Goal: Task Accomplishment & Management: Use online tool/utility

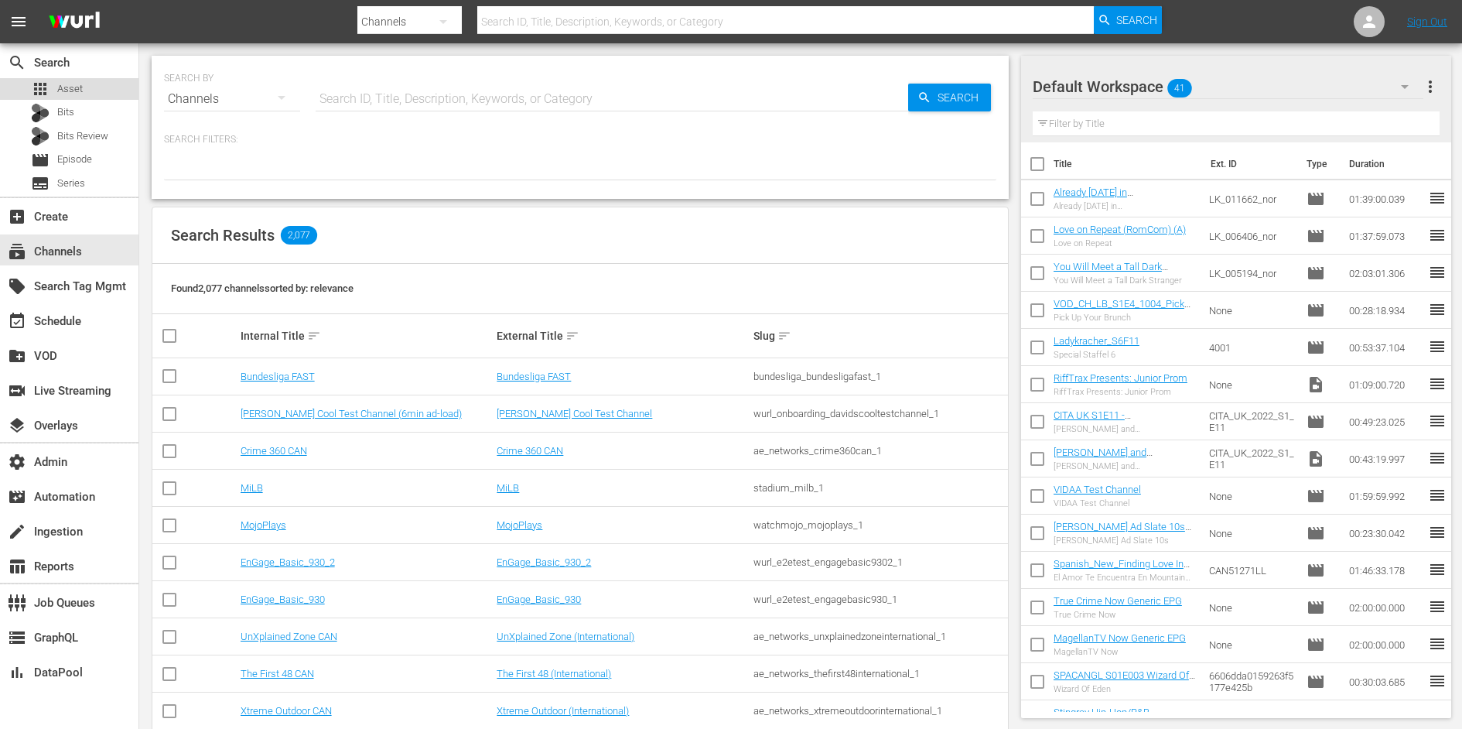
click at [95, 90] on div "apps Asset" at bounding box center [69, 89] width 138 height 22
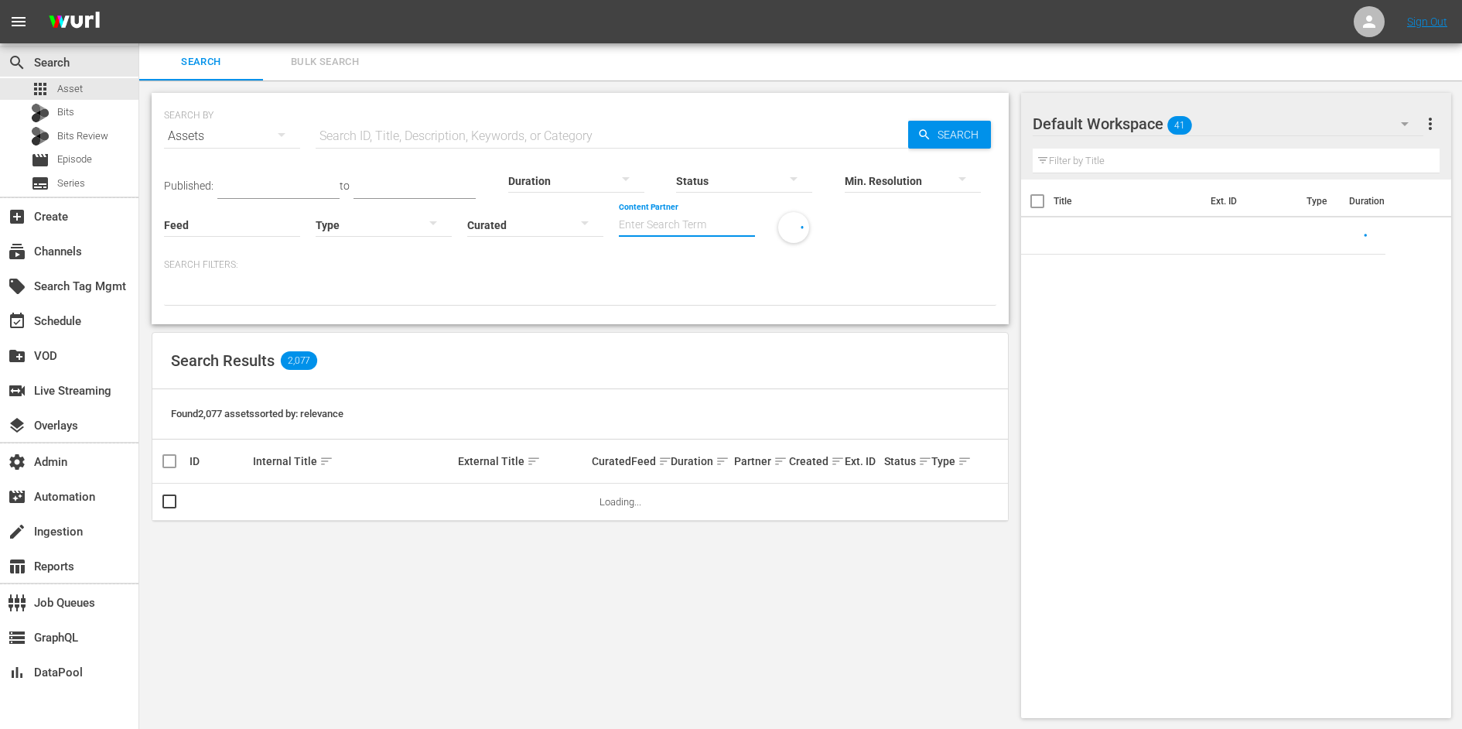
click at [714, 216] on input "Content Partner" at bounding box center [687, 226] width 136 height 56
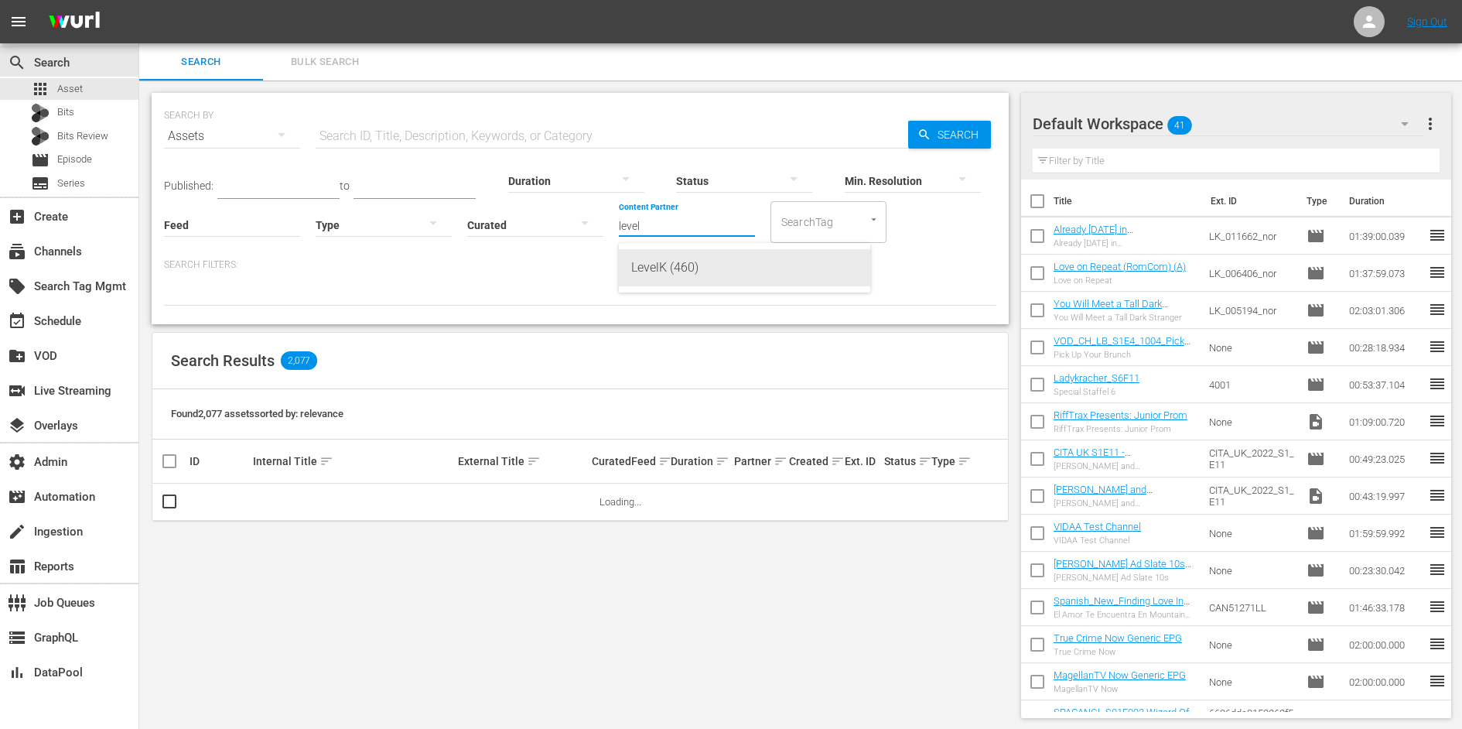
click at [698, 262] on div "LevelK (460)" at bounding box center [744, 267] width 227 height 37
type input "LevelK (460)"
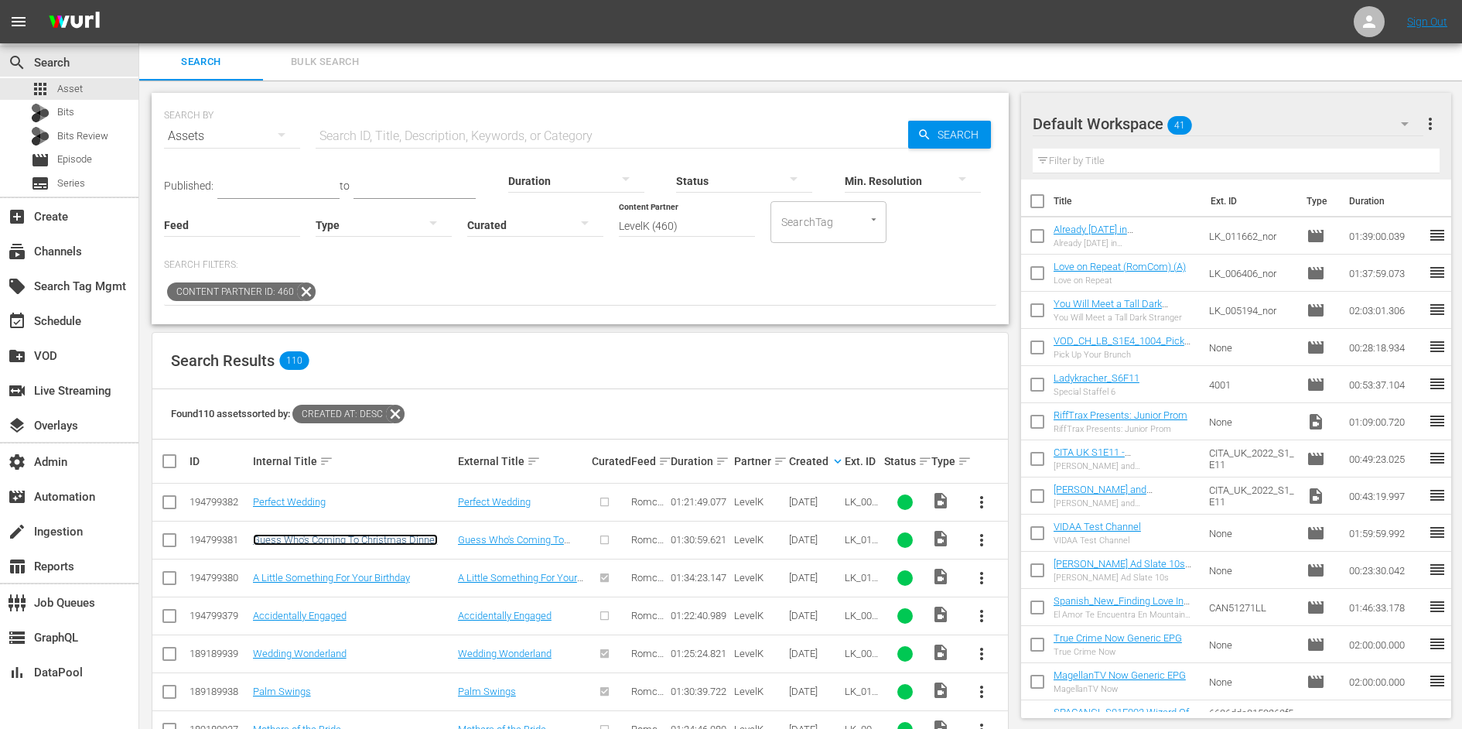
click at [357, 542] on link "Guess Who's Coming To Christmas Dinner" at bounding box center [345, 540] width 185 height 12
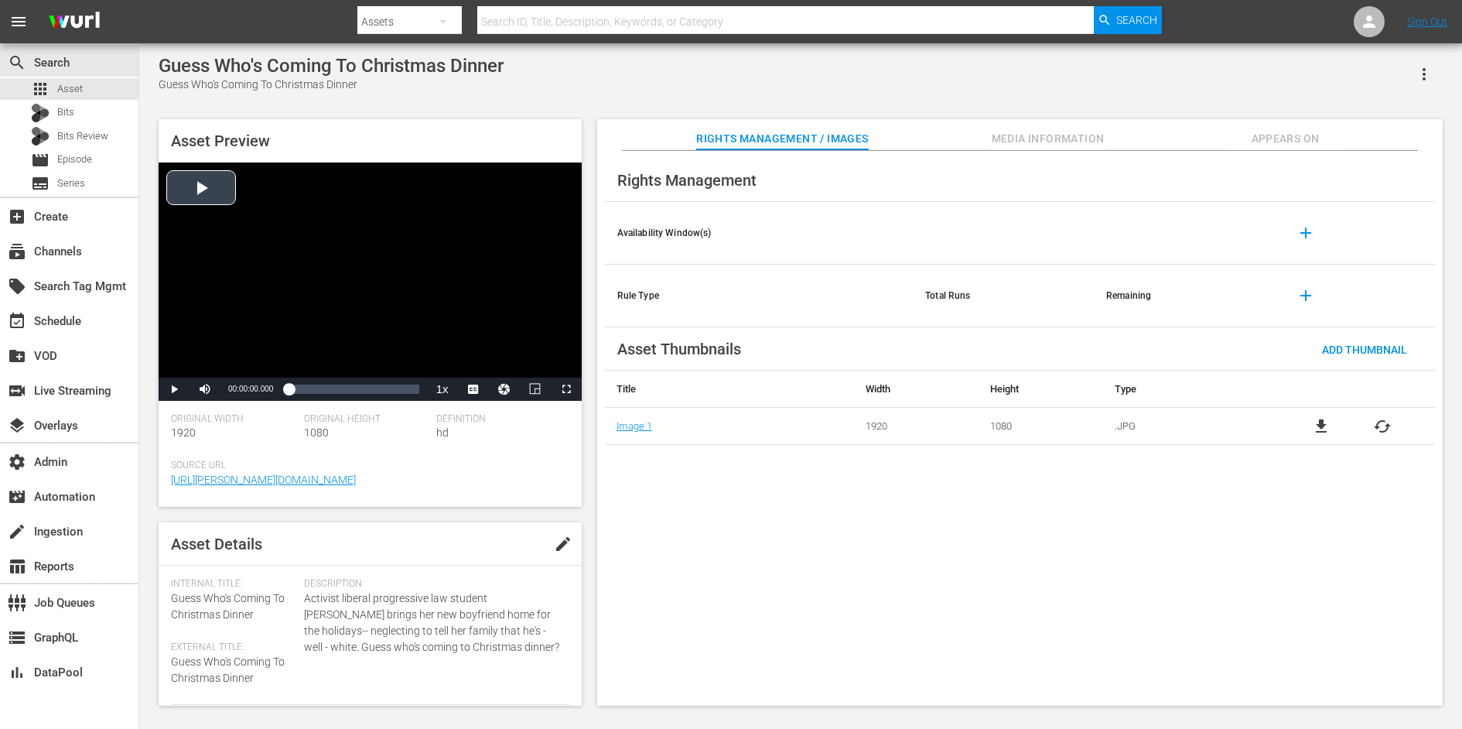
click at [210, 193] on div "Video Player" at bounding box center [370, 269] width 423 height 215
click at [365, 386] on div "Loaded : 0.66% 00:58:29.756 00:00:01.240" at bounding box center [354, 388] width 130 height 15
click at [481, 371] on span "Video Player" at bounding box center [480, 368] width 14 height 15
click at [480, 338] on li "english" at bounding box center [473, 334] width 77 height 17
click at [475, 353] on span "DA" at bounding box center [473, 350] width 10 height 11
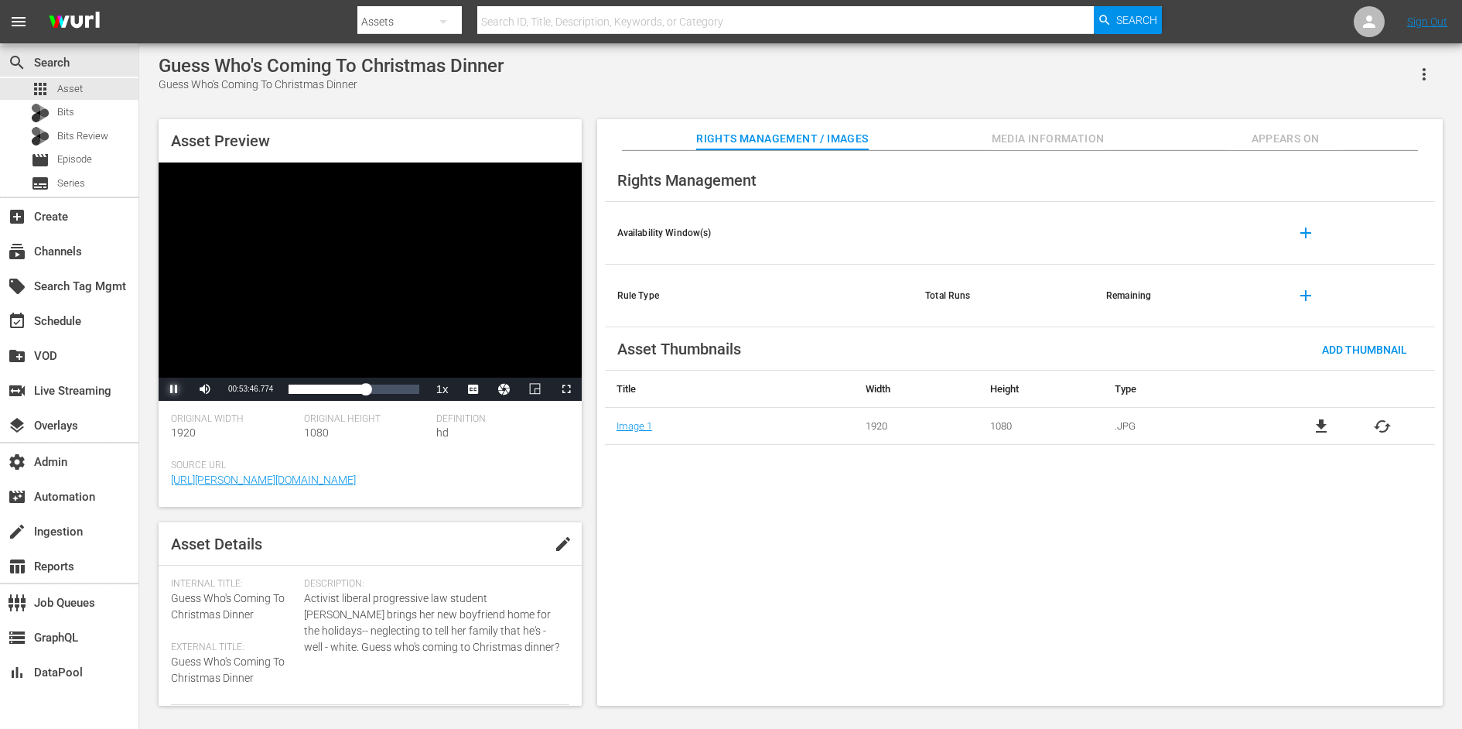
click at [174, 389] on span "Video Player" at bounding box center [174, 389] width 0 height 0
click at [1053, 159] on div "Rights Management" at bounding box center [1020, 180] width 830 height 43
click at [1053, 139] on span "Media Information" at bounding box center [1048, 138] width 116 height 19
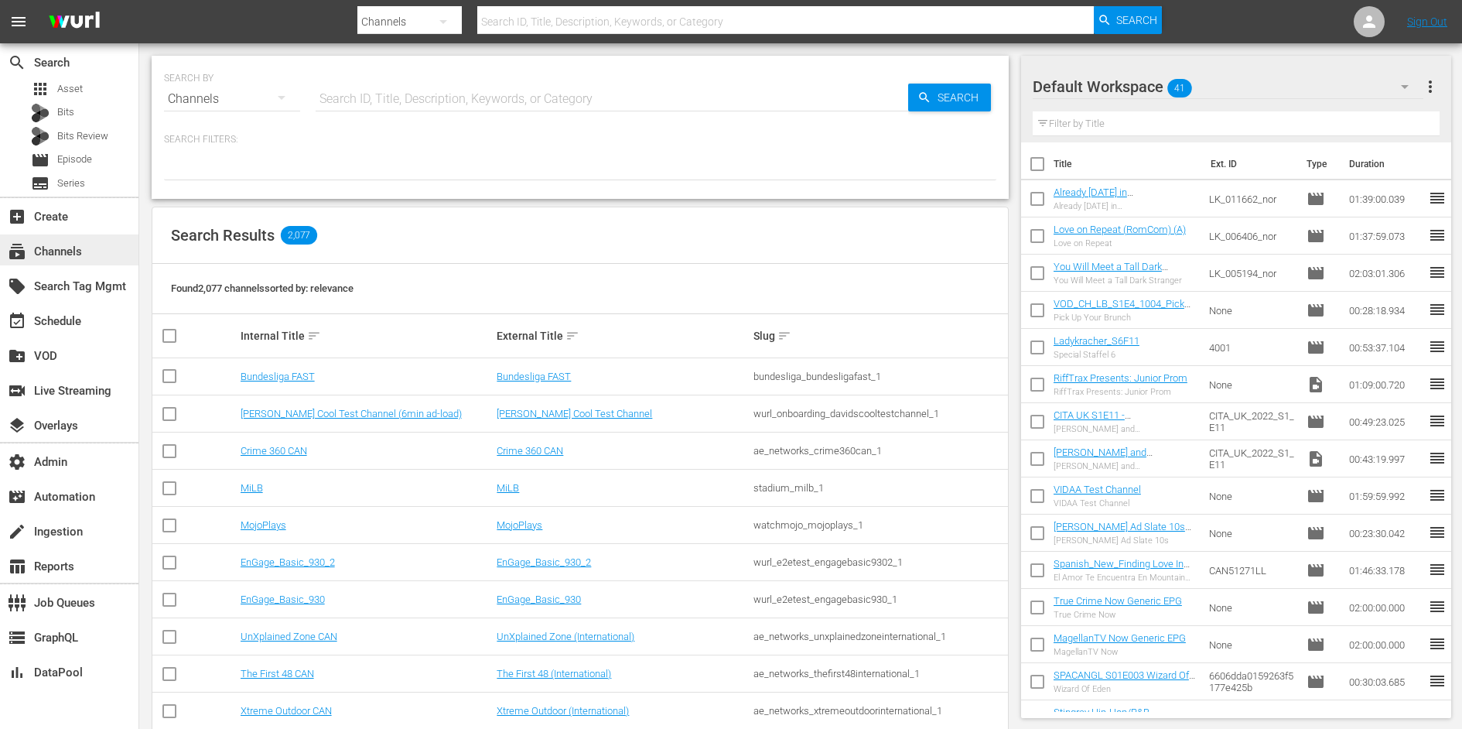
click at [68, 256] on div "subscriptions Channels" at bounding box center [43, 249] width 87 height 14
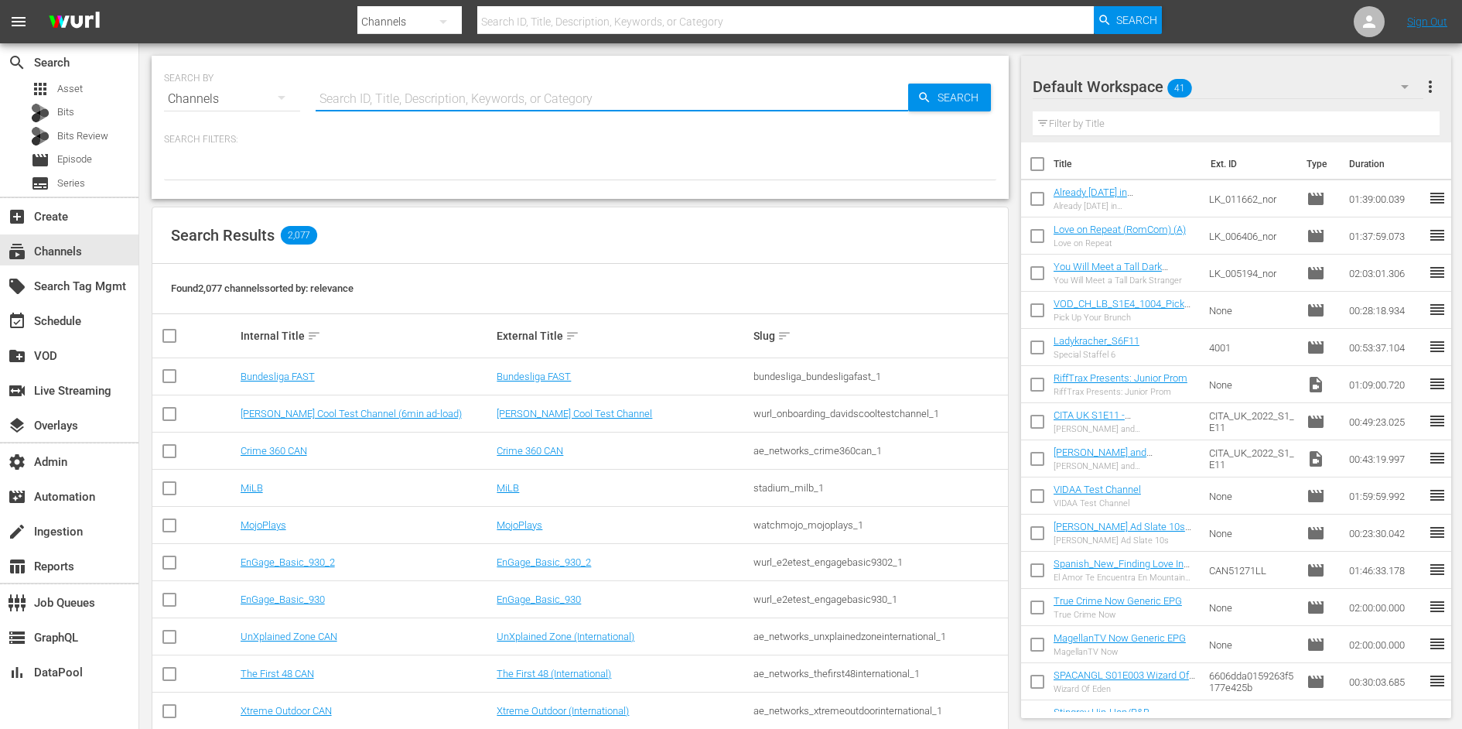
click at [384, 98] on input "text" at bounding box center [612, 98] width 593 height 37
type input "romcom"
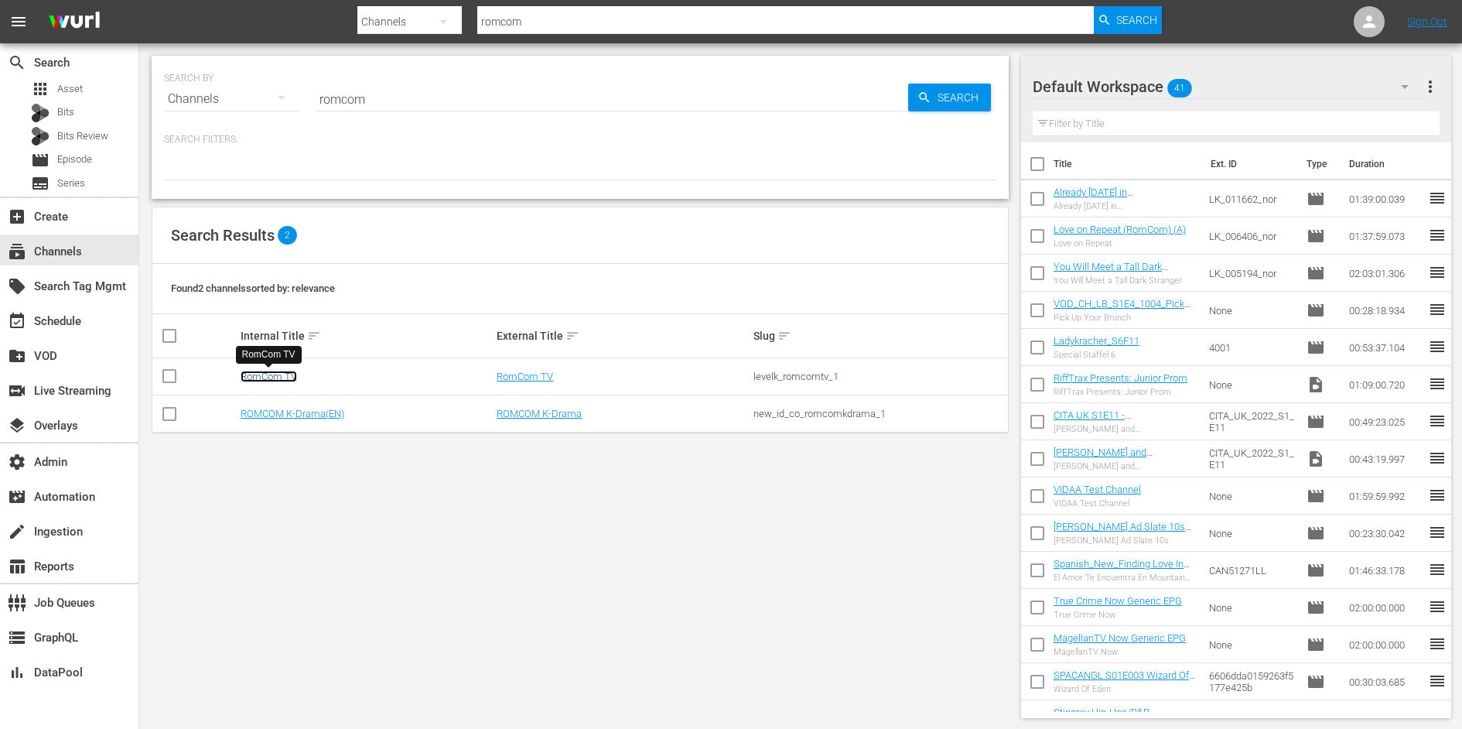
click at [282, 374] on link "RomCom TV" at bounding box center [269, 377] width 56 height 12
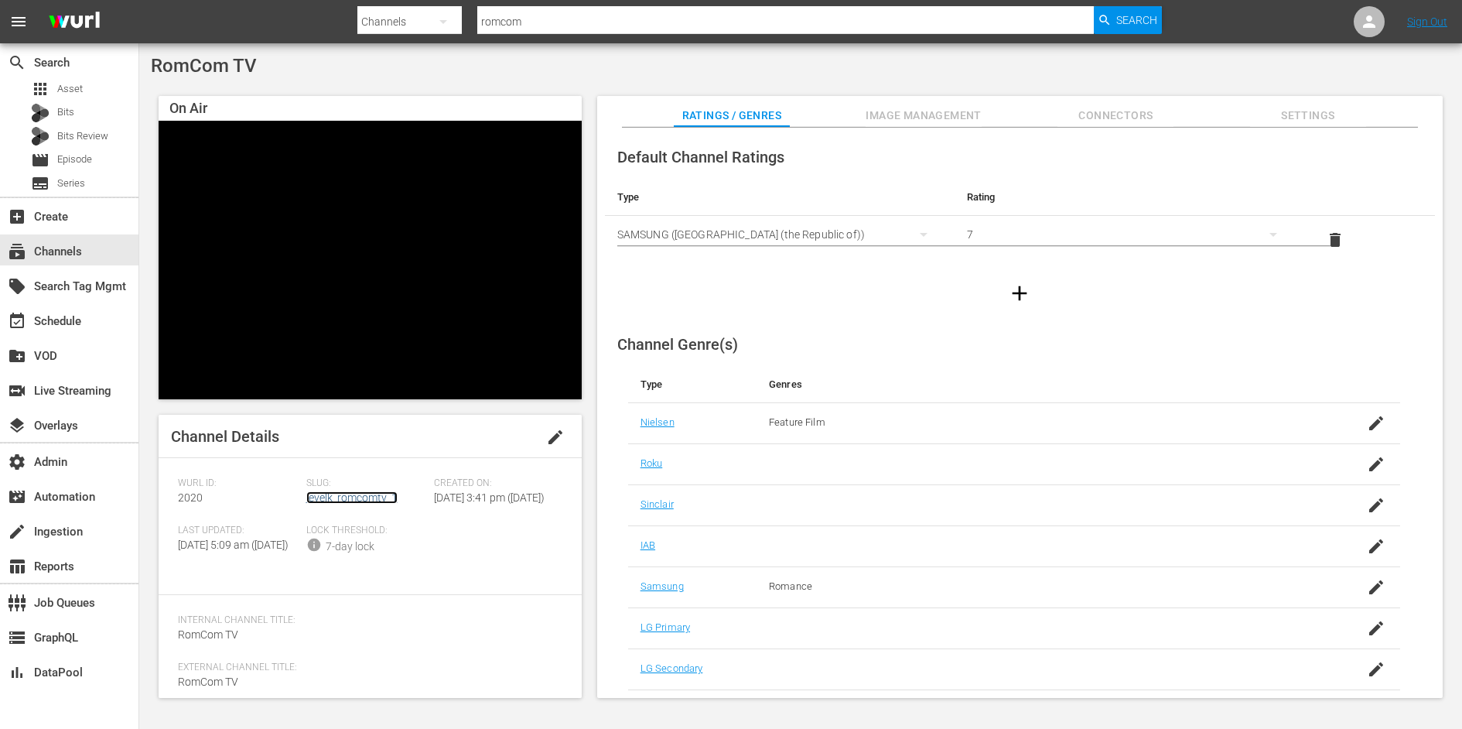
click at [384, 492] on link "levelk_romcomtv_1" at bounding box center [351, 497] width 91 height 12
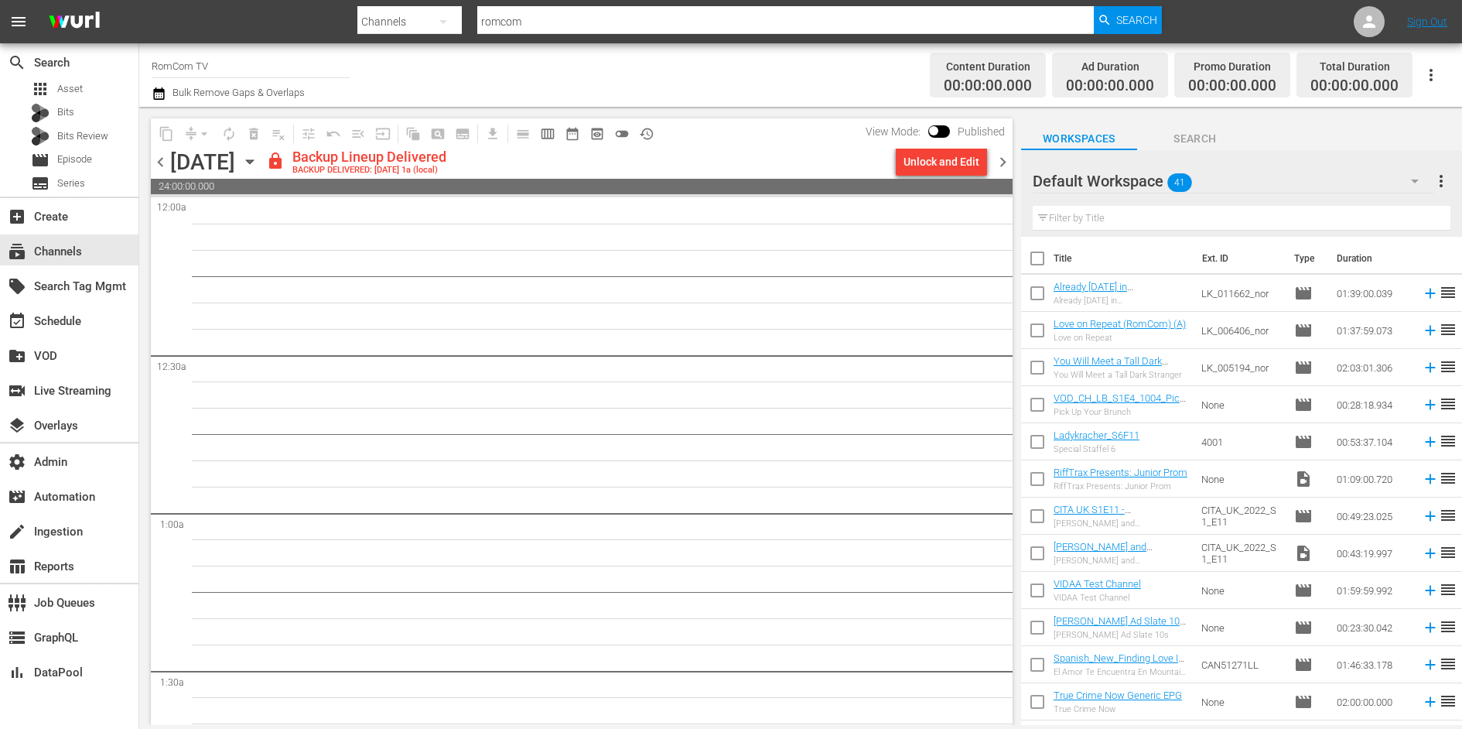
click at [269, 79] on input "RomCom TV" at bounding box center [251, 65] width 198 height 37
click at [807, 59] on div "Channel Title RomCom TV Bulk Remove Gaps & Overlaps" at bounding box center [506, 75] width 708 height 56
click at [1001, 156] on span "chevron_right" at bounding box center [1002, 161] width 19 height 19
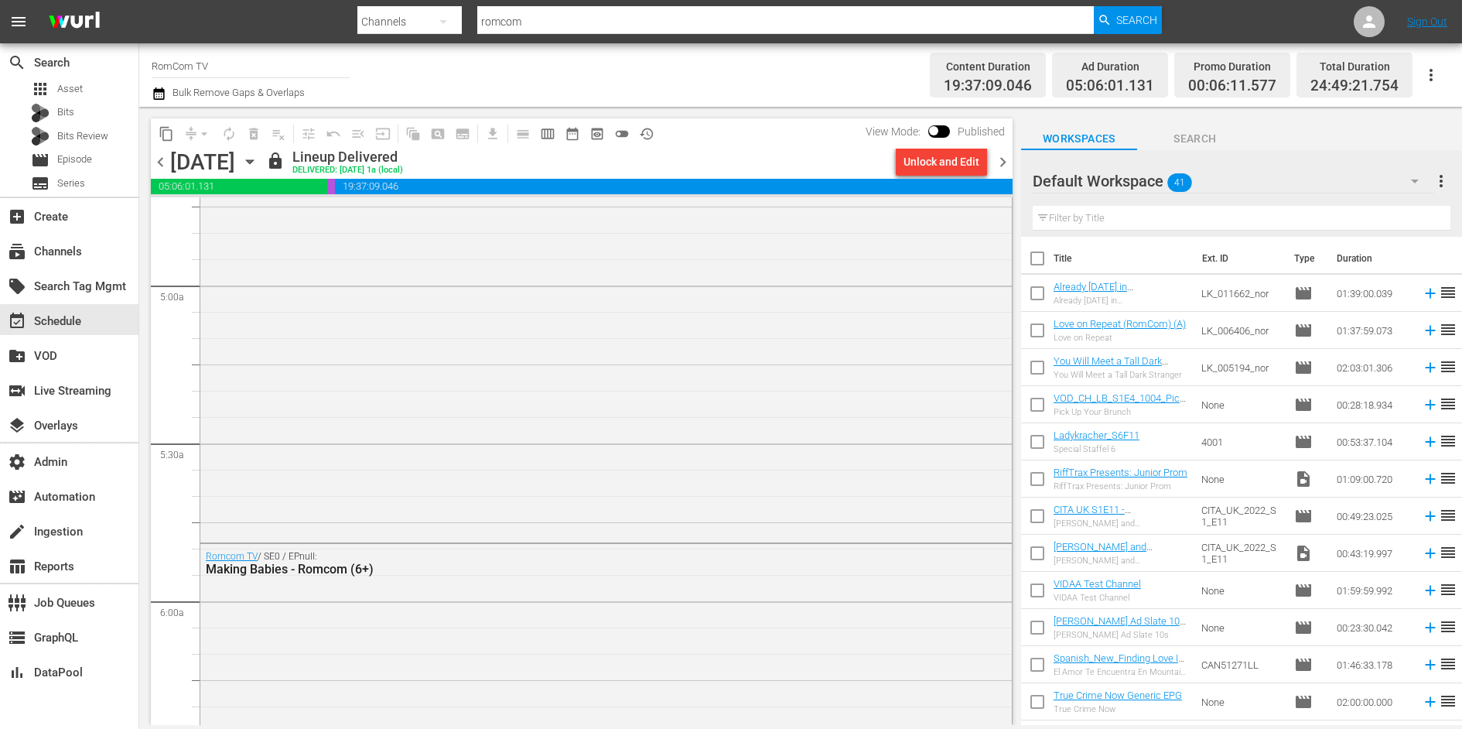
scroll to position [934, 0]
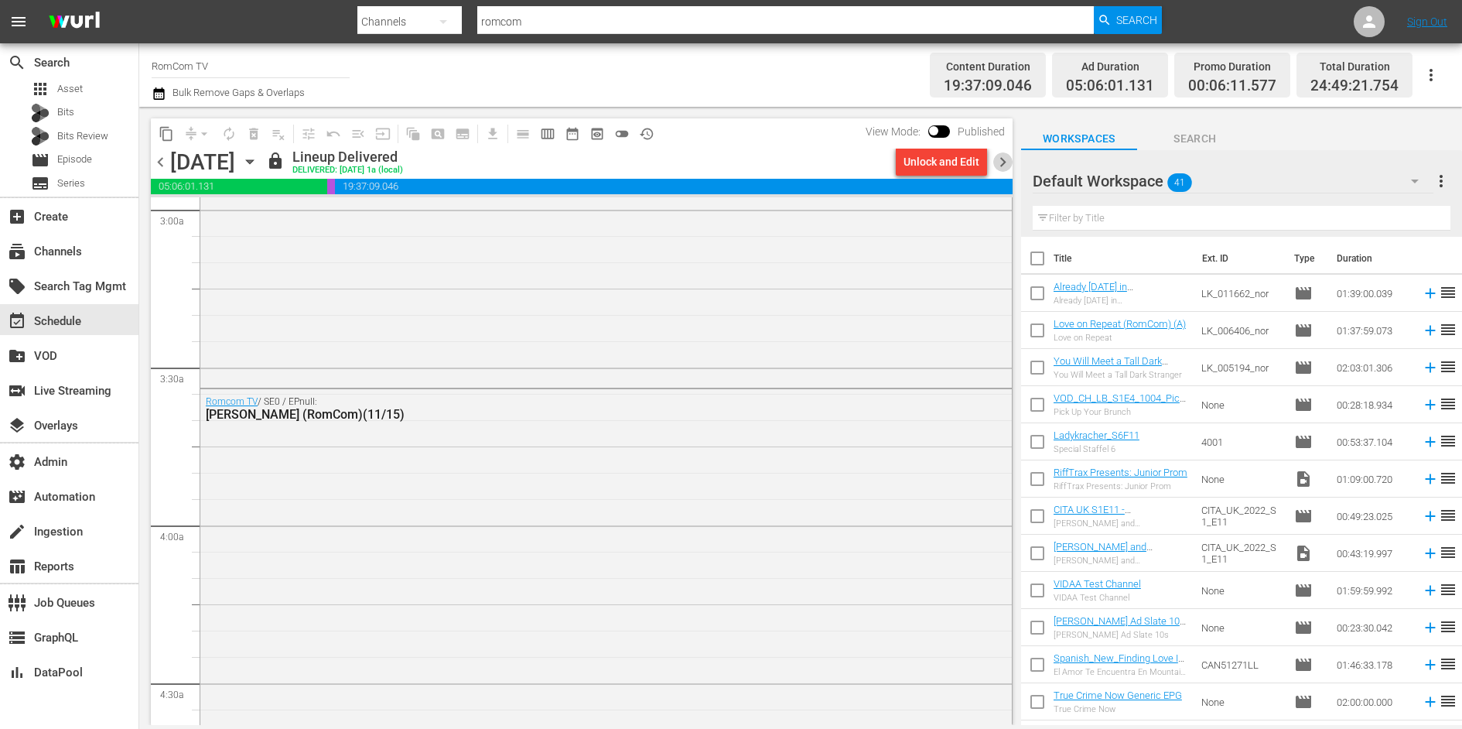
click at [1002, 155] on span "chevron_right" at bounding box center [1002, 161] width 19 height 19
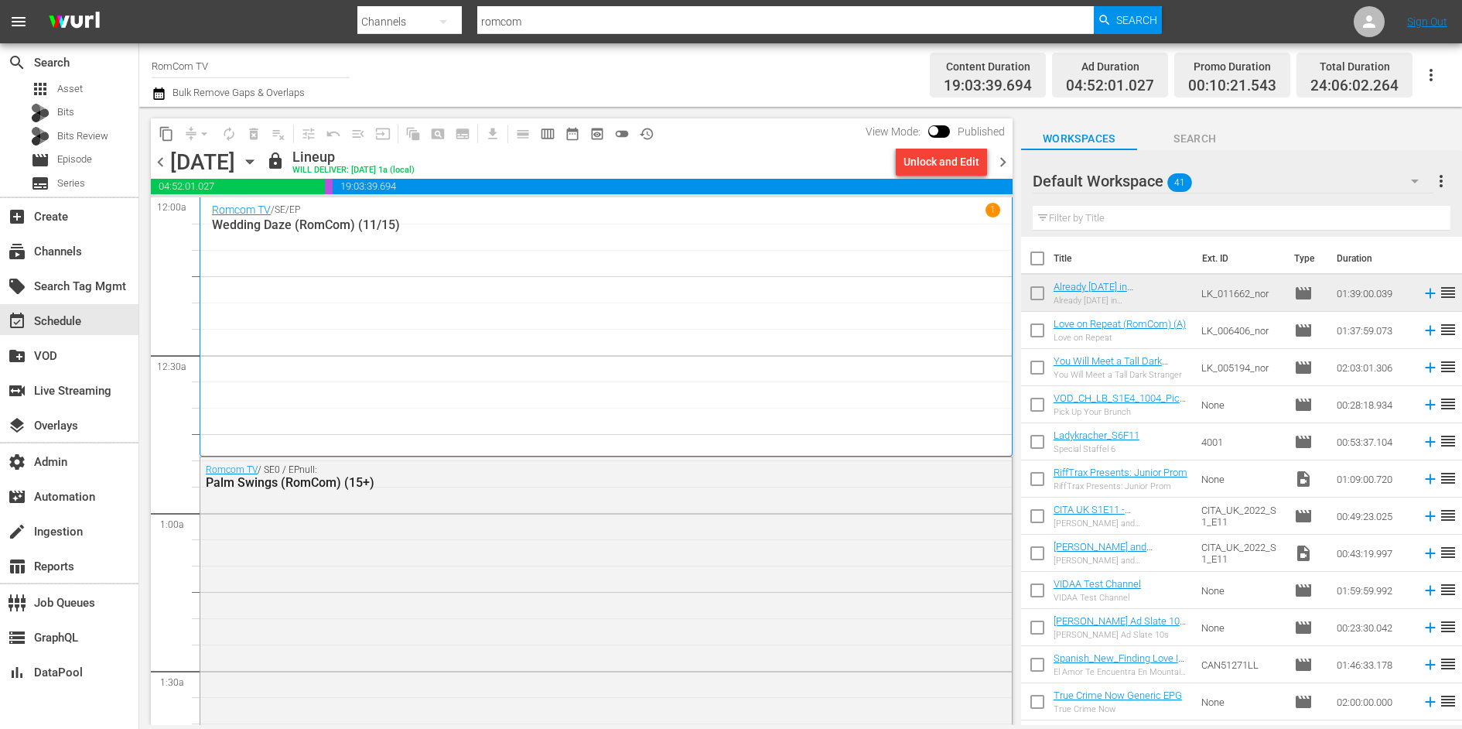
click at [1005, 155] on span "chevron_right" at bounding box center [1002, 161] width 19 height 19
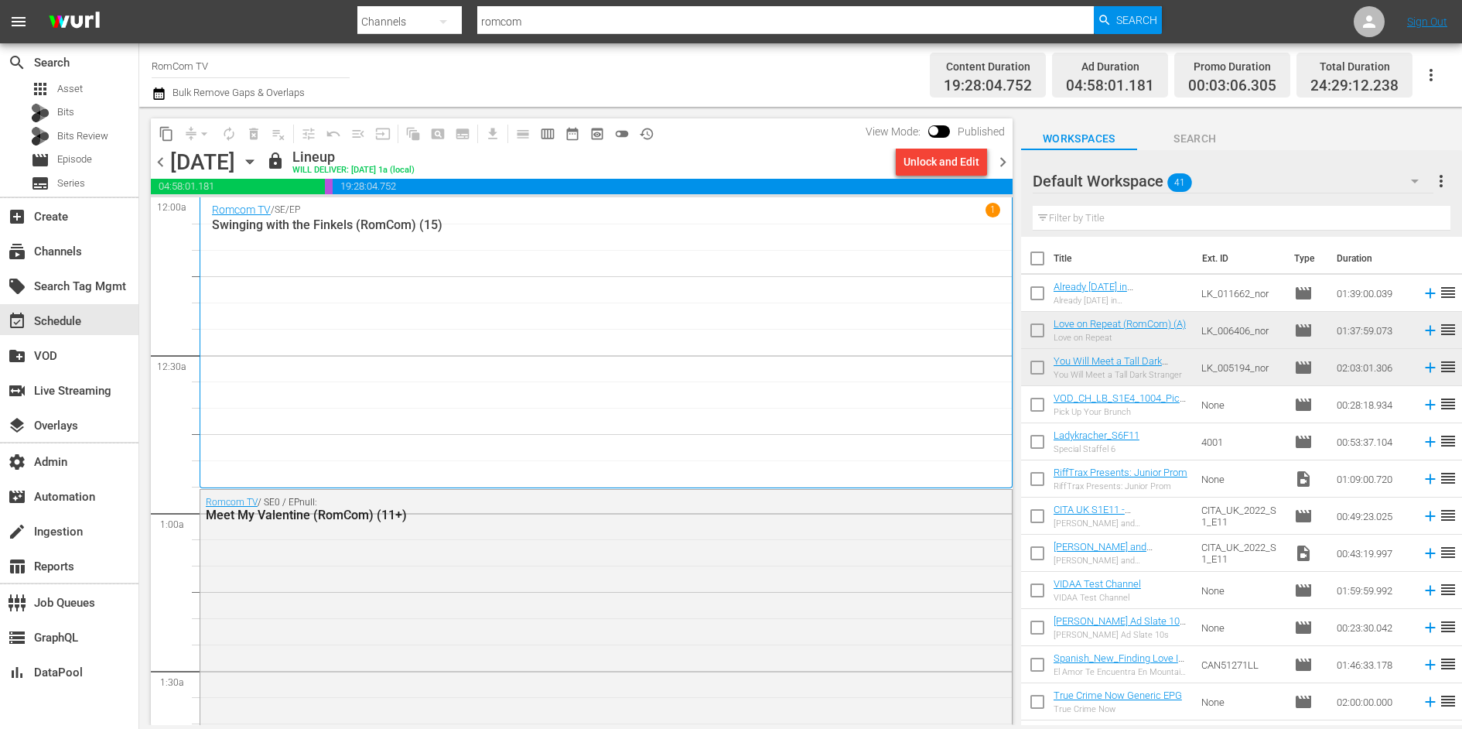
click at [160, 162] on span "chevron_left" at bounding box center [160, 161] width 19 height 19
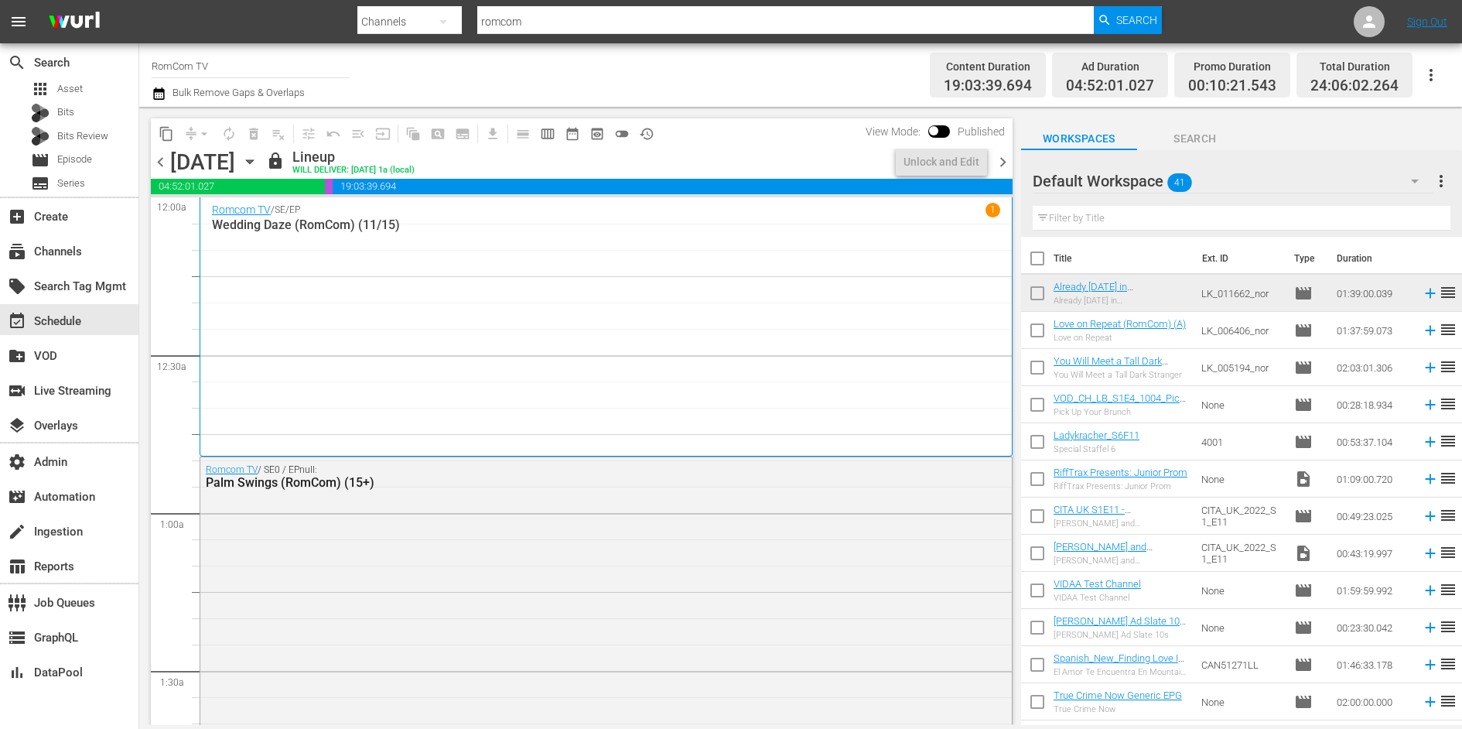
click at [160, 162] on span "chevron_left" at bounding box center [160, 161] width 19 height 19
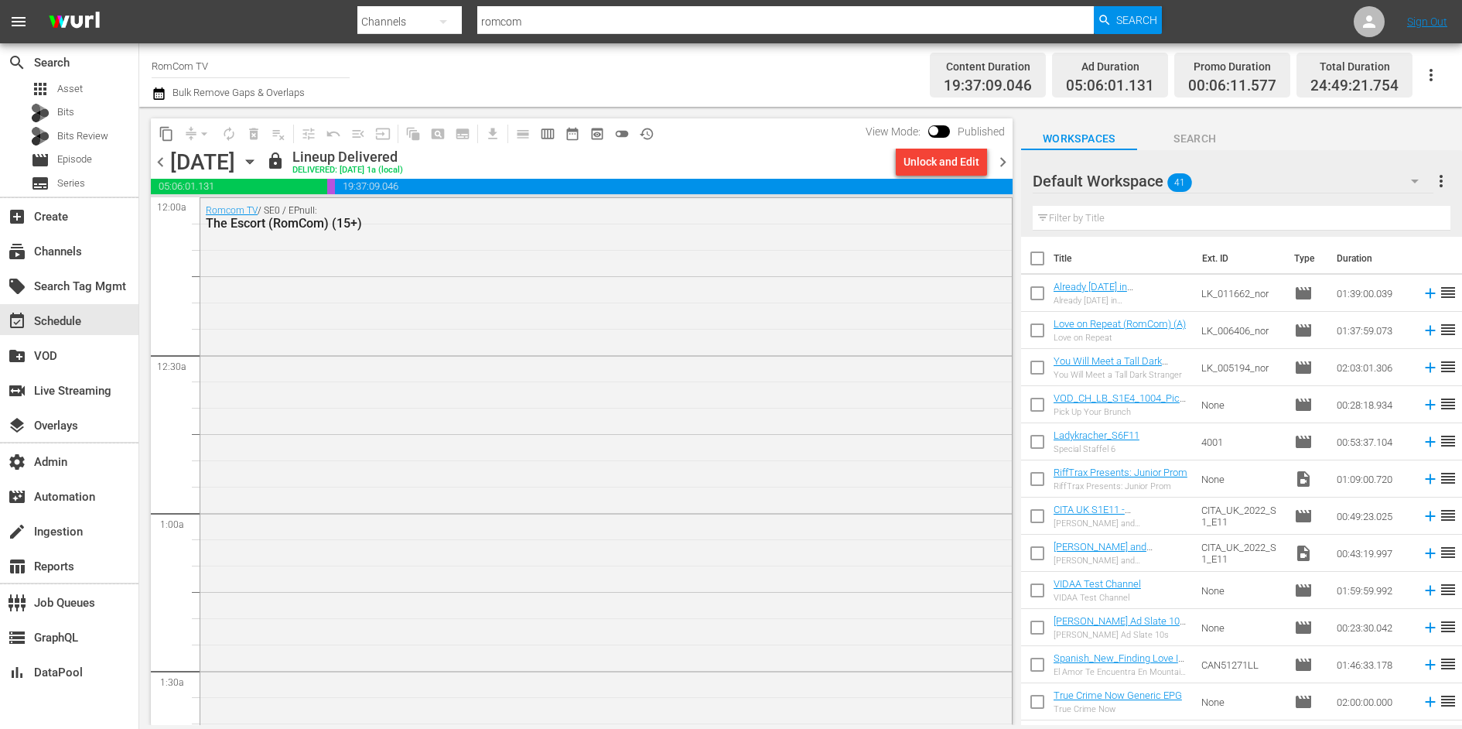
click at [157, 169] on span "chevron_left" at bounding box center [160, 161] width 19 height 19
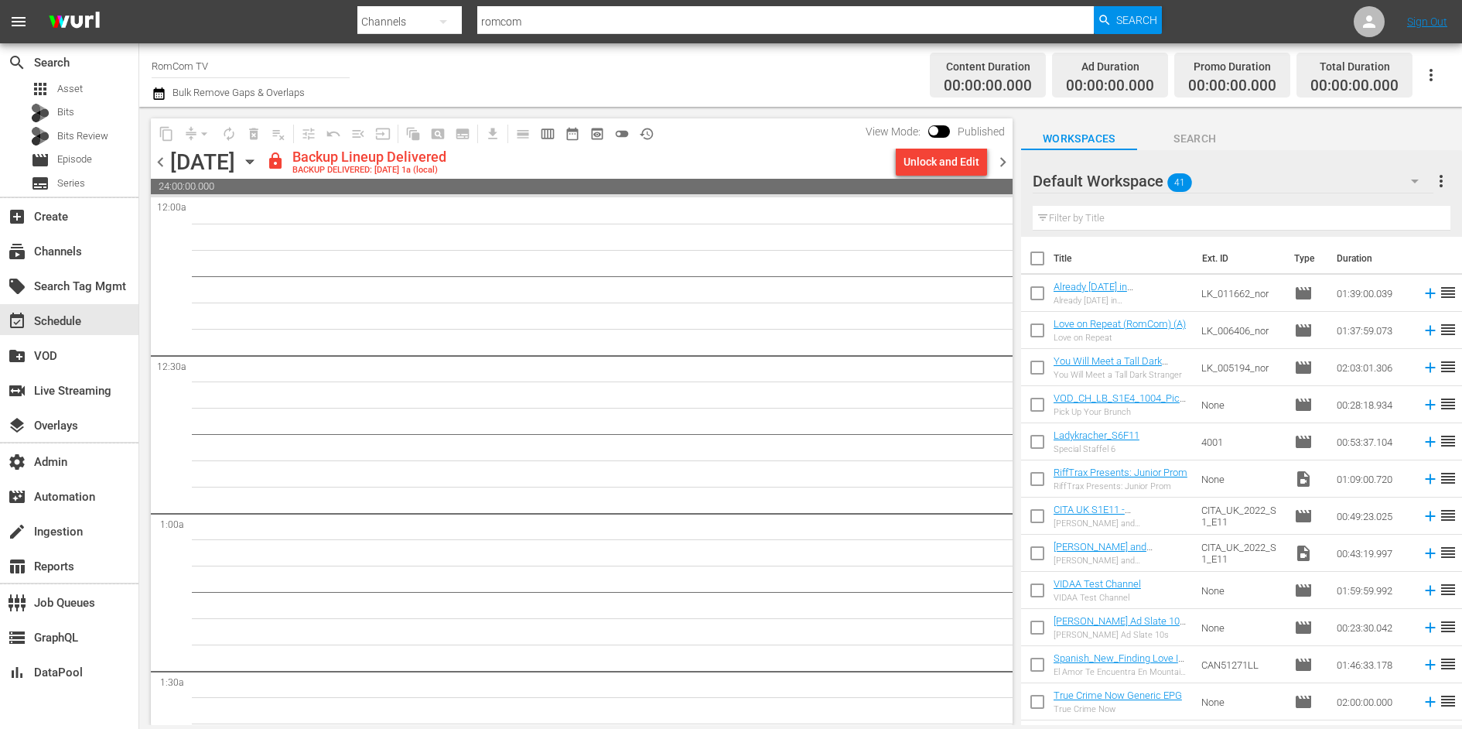
click at [237, 70] on input "RomCom TV" at bounding box center [251, 65] width 198 height 37
click at [63, 252] on div "subscriptions Channels" at bounding box center [43, 249] width 87 height 14
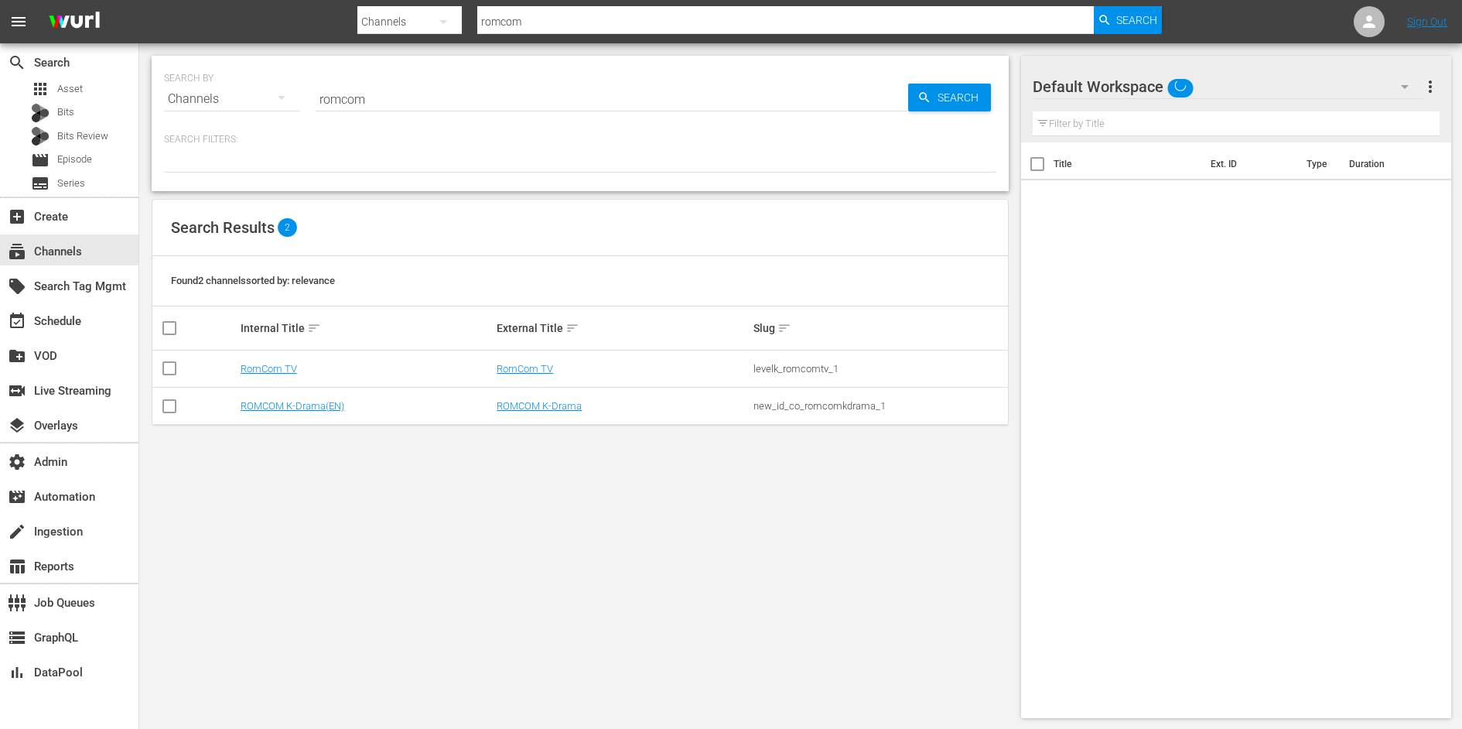
click at [384, 90] on input "romcom" at bounding box center [612, 98] width 593 height 37
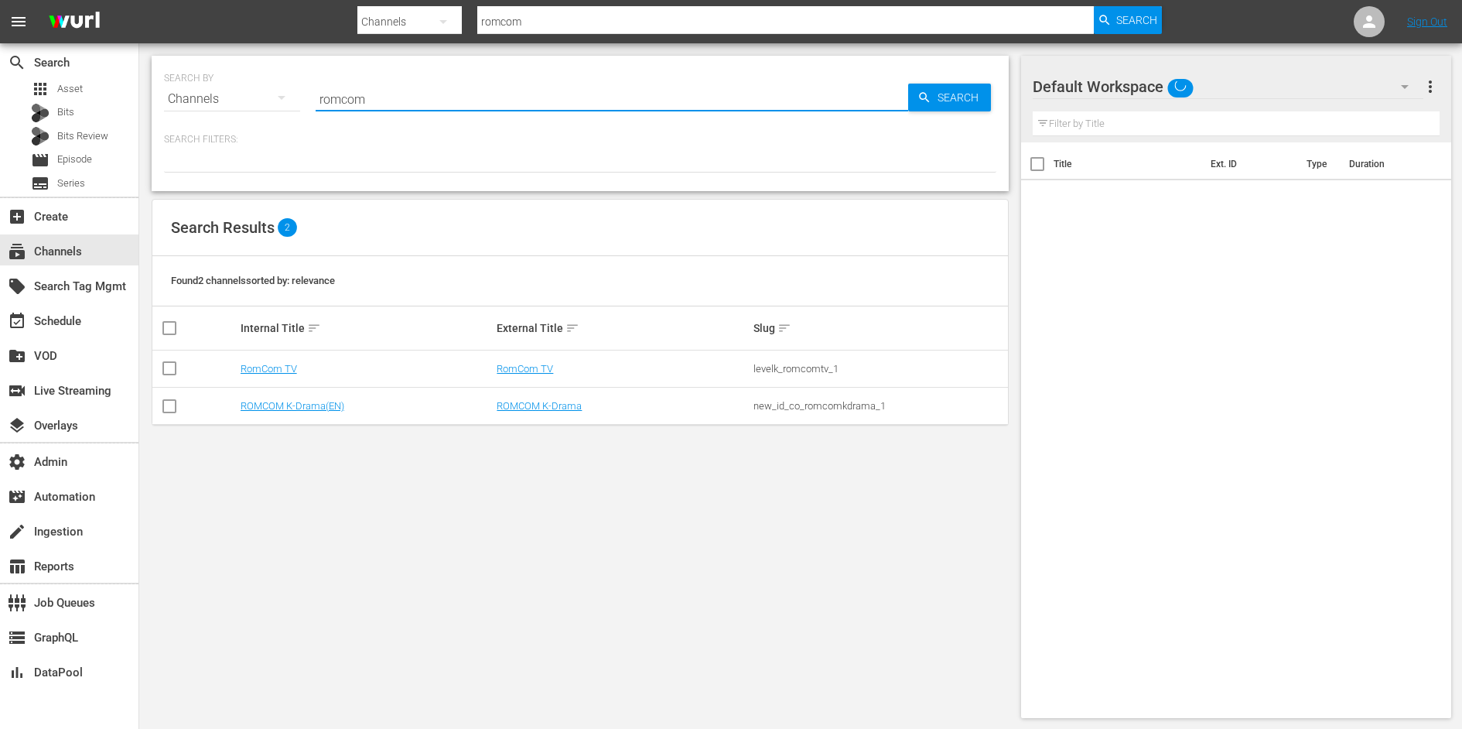
click at [384, 90] on input "romcom" at bounding box center [612, 98] width 593 height 37
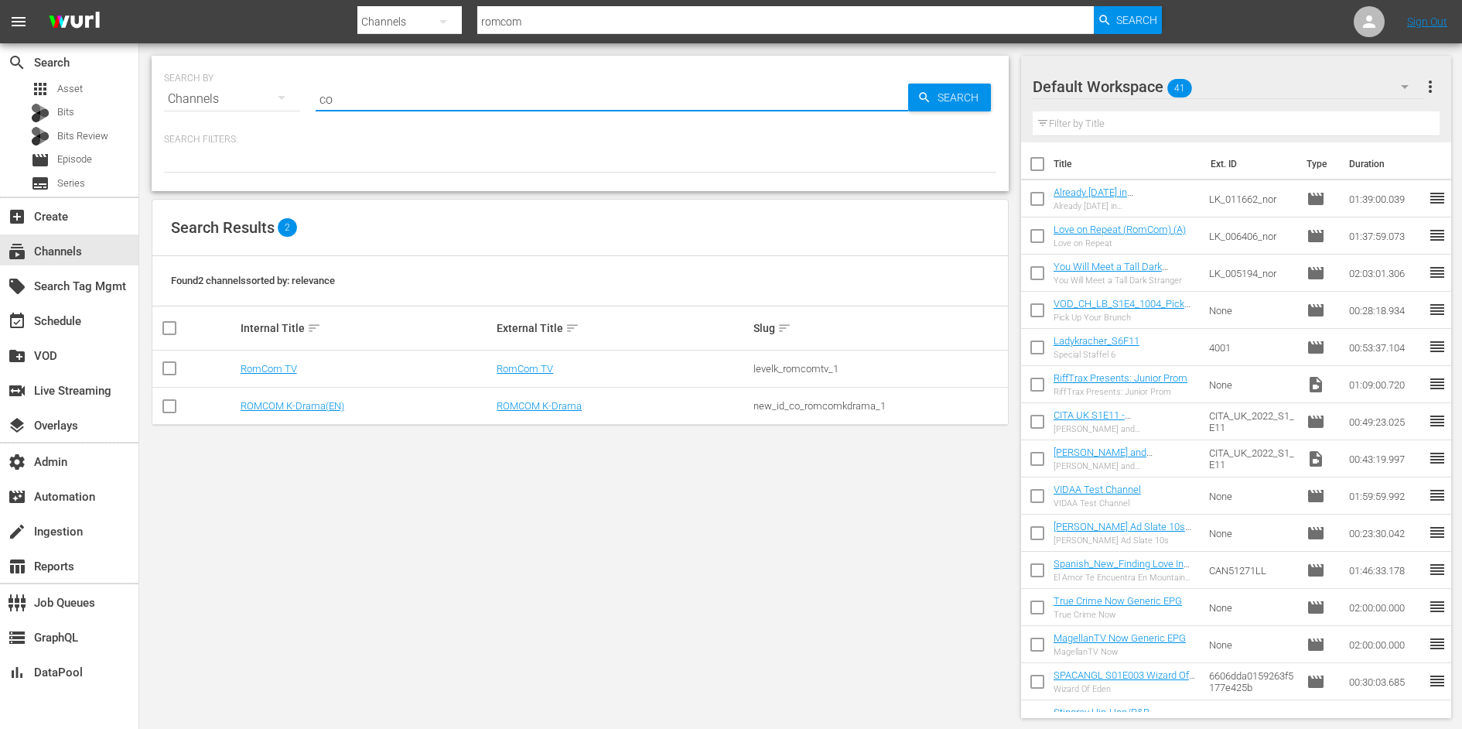
type input "com"
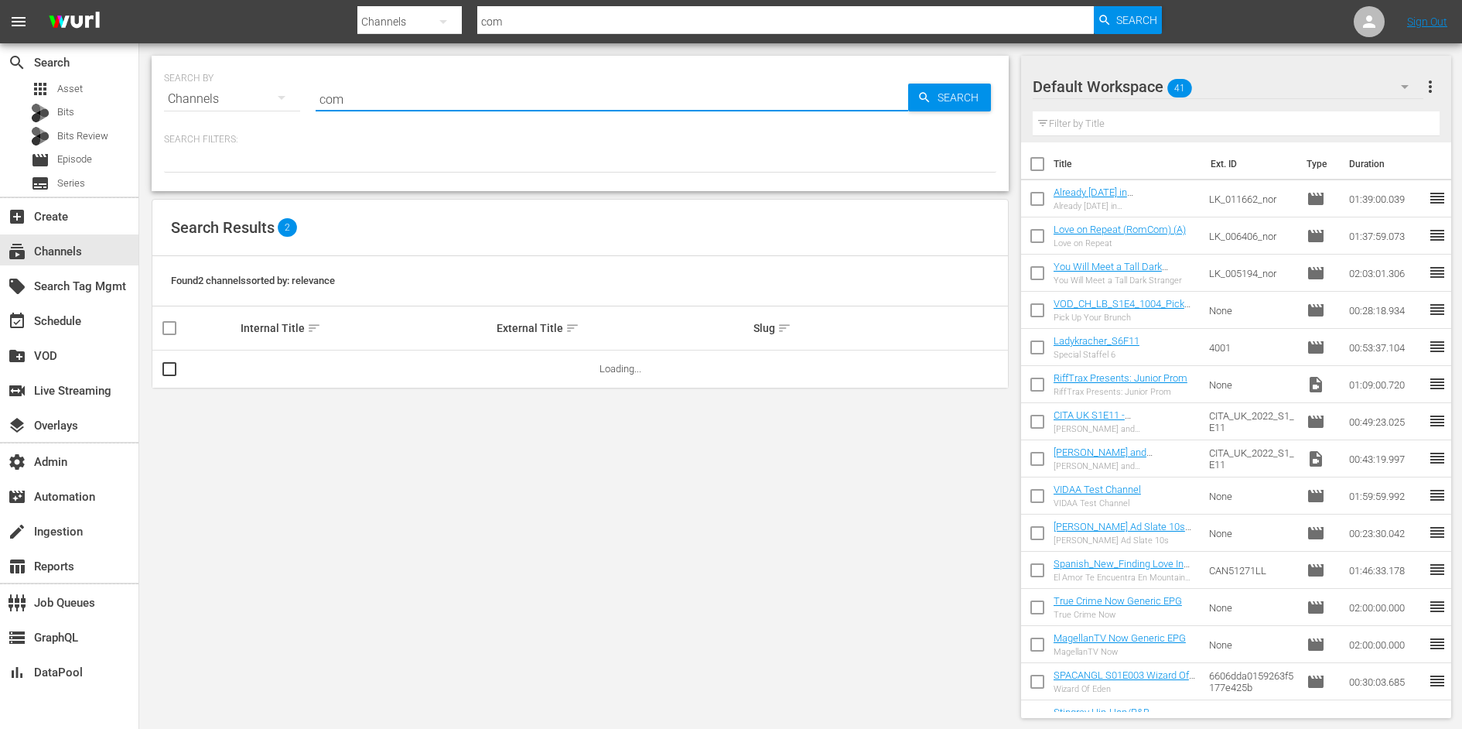
type input "comm"
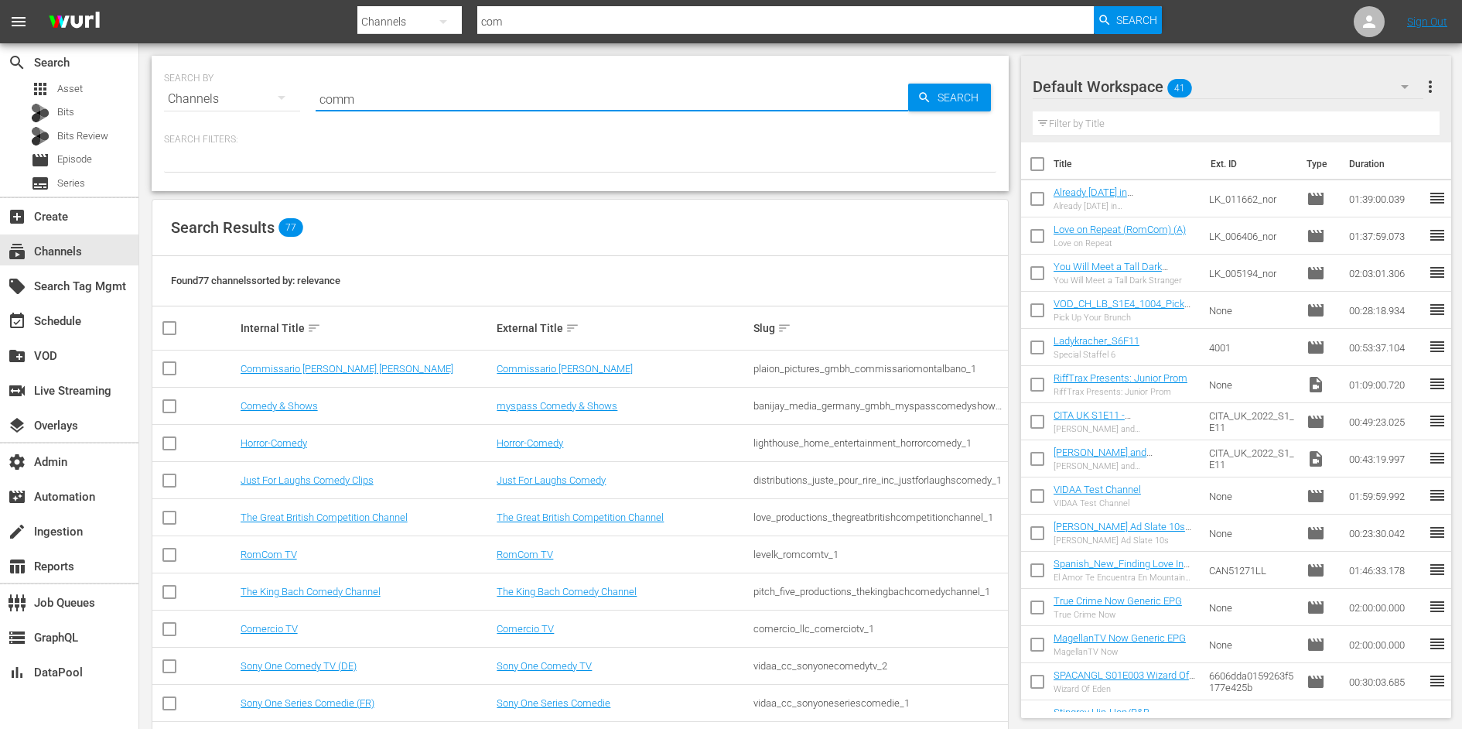
type input "comm"
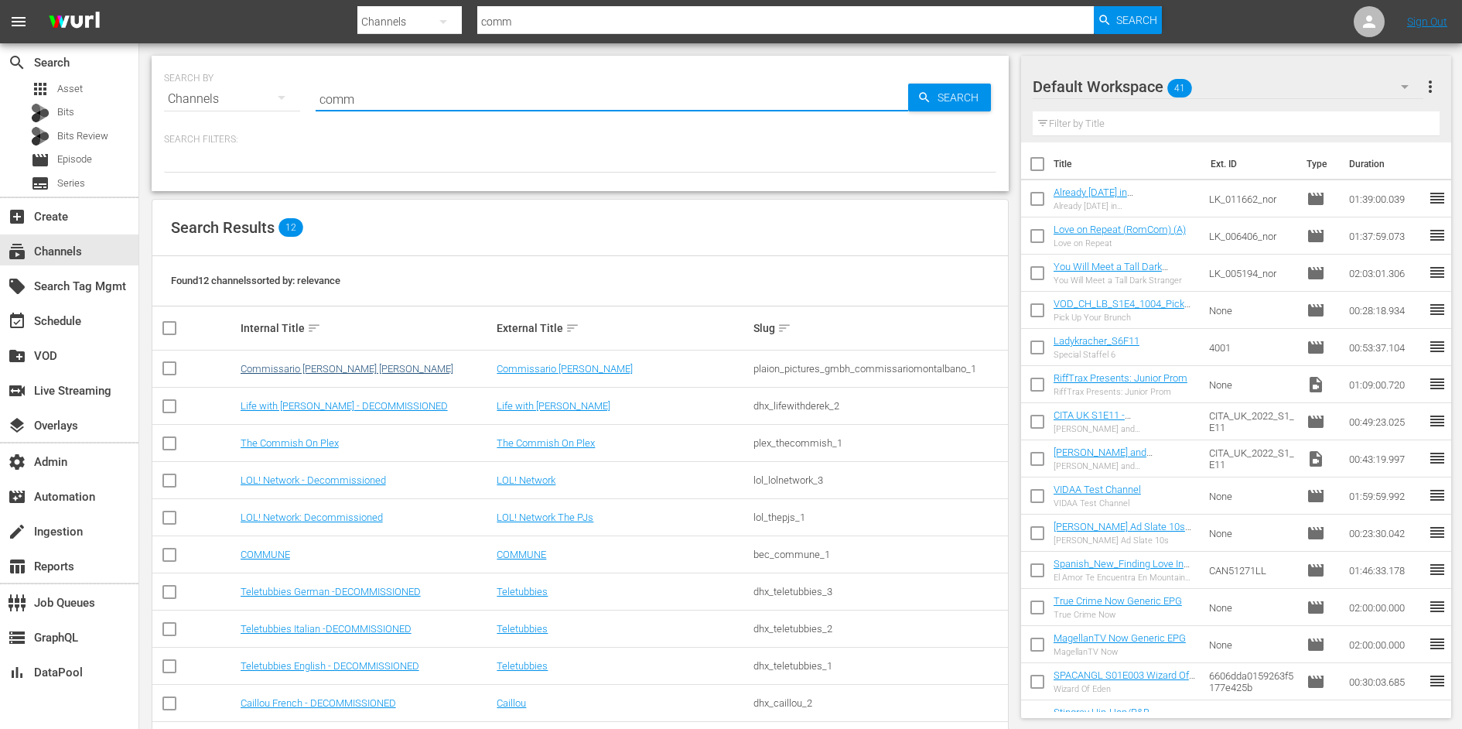
type input "comm"
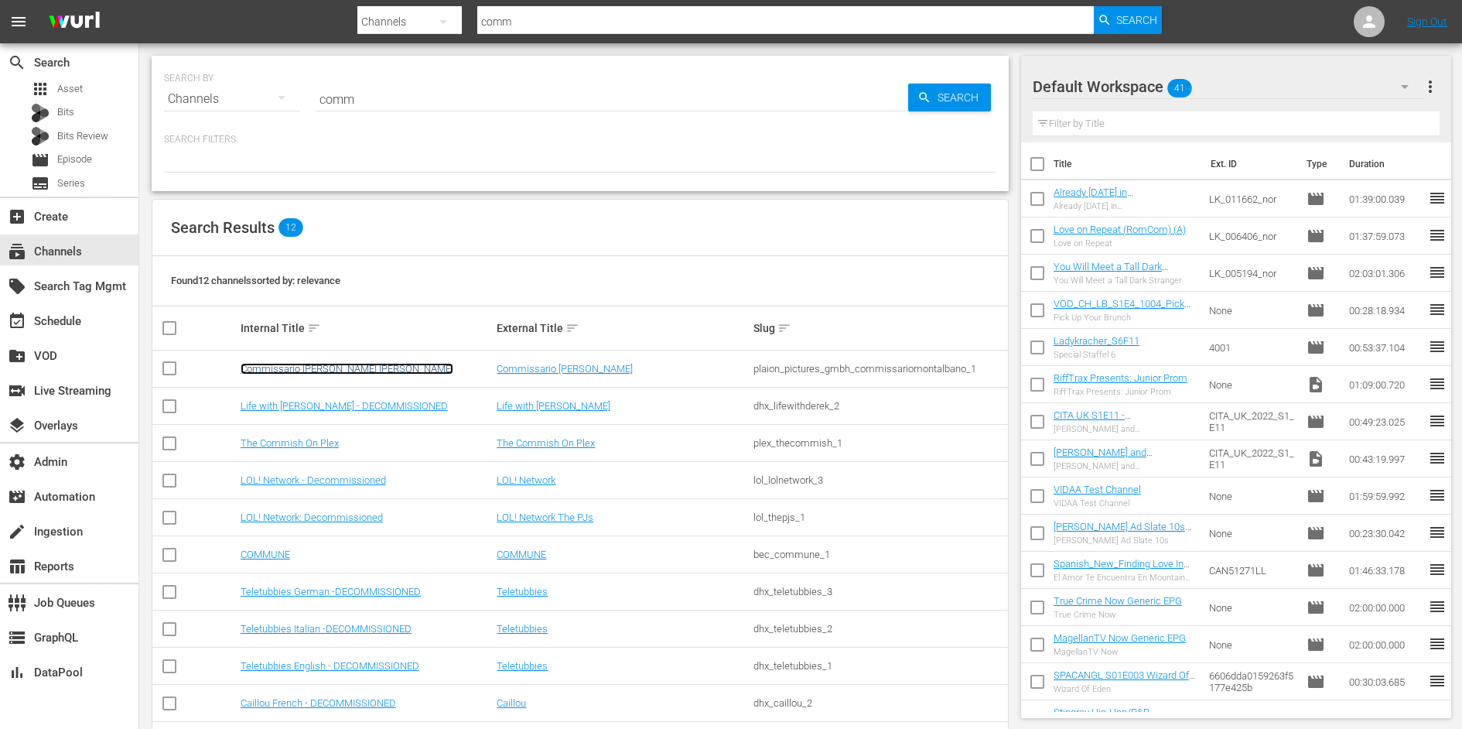
click at [333, 363] on link "Commissario Montalbano Wurl" at bounding box center [347, 369] width 213 height 12
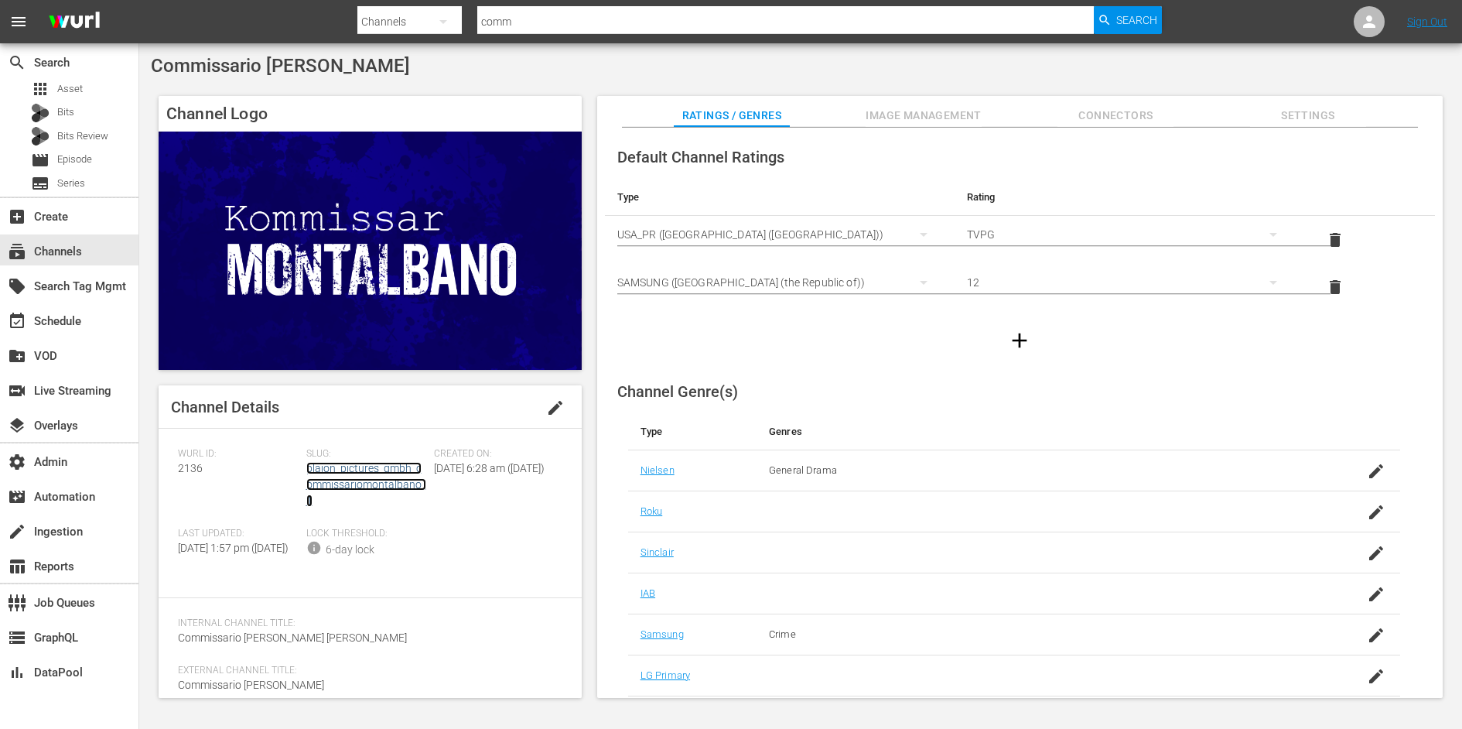
click at [335, 481] on link "plaion_pictures_gmbh_commissariomontalbano_1" at bounding box center [366, 484] width 120 height 45
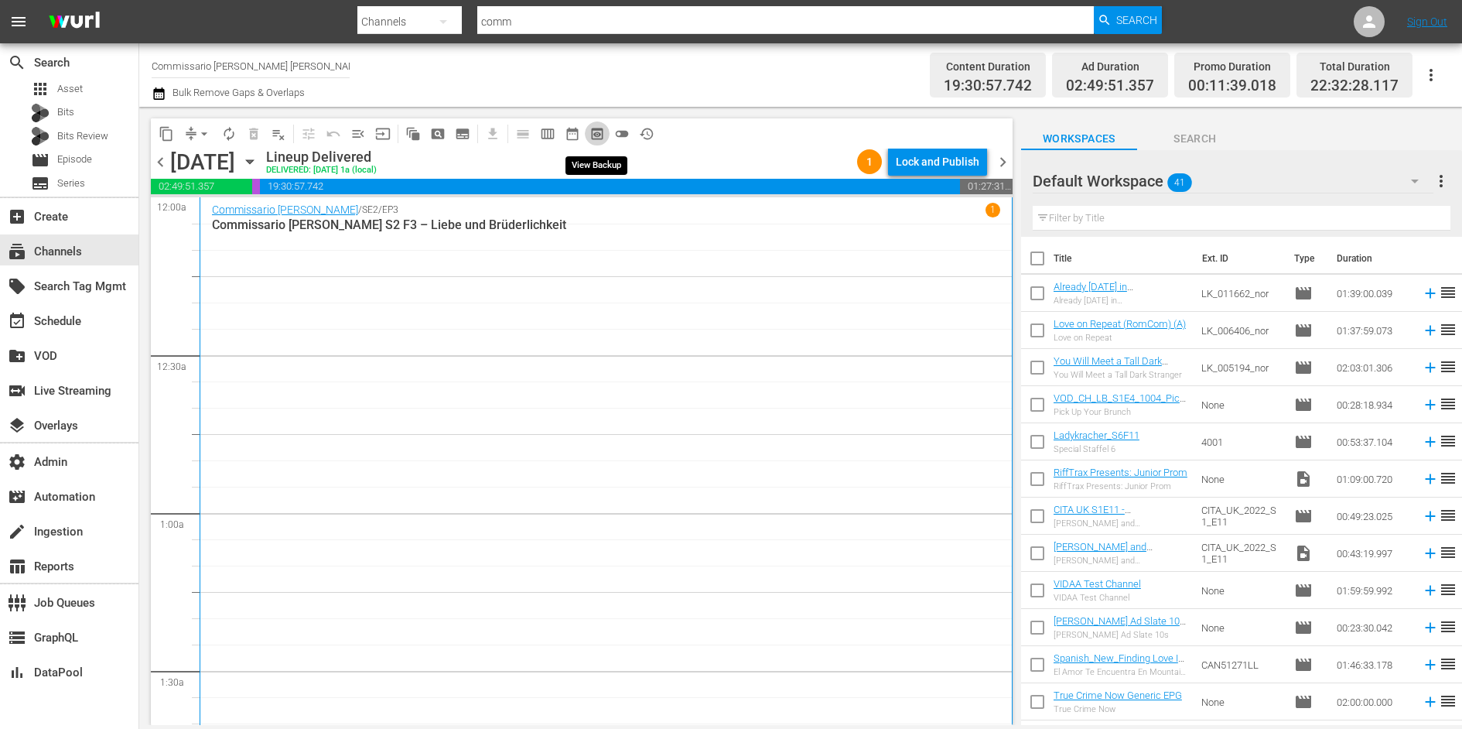
click at [597, 131] on span "preview_outlined" at bounding box center [596, 133] width 15 height 15
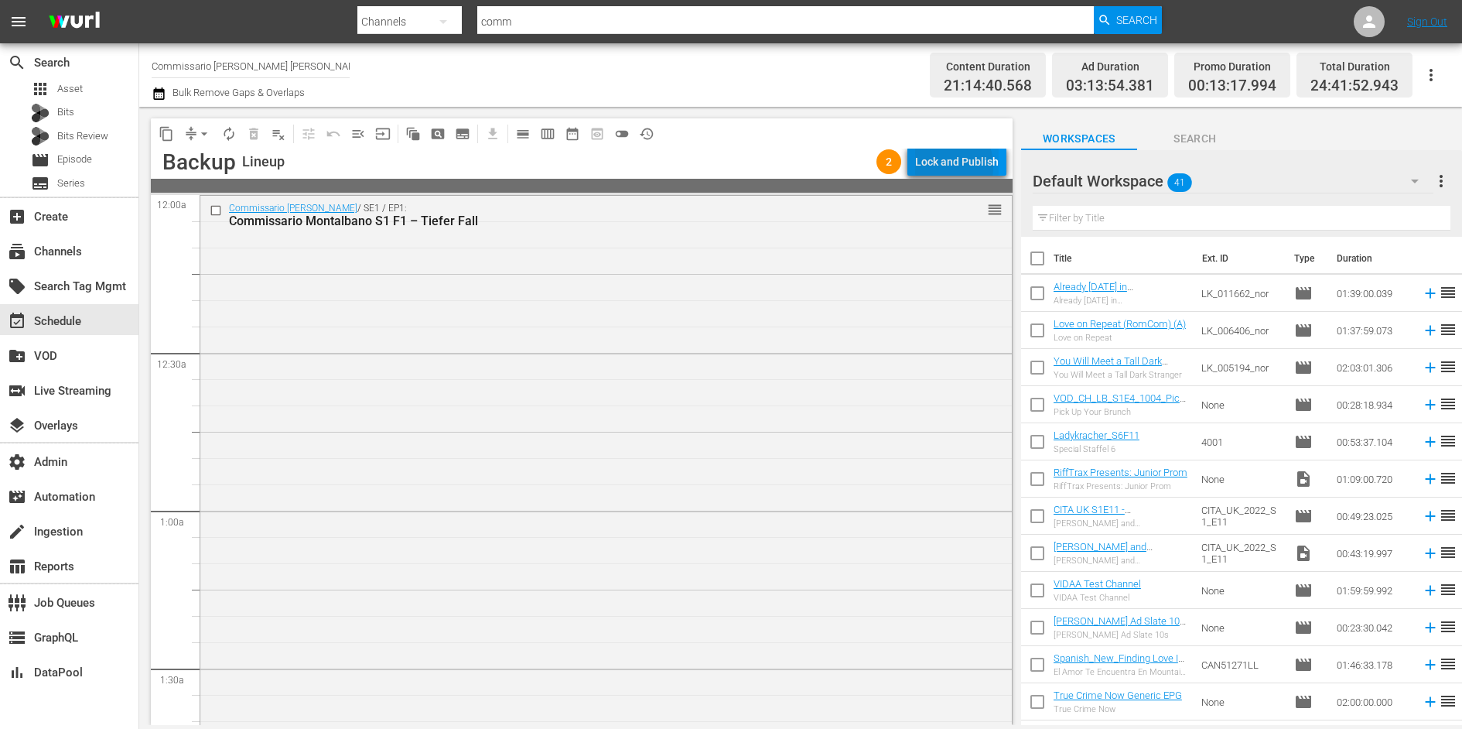
click at [938, 166] on div "Lock and Publish" at bounding box center [957, 162] width 84 height 28
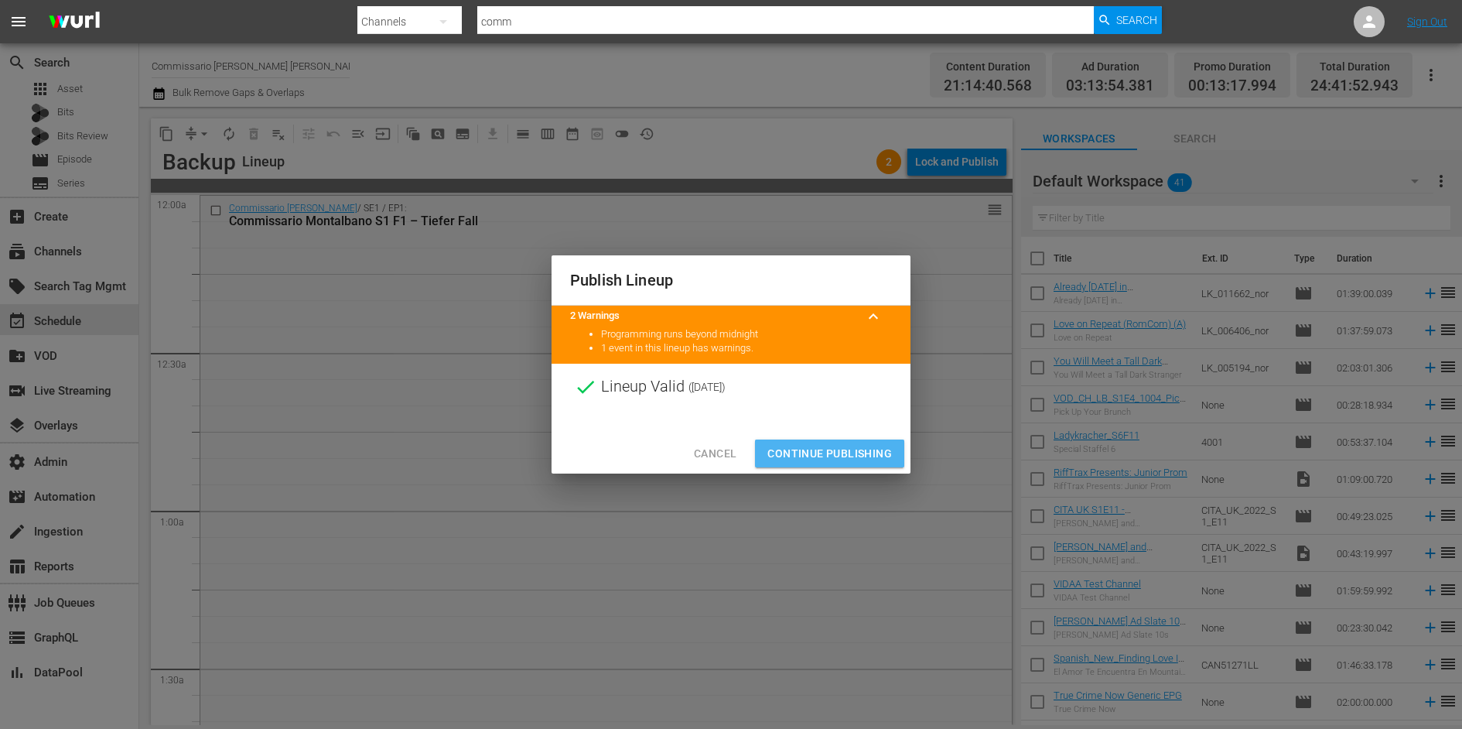
click at [854, 446] on span "Continue Publishing" at bounding box center [829, 453] width 125 height 19
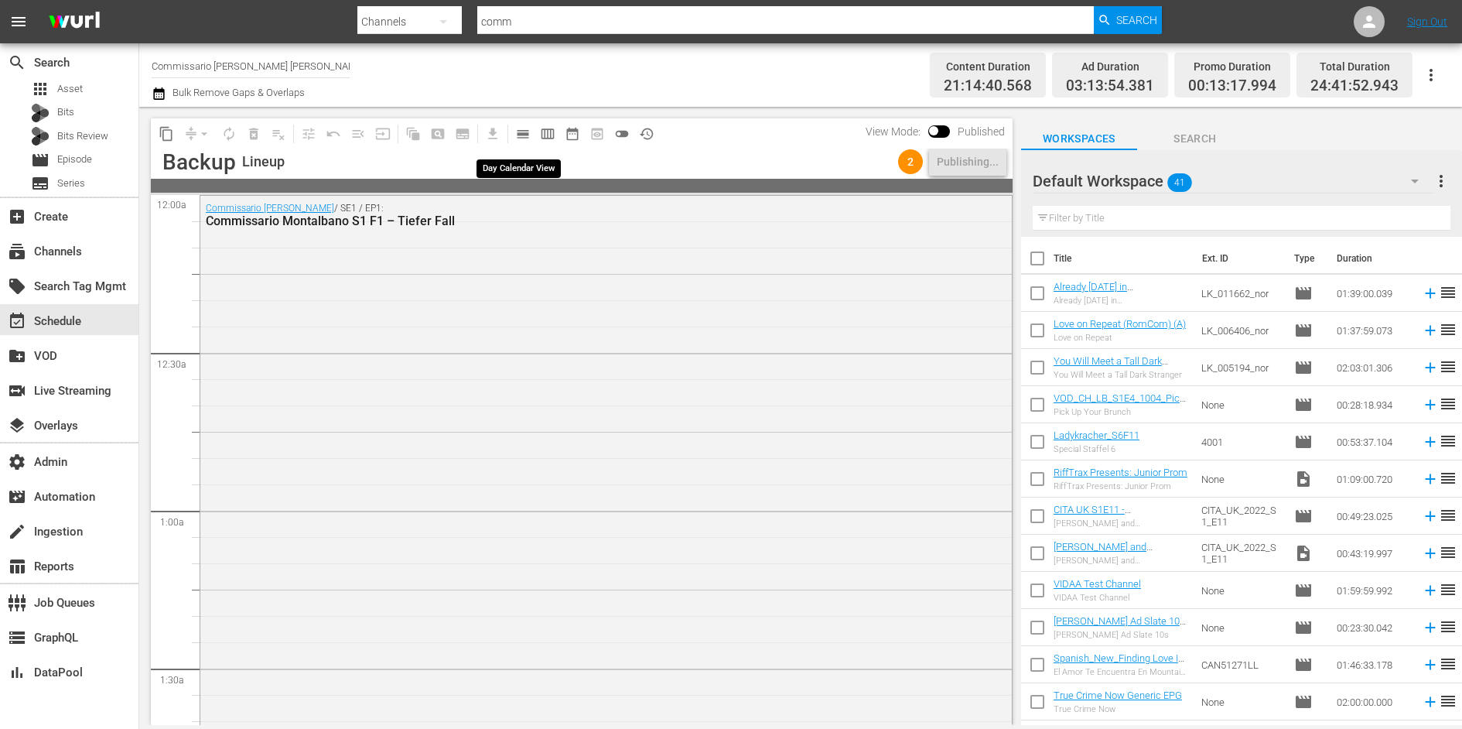
click at [524, 138] on span "calendar_view_day_outlined" at bounding box center [522, 133] width 15 height 15
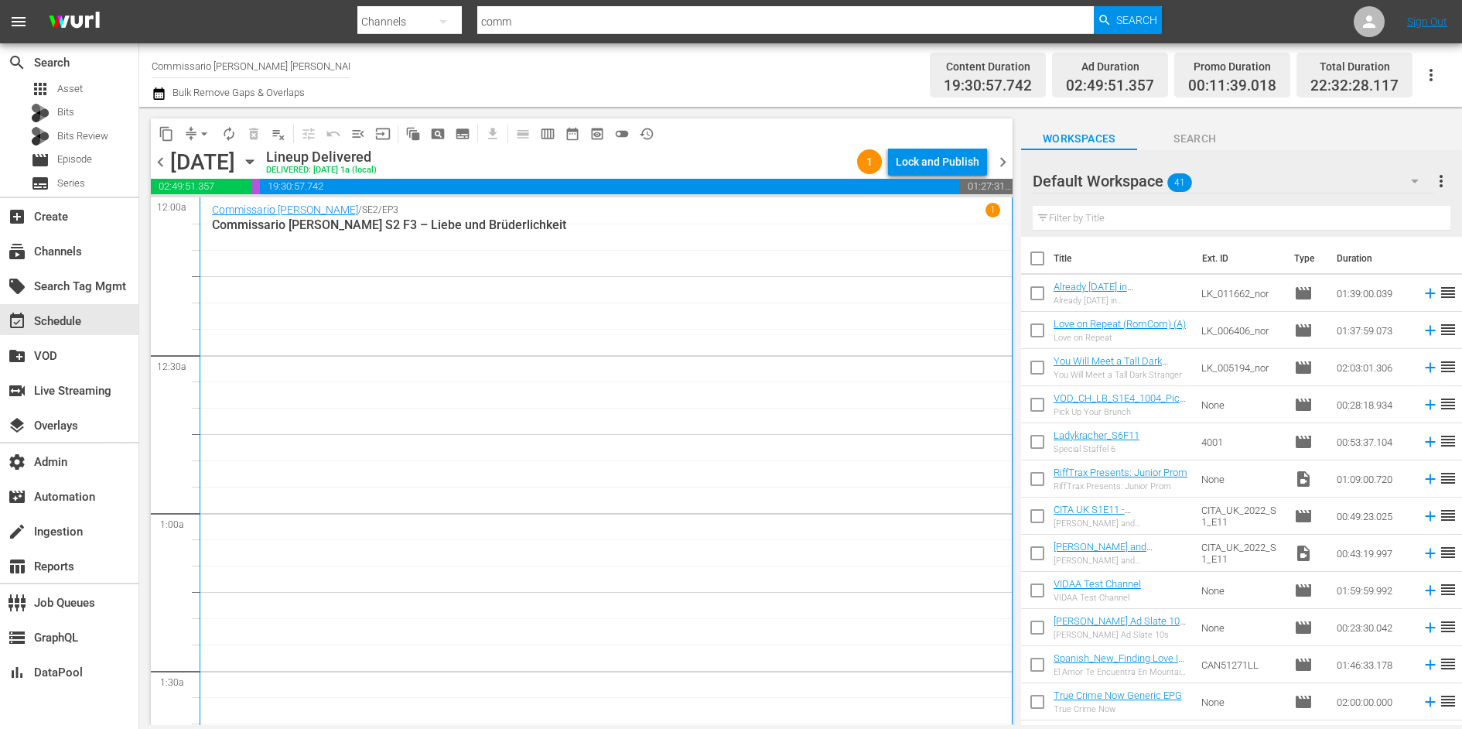
click at [1006, 158] on span "chevron_right" at bounding box center [1002, 161] width 19 height 19
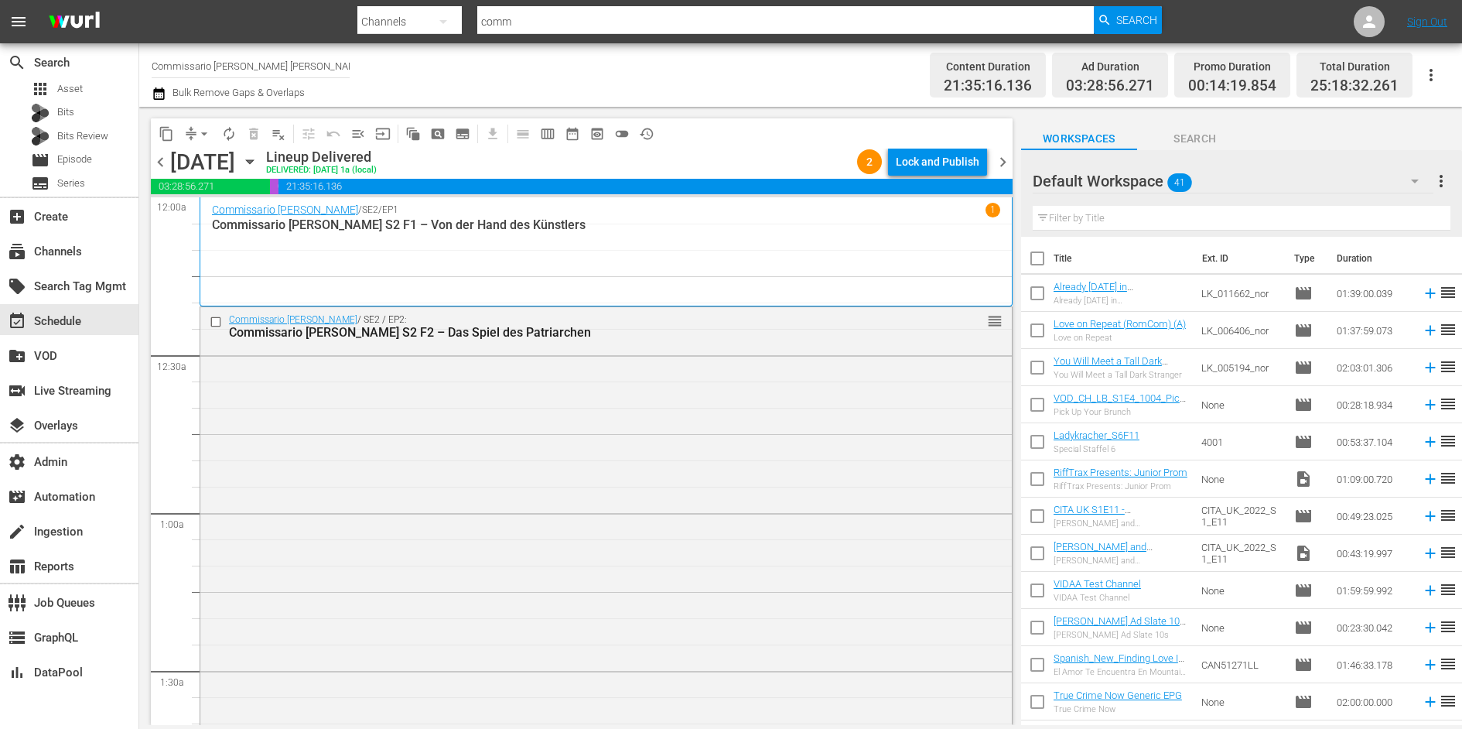
click at [923, 167] on div "Lock and Publish" at bounding box center [938, 162] width 84 height 28
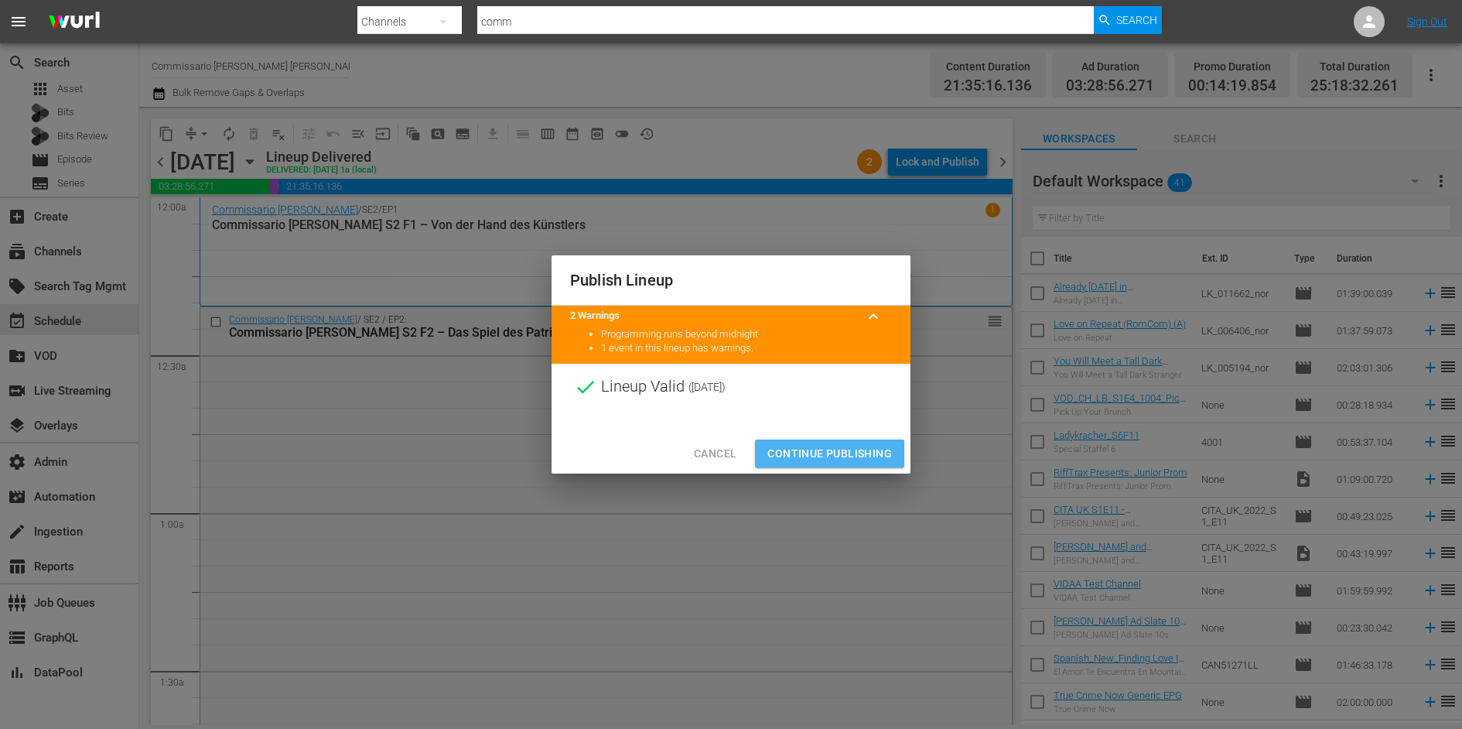
click at [838, 450] on span "Continue Publishing" at bounding box center [829, 453] width 125 height 19
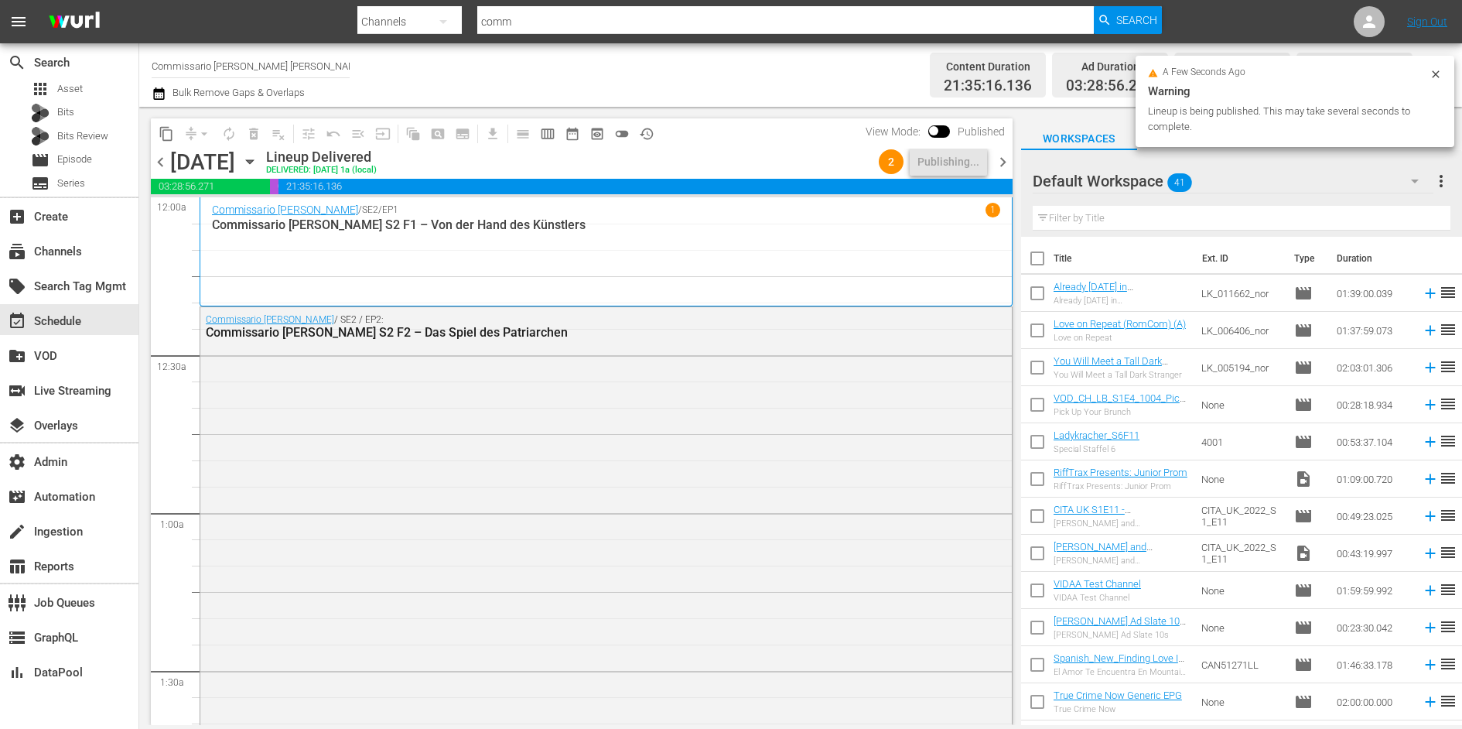
click at [1002, 156] on span "chevron_right" at bounding box center [1002, 161] width 19 height 19
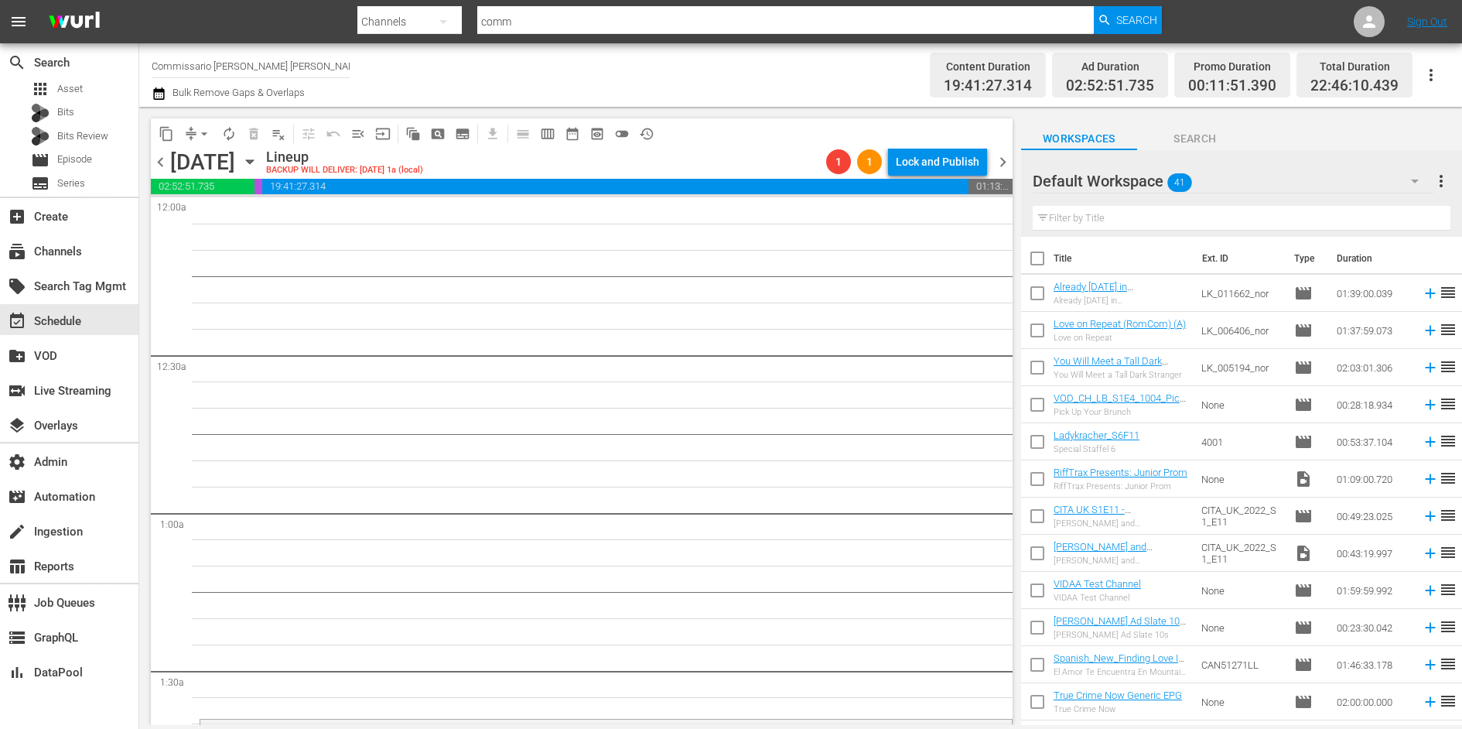
click at [162, 160] on span "chevron_left" at bounding box center [160, 161] width 19 height 19
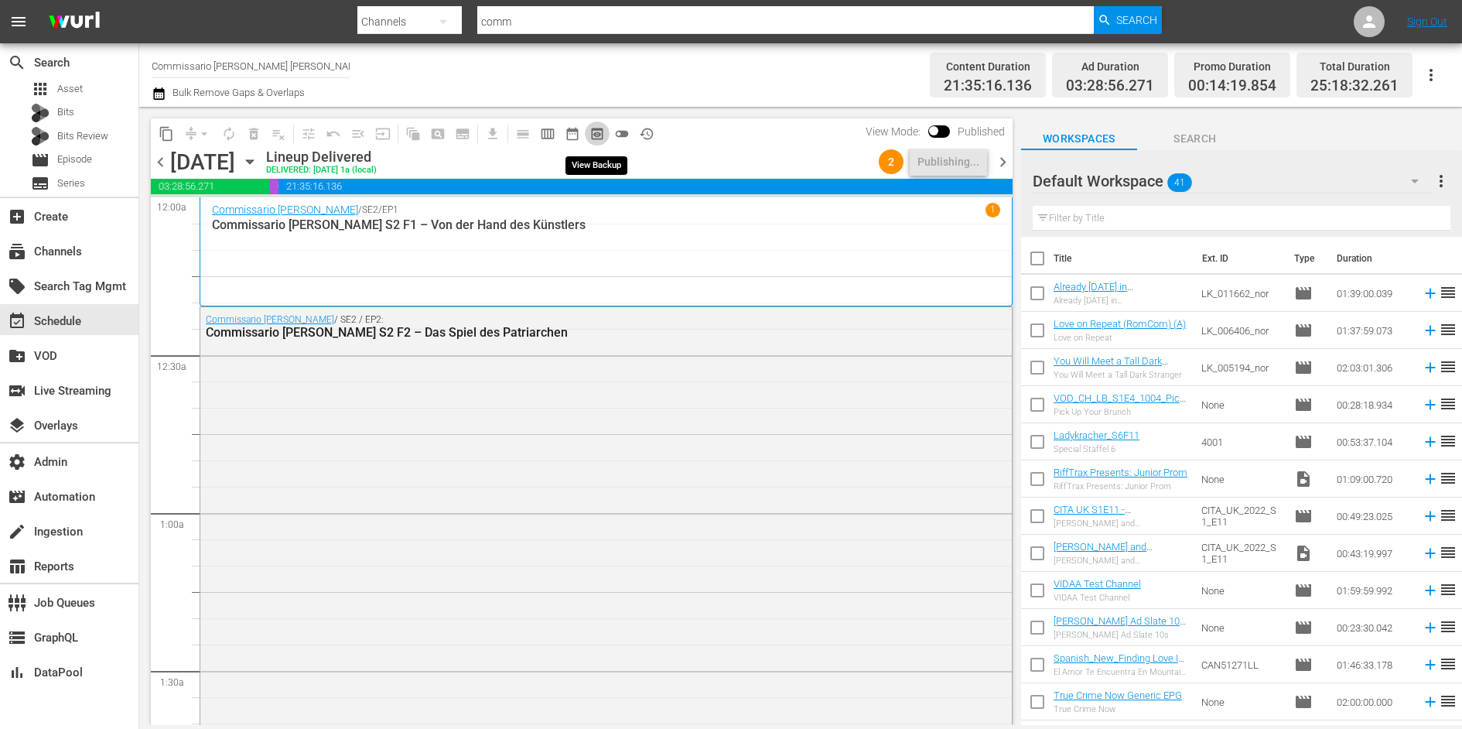
click at [594, 134] on span "preview_outlined" at bounding box center [596, 133] width 15 height 15
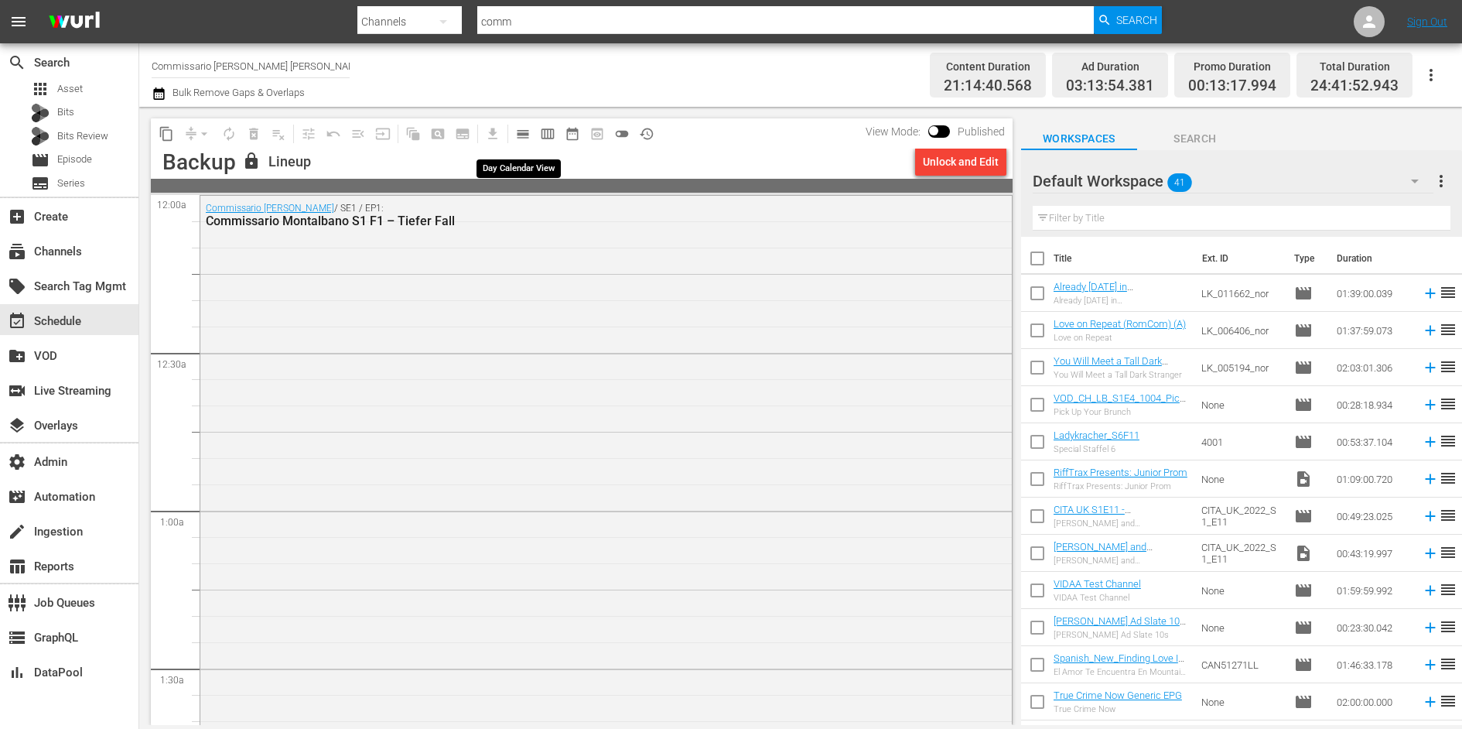
click at [528, 139] on span "calendar_view_day_outlined" at bounding box center [522, 133] width 15 height 15
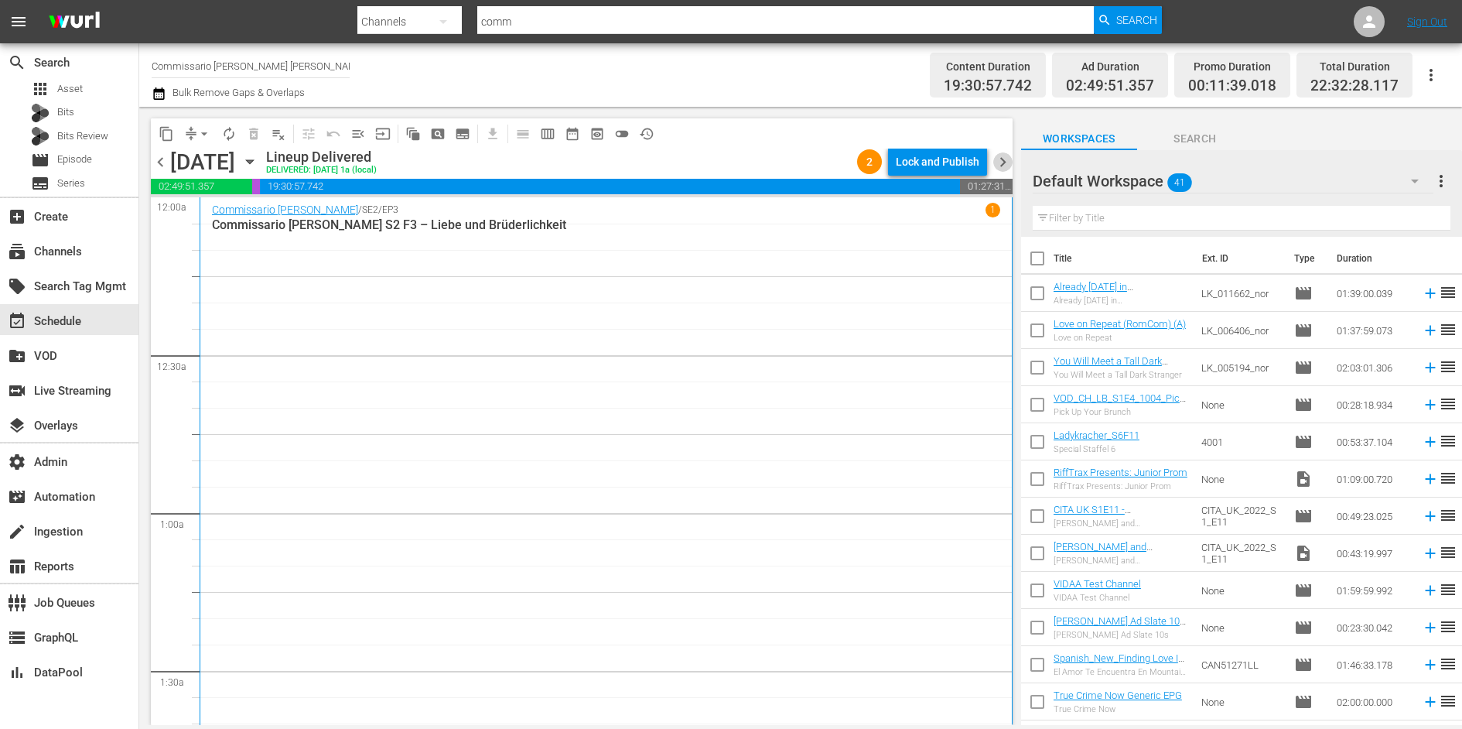
click at [1005, 162] on span "chevron_right" at bounding box center [1002, 161] width 19 height 19
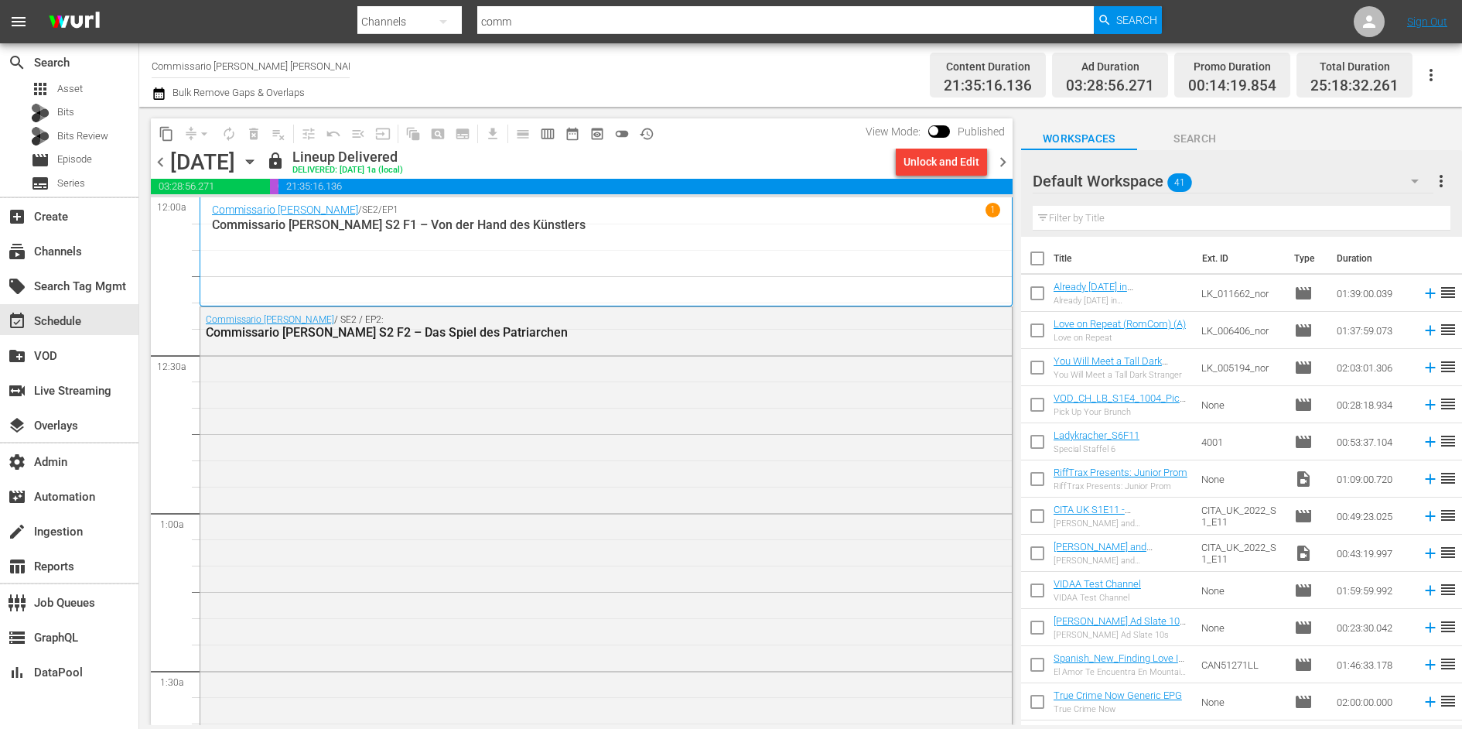
click at [162, 165] on span "chevron_left" at bounding box center [160, 161] width 19 height 19
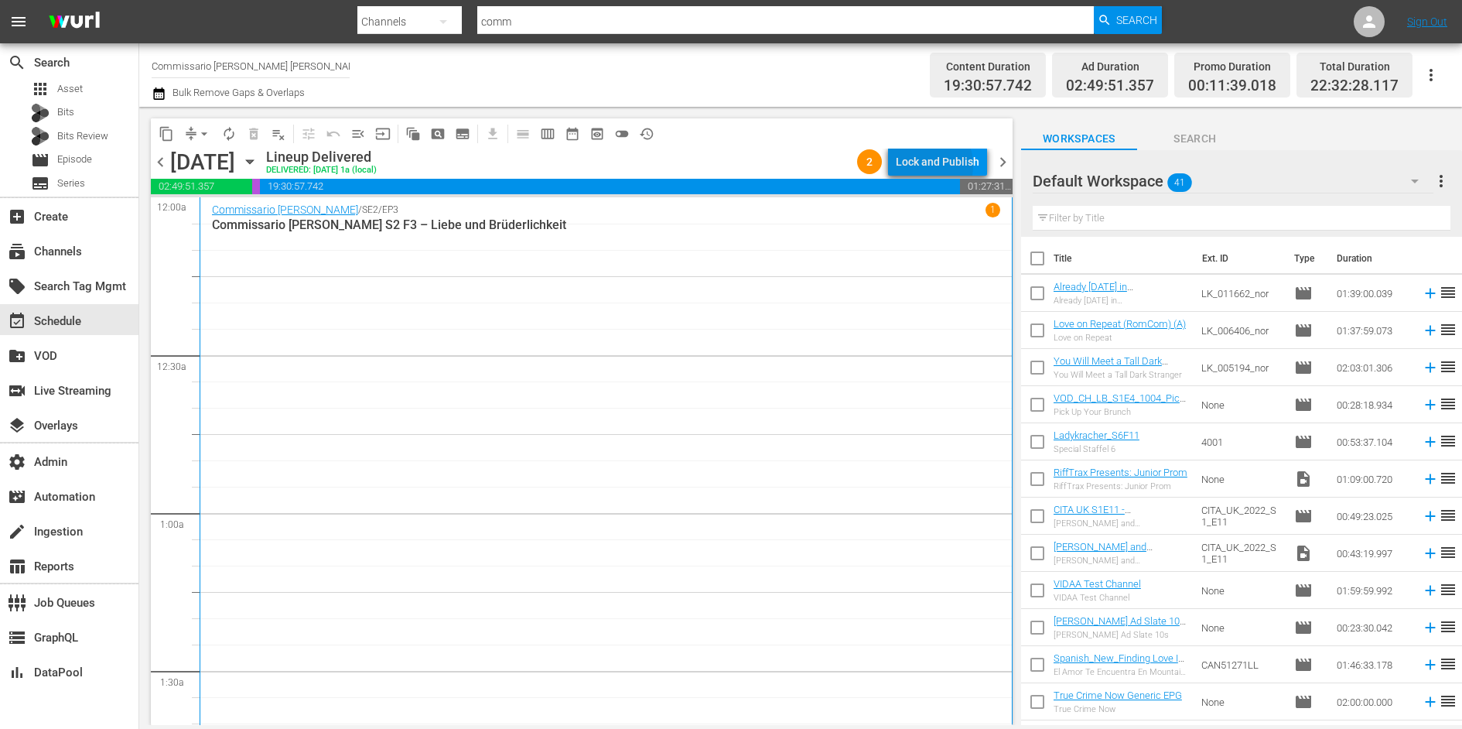
click at [920, 166] on div "Lock and Publish" at bounding box center [938, 162] width 84 height 28
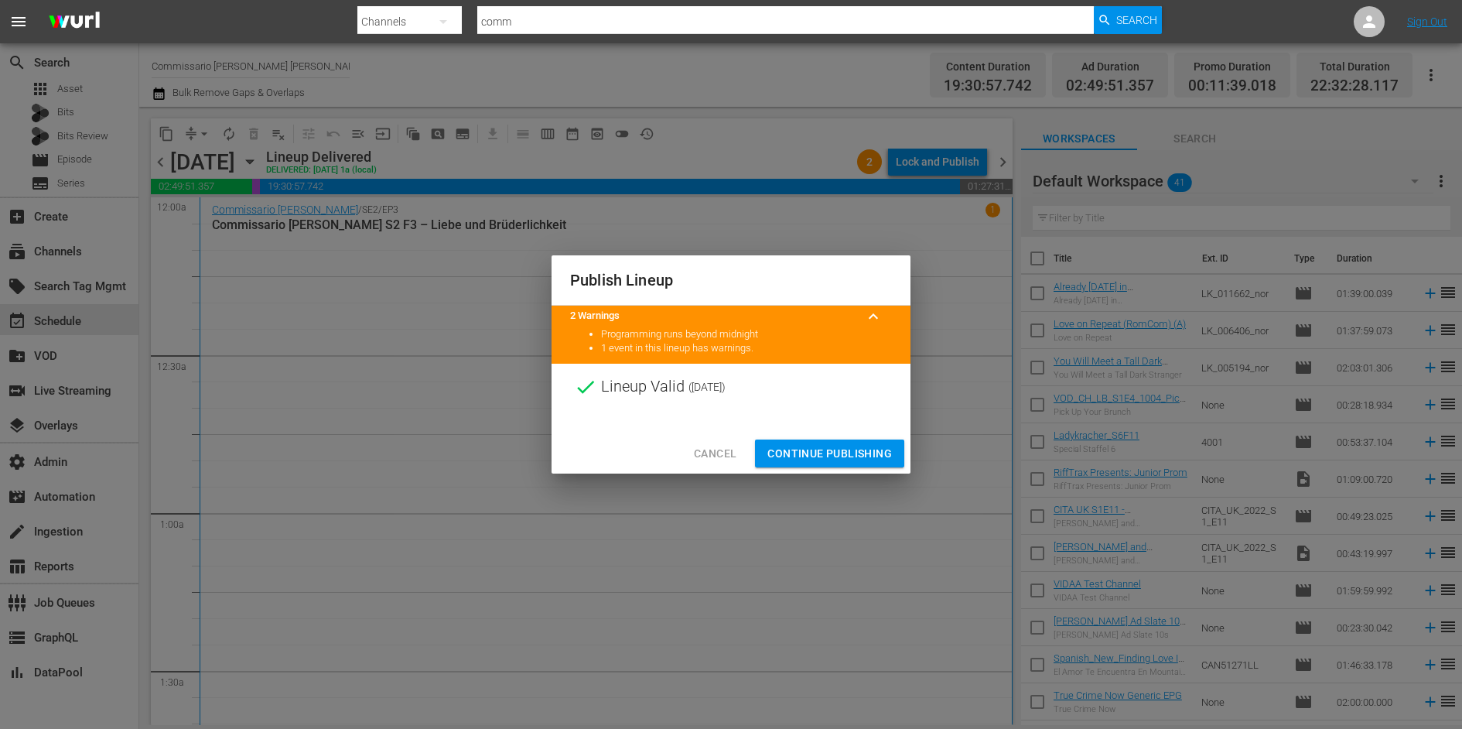
click at [852, 446] on span "Continue Publishing" at bounding box center [829, 453] width 125 height 19
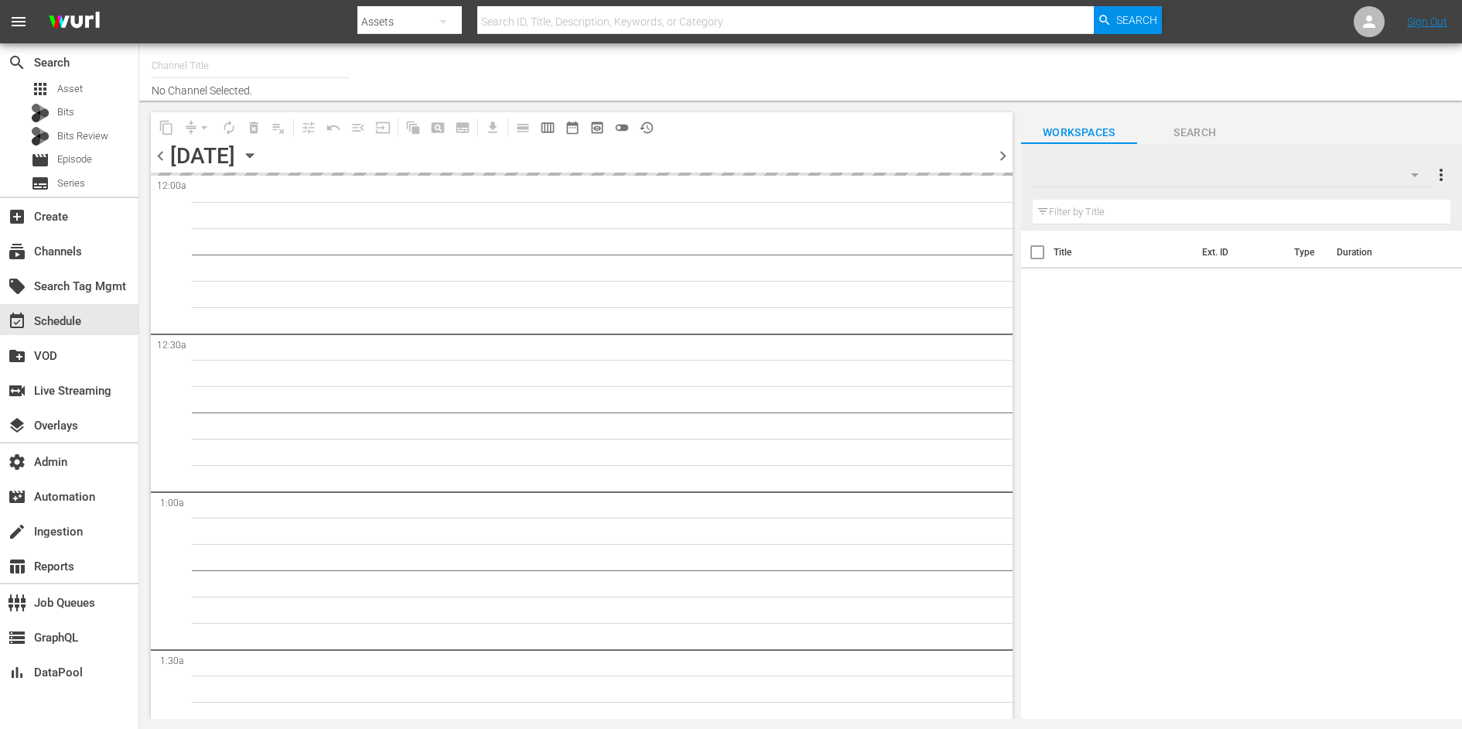
type input "Commissario Montalbano Wurl (2136)"
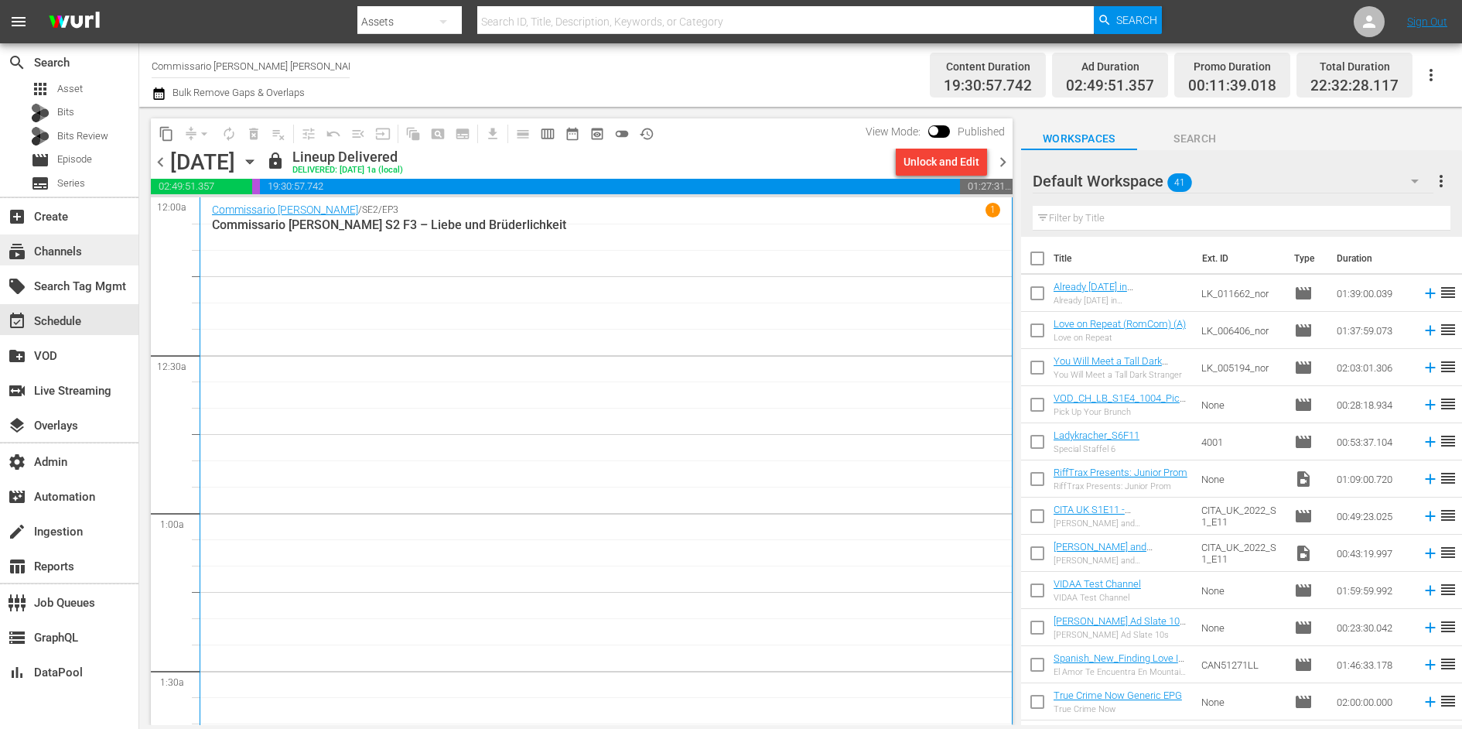
click at [73, 254] on div "subscriptions Channels" at bounding box center [43, 249] width 87 height 14
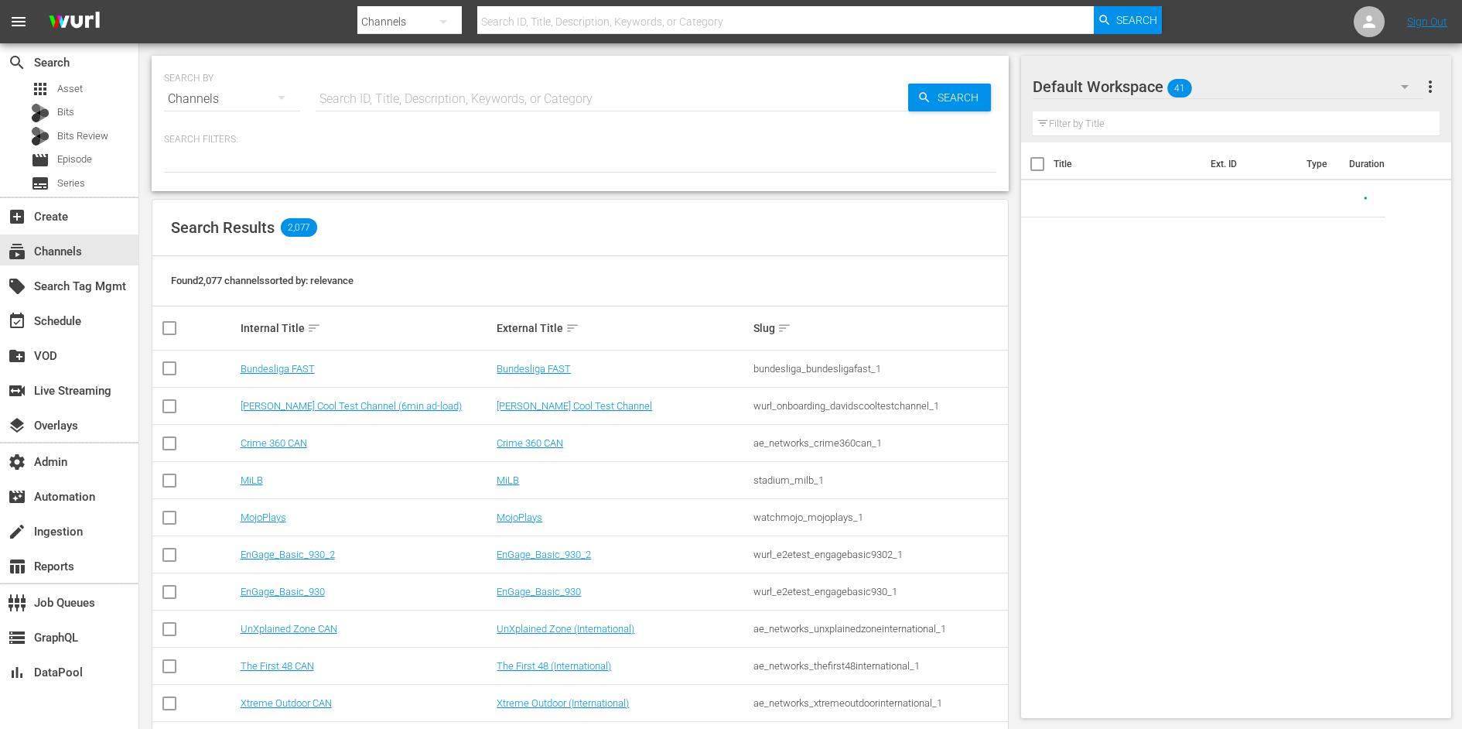
click at [323, 99] on input "text" at bounding box center [612, 98] width 593 height 37
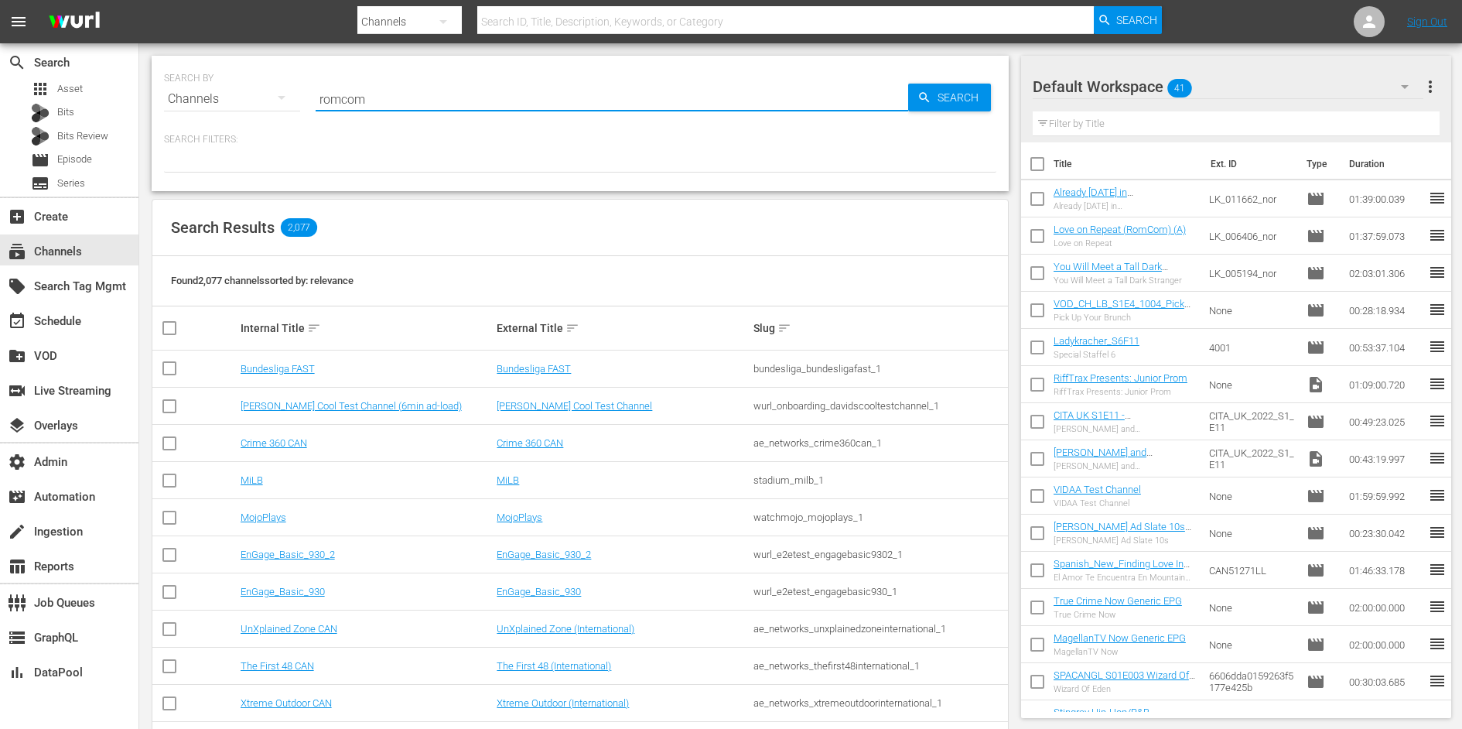
type input "romcom"
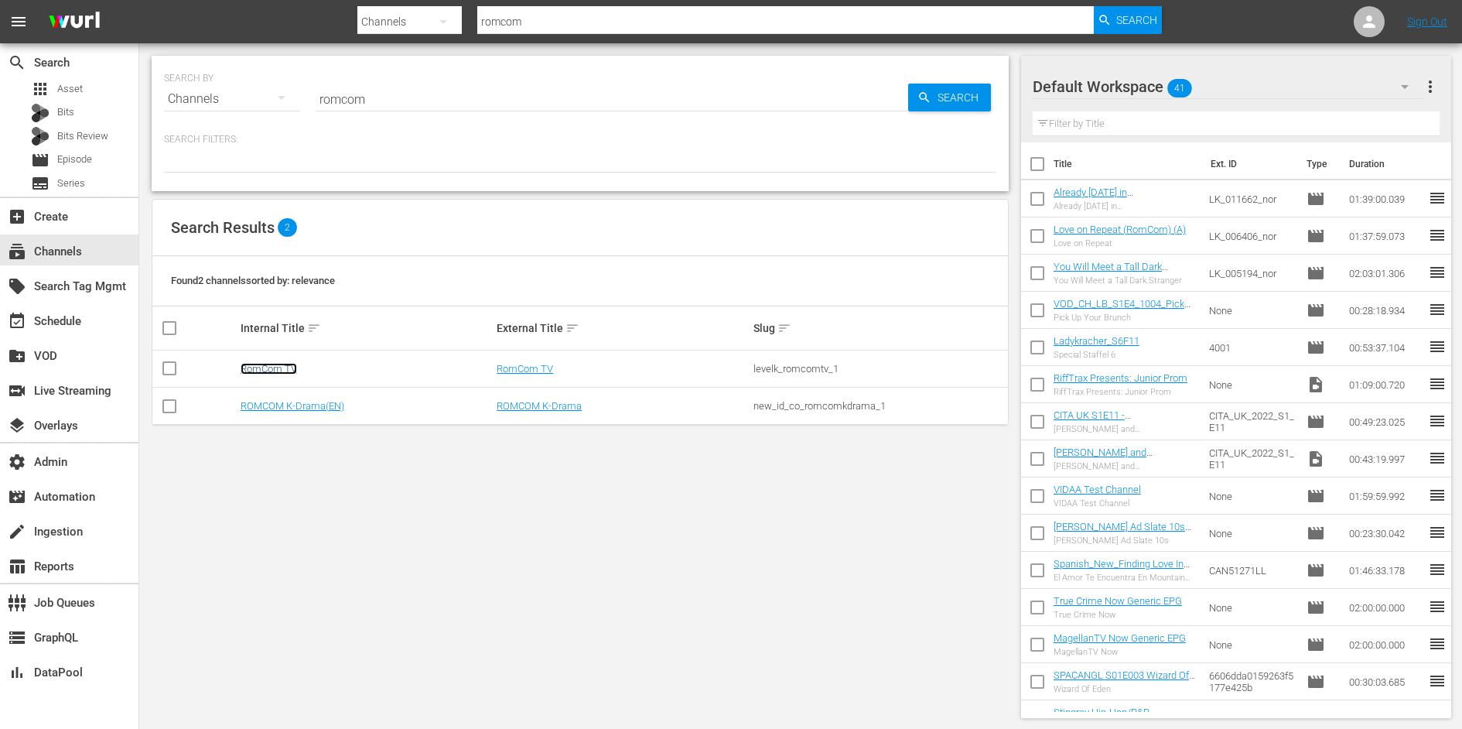
click at [277, 364] on link "RomCom TV" at bounding box center [269, 369] width 56 height 12
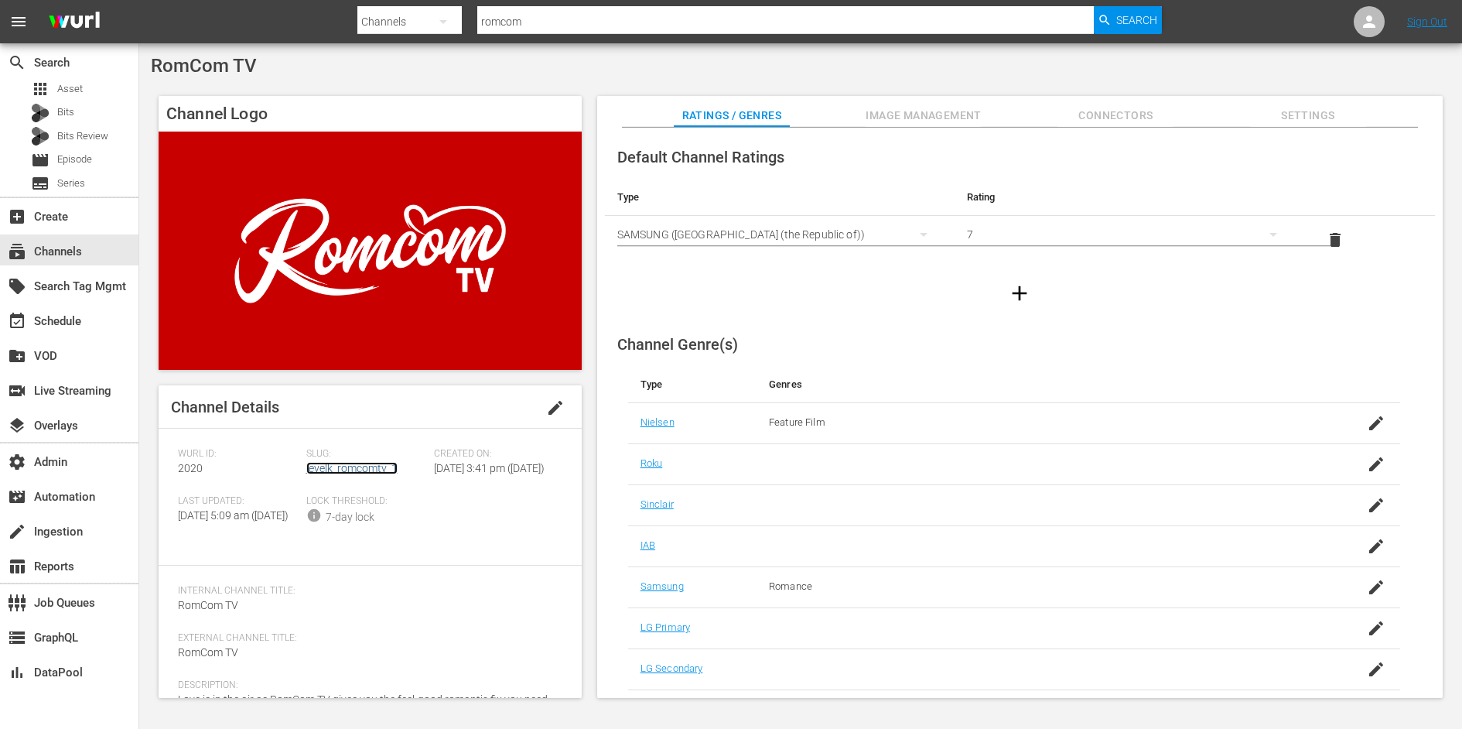
click at [340, 469] on link "levelk_romcomtv_1" at bounding box center [351, 468] width 91 height 12
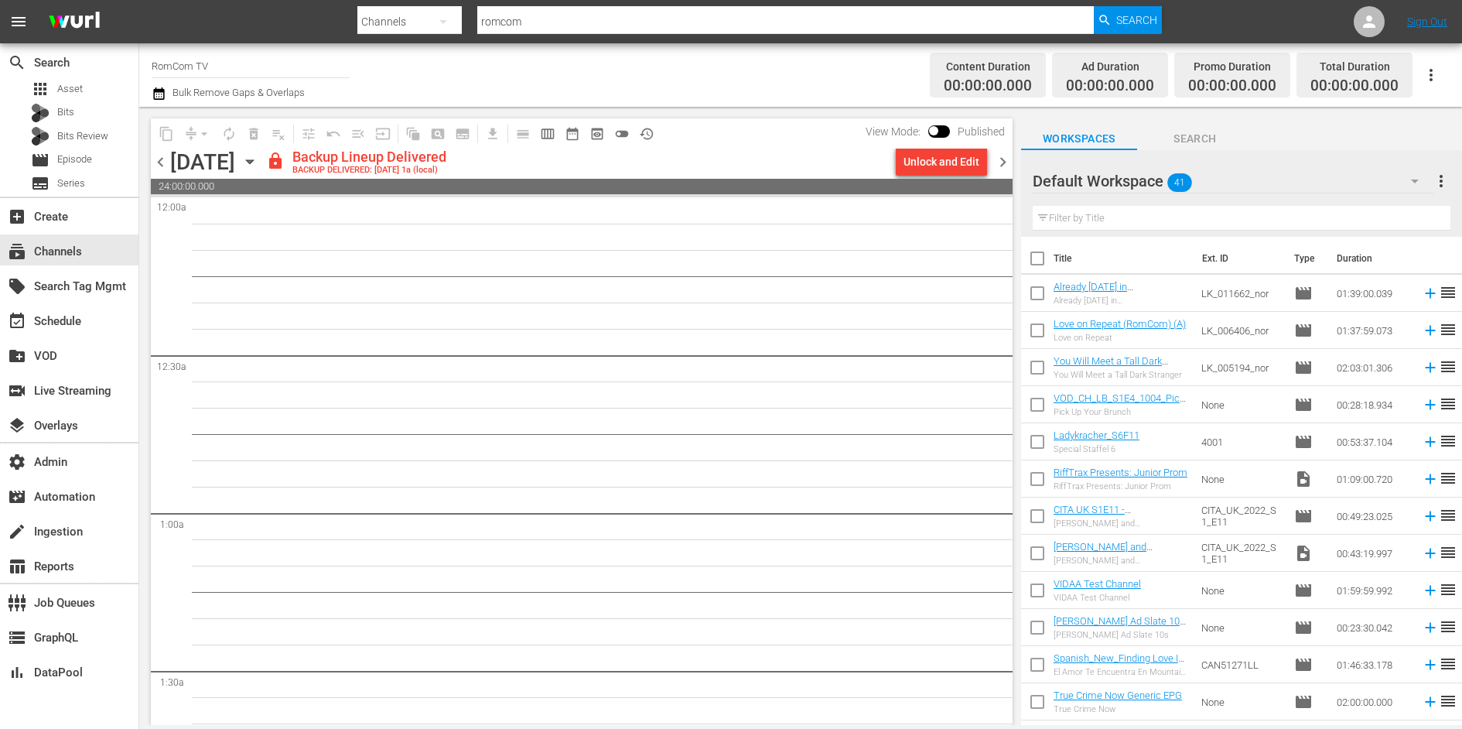
click at [1003, 163] on span "chevron_right" at bounding box center [1002, 161] width 19 height 19
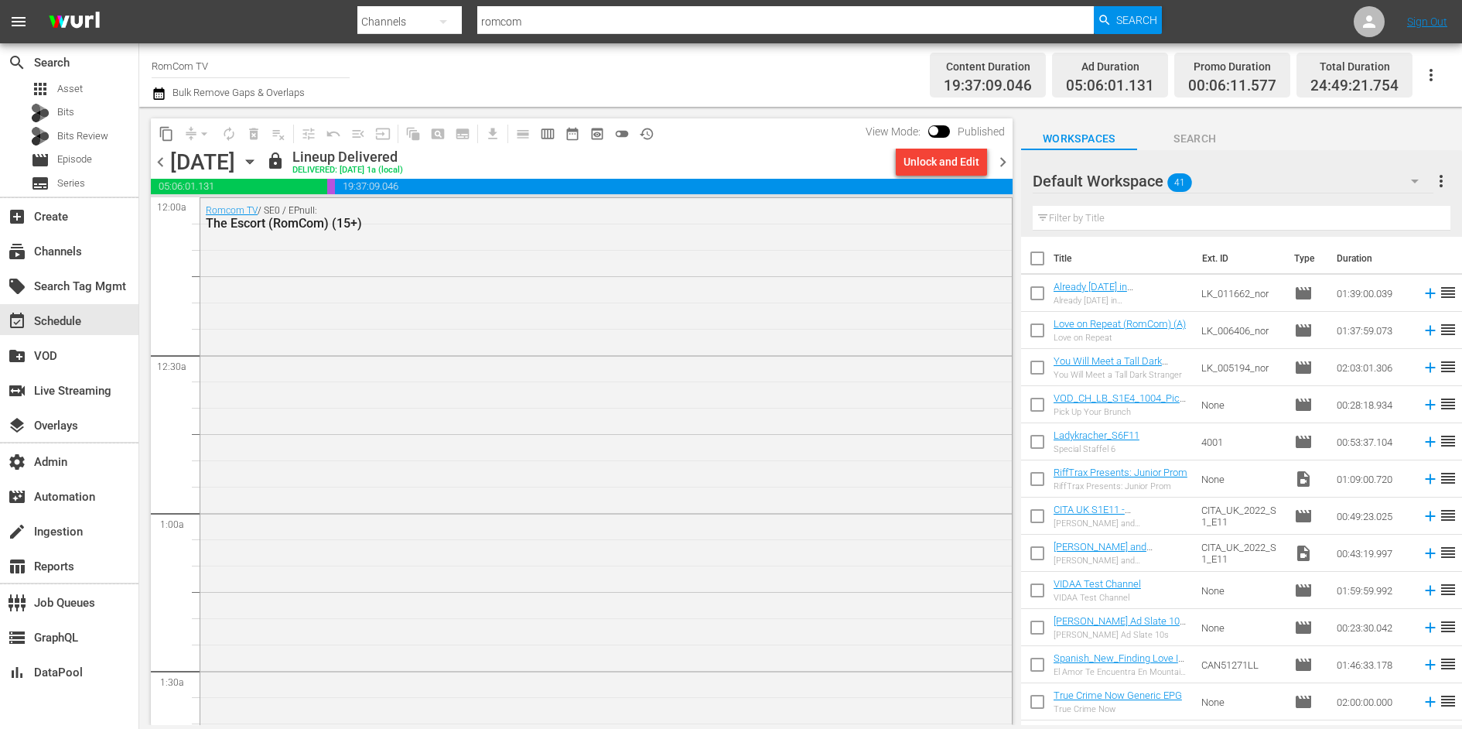
click at [1003, 163] on span "chevron_right" at bounding box center [1002, 161] width 19 height 19
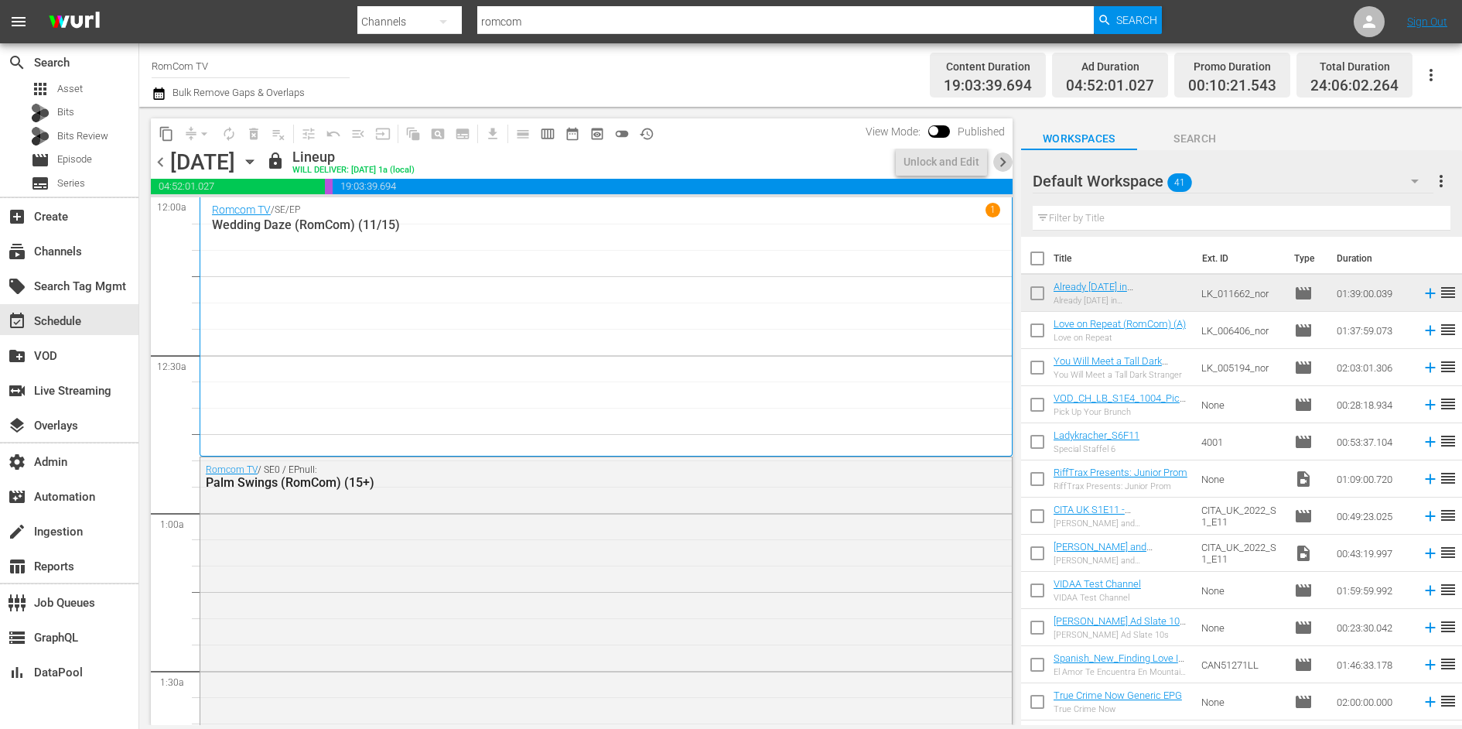
click at [1003, 163] on span "chevron_right" at bounding box center [1002, 161] width 19 height 19
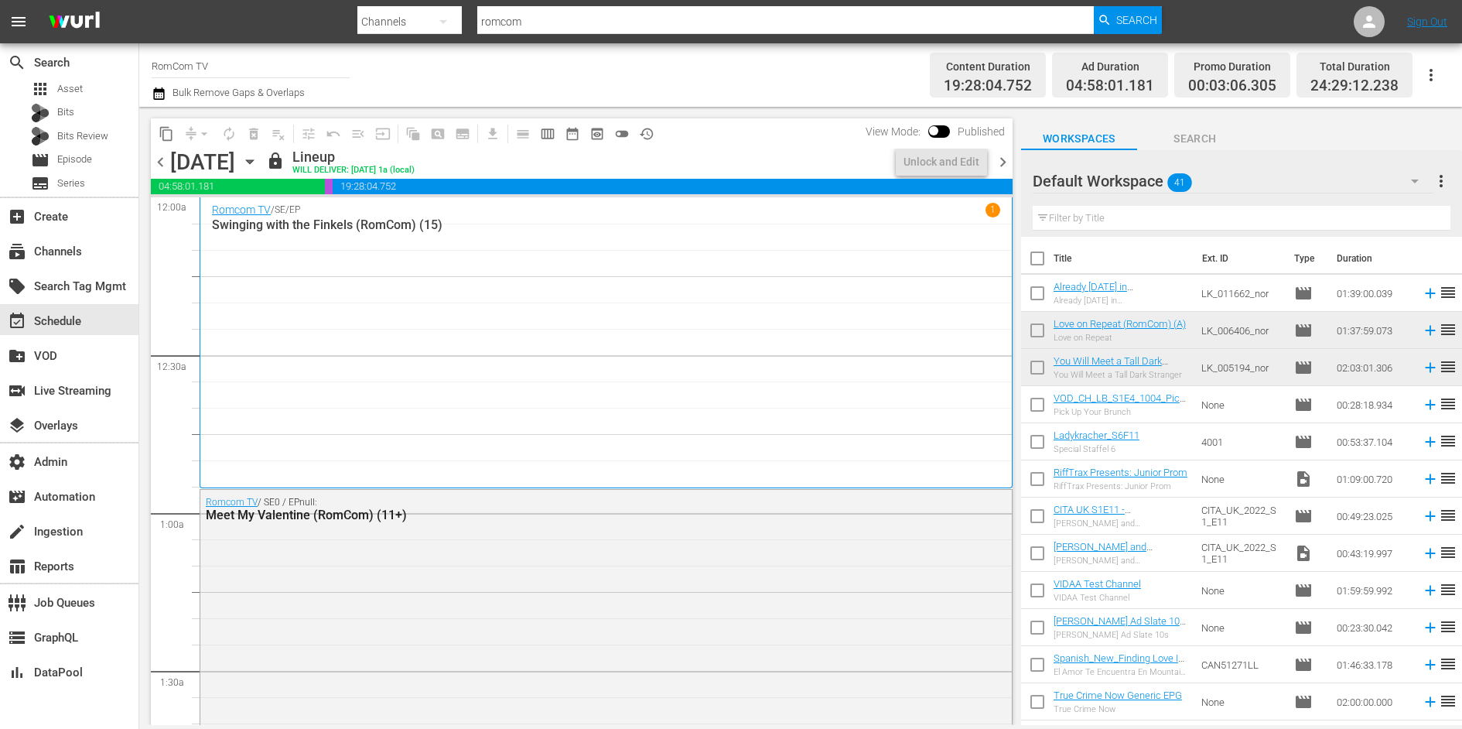
click at [1003, 163] on span "chevron_right" at bounding box center [1002, 161] width 19 height 19
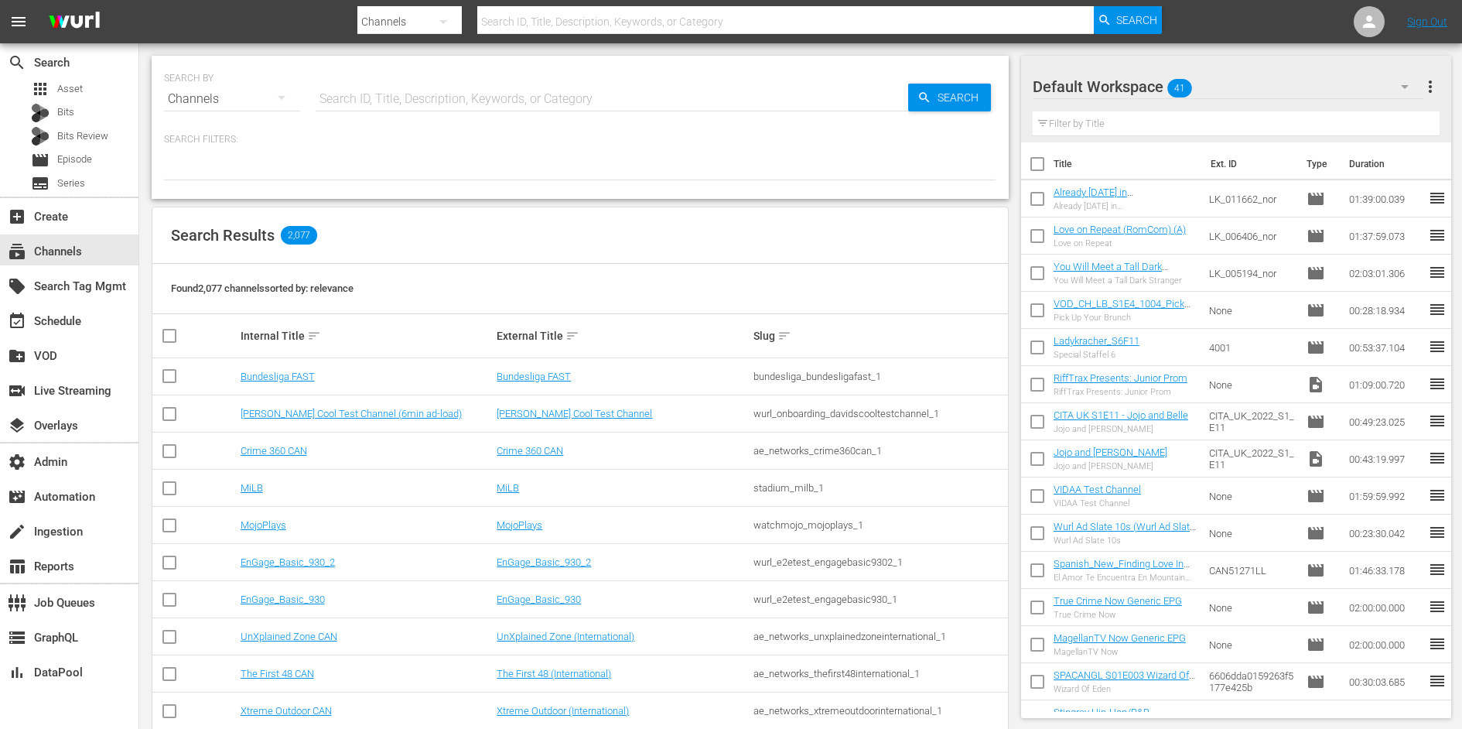
click at [412, 97] on input "text" at bounding box center [612, 98] width 593 height 37
type input "moji"
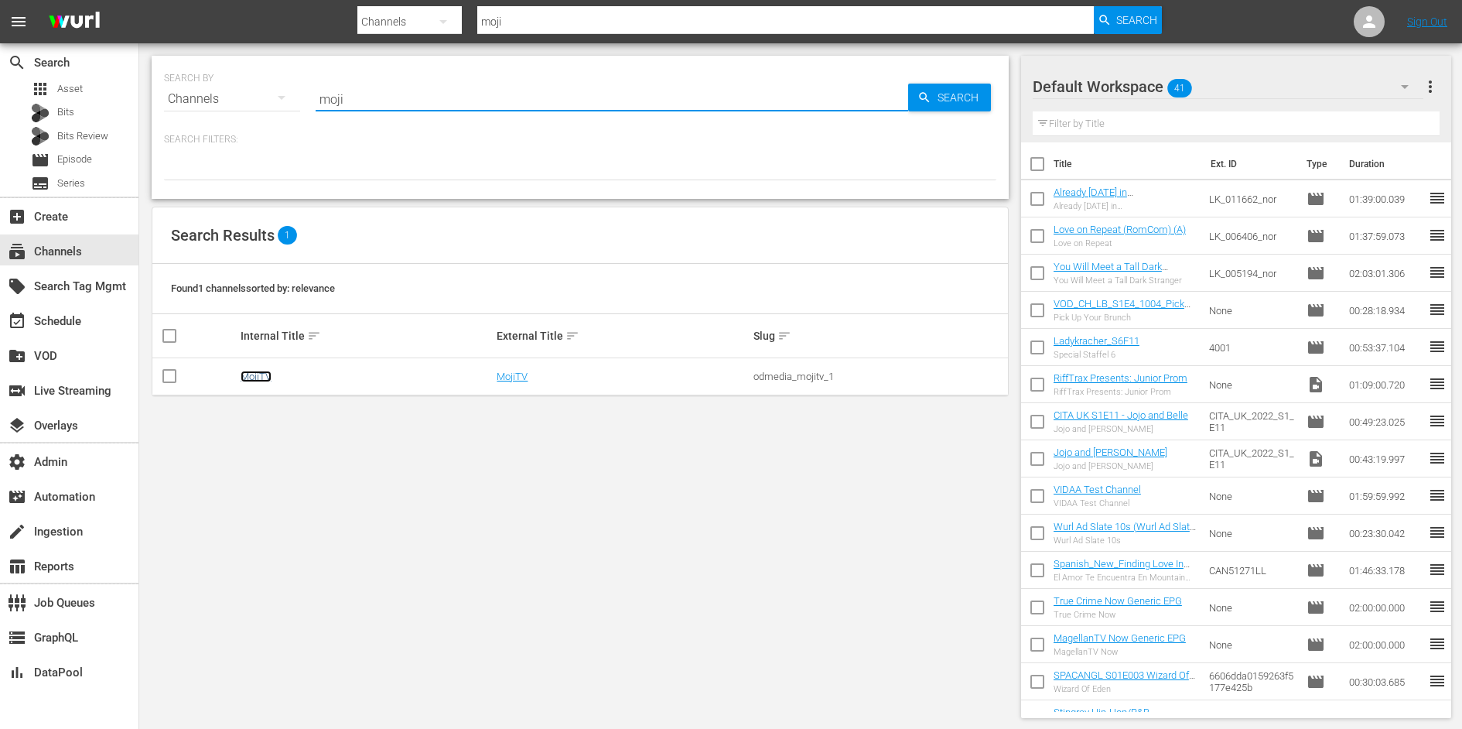
click at [253, 377] on link "MojiTV" at bounding box center [256, 377] width 31 height 12
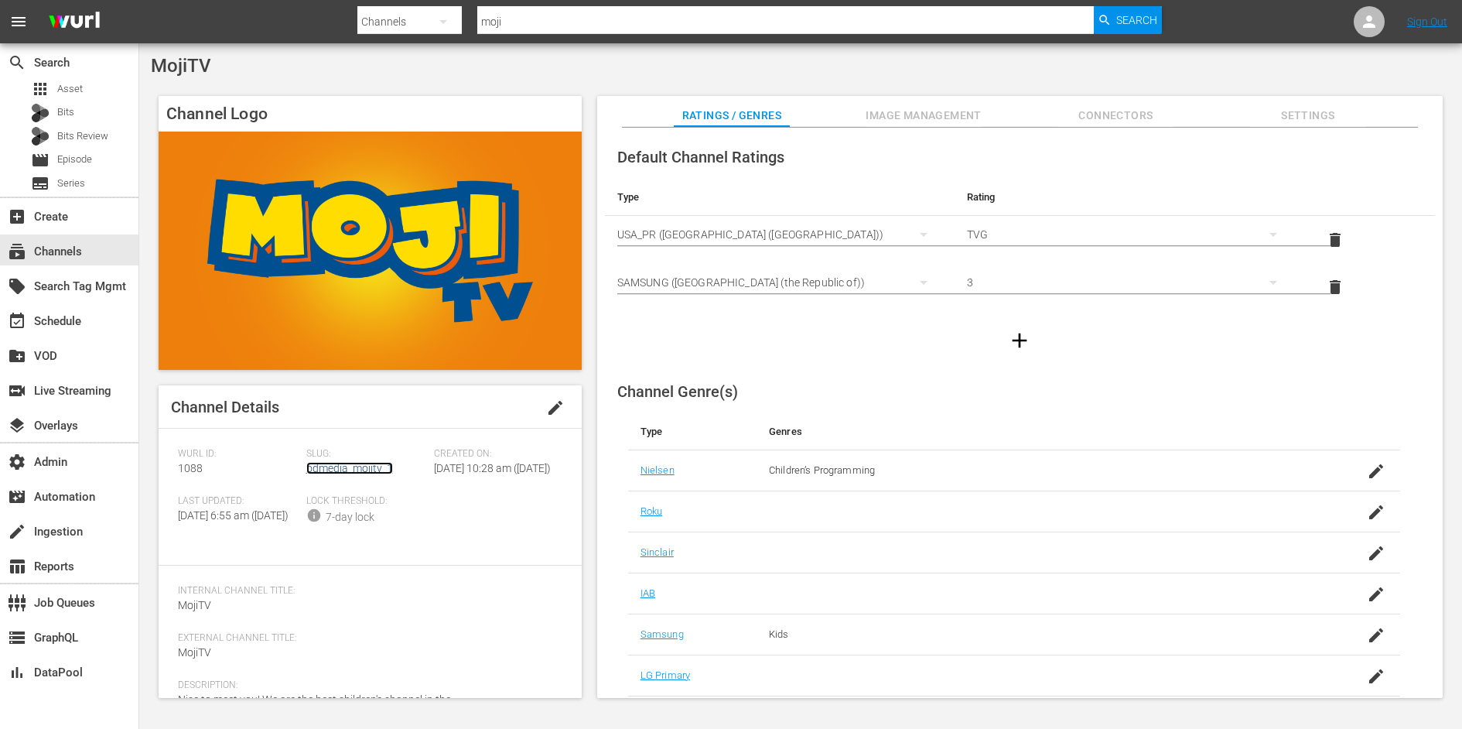
click at [340, 472] on link "odmedia_mojitv_1" at bounding box center [349, 468] width 87 height 12
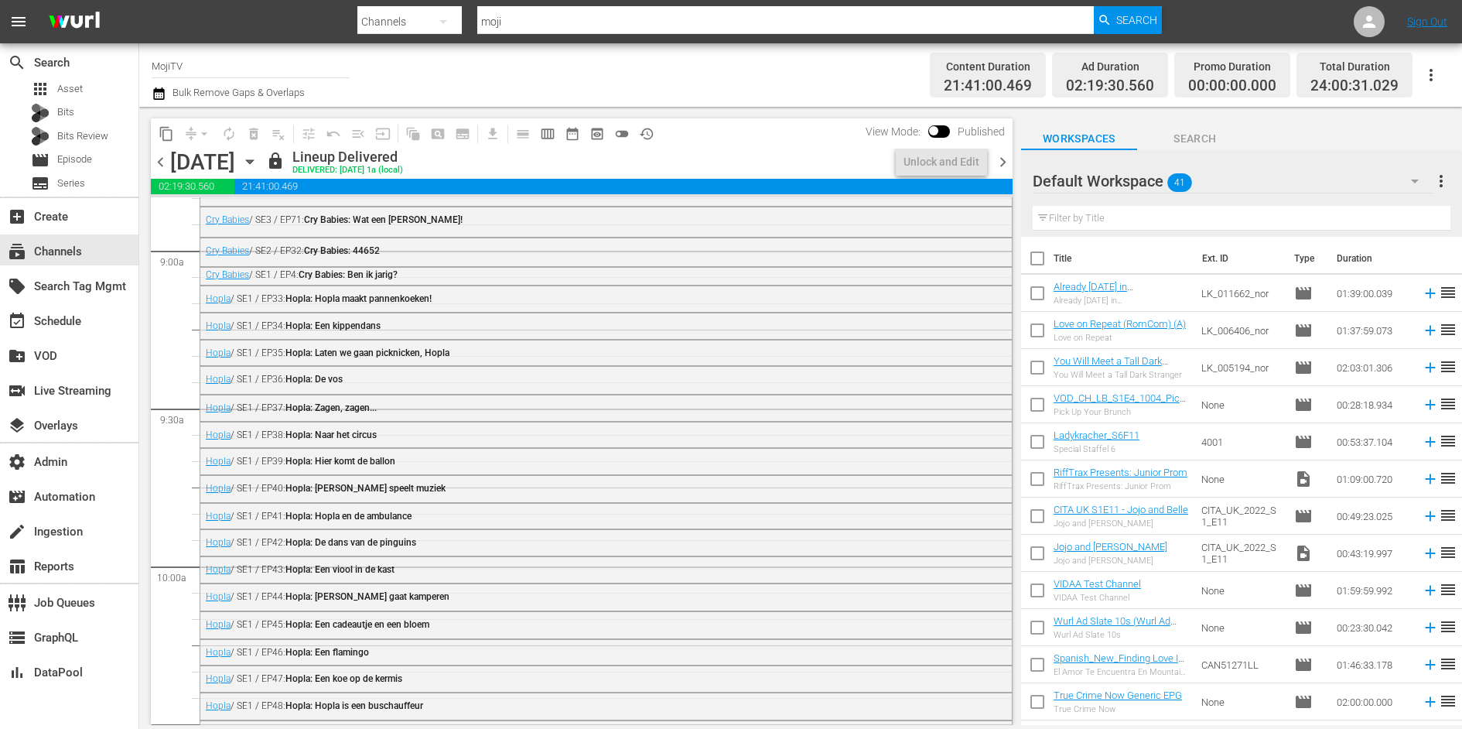
scroll to position [2812, 0]
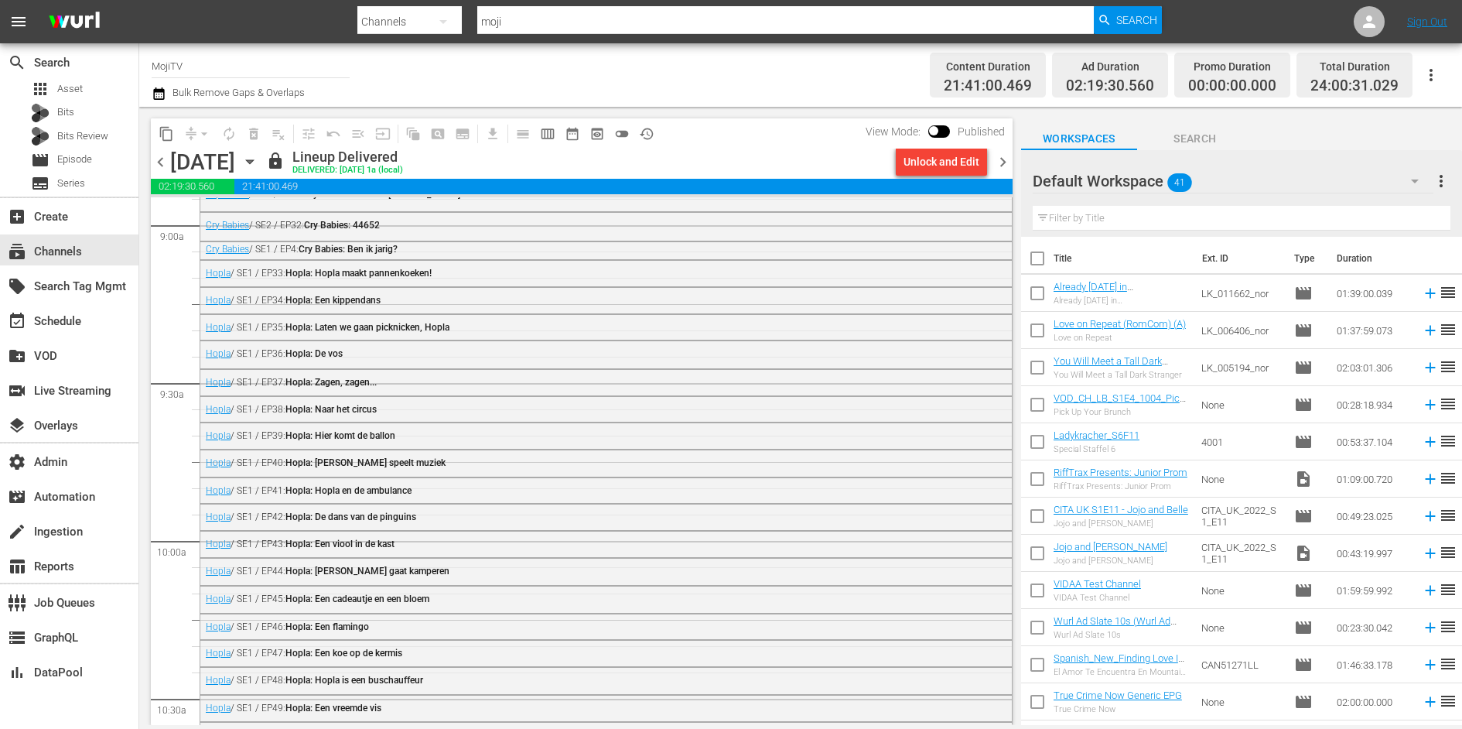
click at [408, 435] on div "Hopla / SE1 / EP39: Hopla: Hier komt de ballon" at bounding box center [564, 435] width 716 height 11
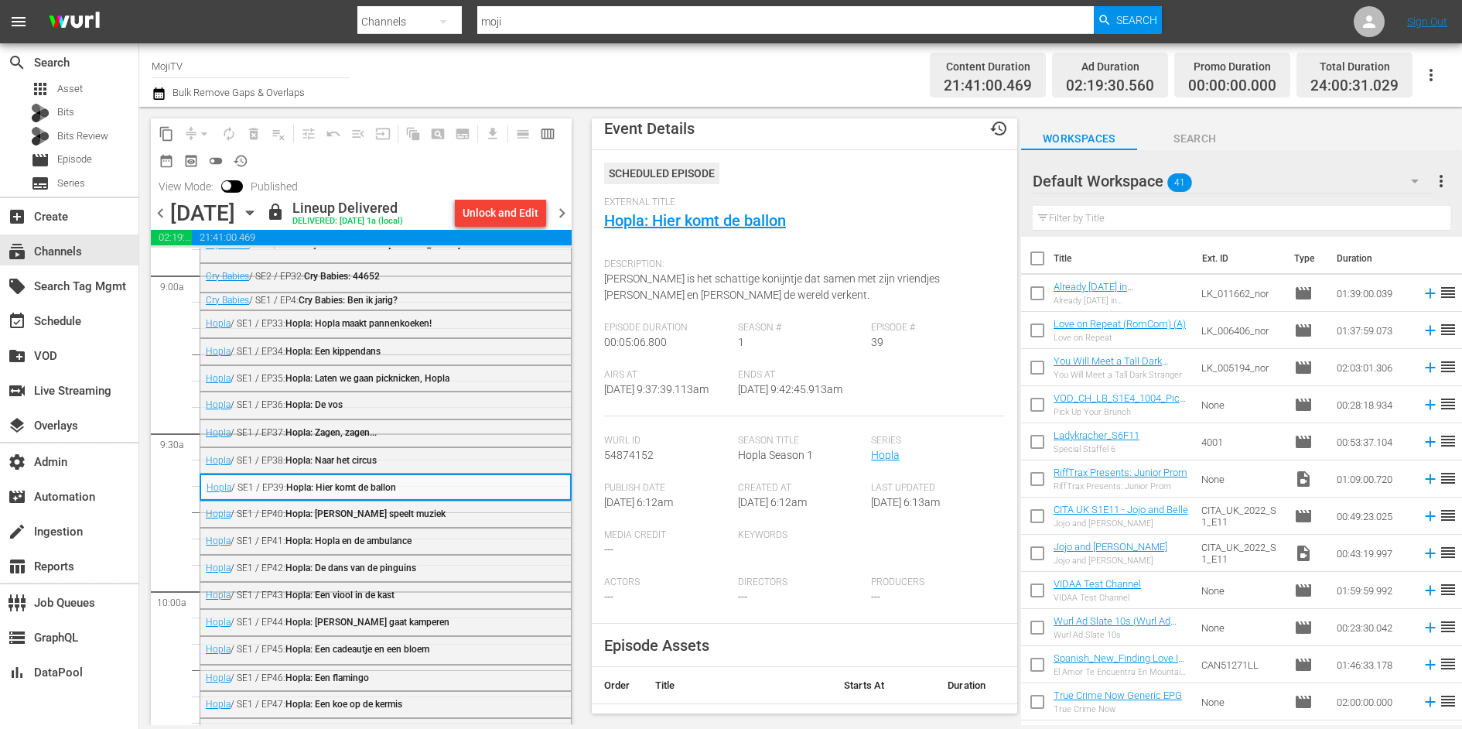
scroll to position [0, 0]
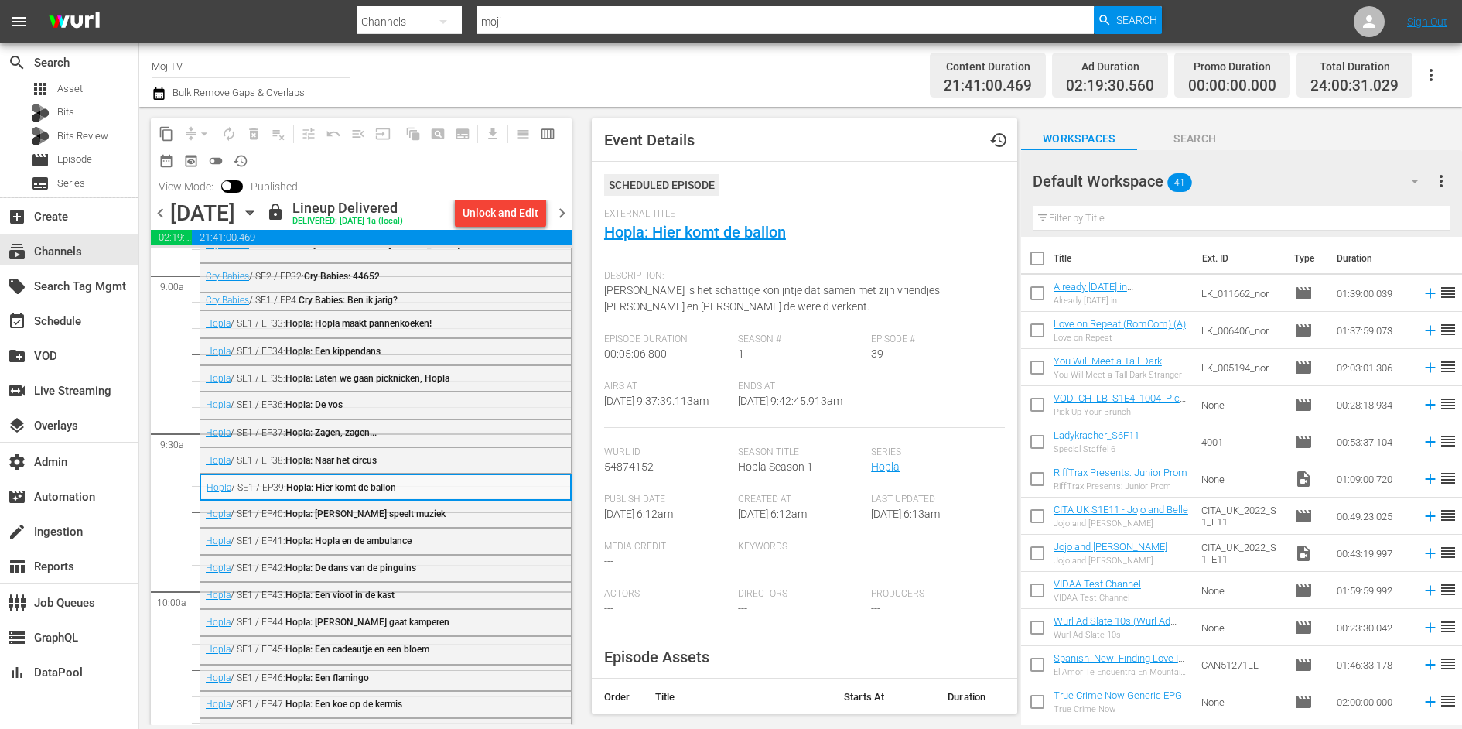
click at [740, 222] on div "External Title Hopla: Hier komt de ballon" at bounding box center [804, 235] width 401 height 54
click at [740, 230] on link "Hopla: Hier komt de ballon" at bounding box center [695, 232] width 182 height 19
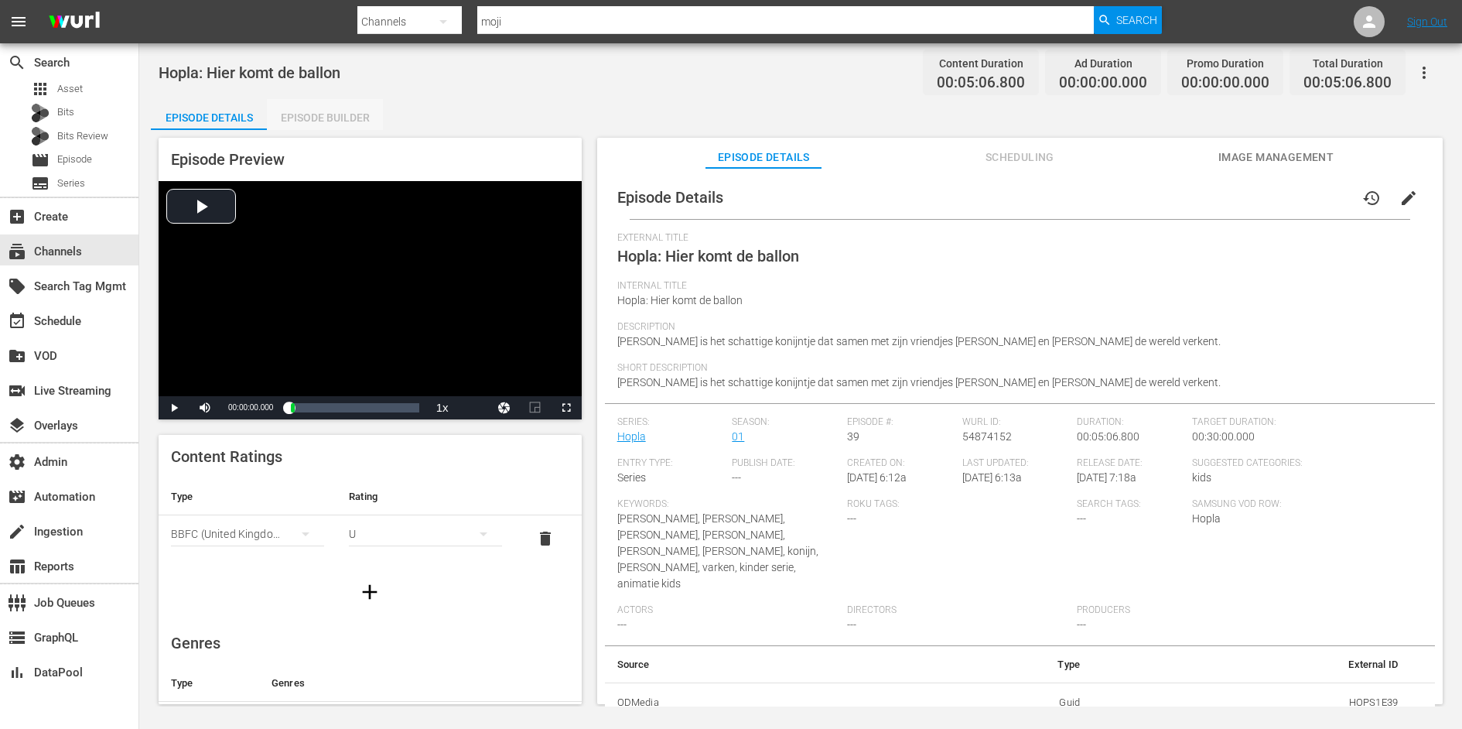
click at [344, 115] on div "Episode Builder" at bounding box center [325, 117] width 116 height 37
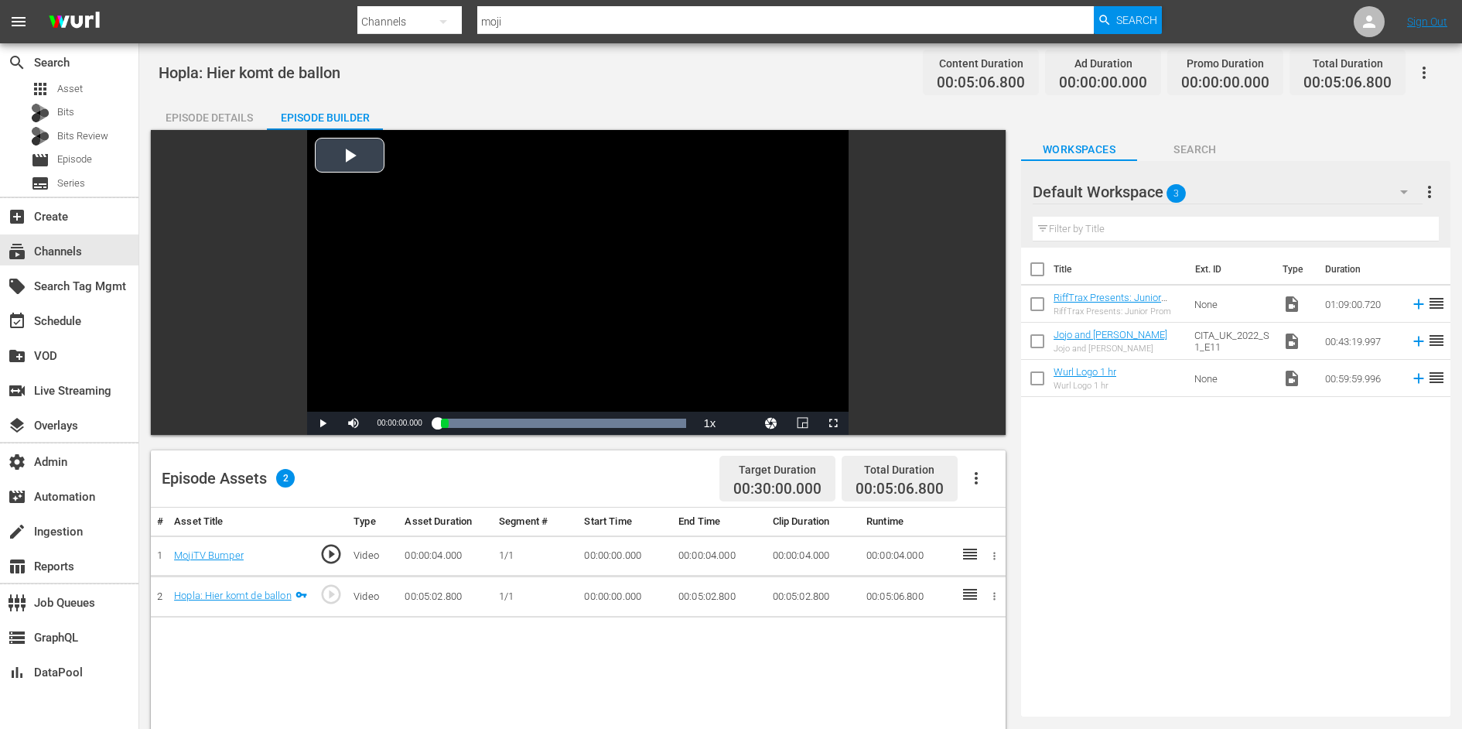
click at [426, 253] on div "Video Player" at bounding box center [577, 271] width 541 height 282
click at [496, 418] on div "Loaded : 7.93% 00:01:11.459 Hopla: Hier komt de ballon 00:00:02.740 Cue Point 1…" at bounding box center [562, 422] width 249 height 15
click at [596, 418] on div "00:03:15.322 Hopla: Hier komt de ballon" at bounding box center [596, 422] width 1 height 15
click at [333, 552] on span "play_circle_outline" at bounding box center [330, 553] width 23 height 23
click at [202, 555] on link "MojiTV Bumper" at bounding box center [209, 555] width 70 height 12
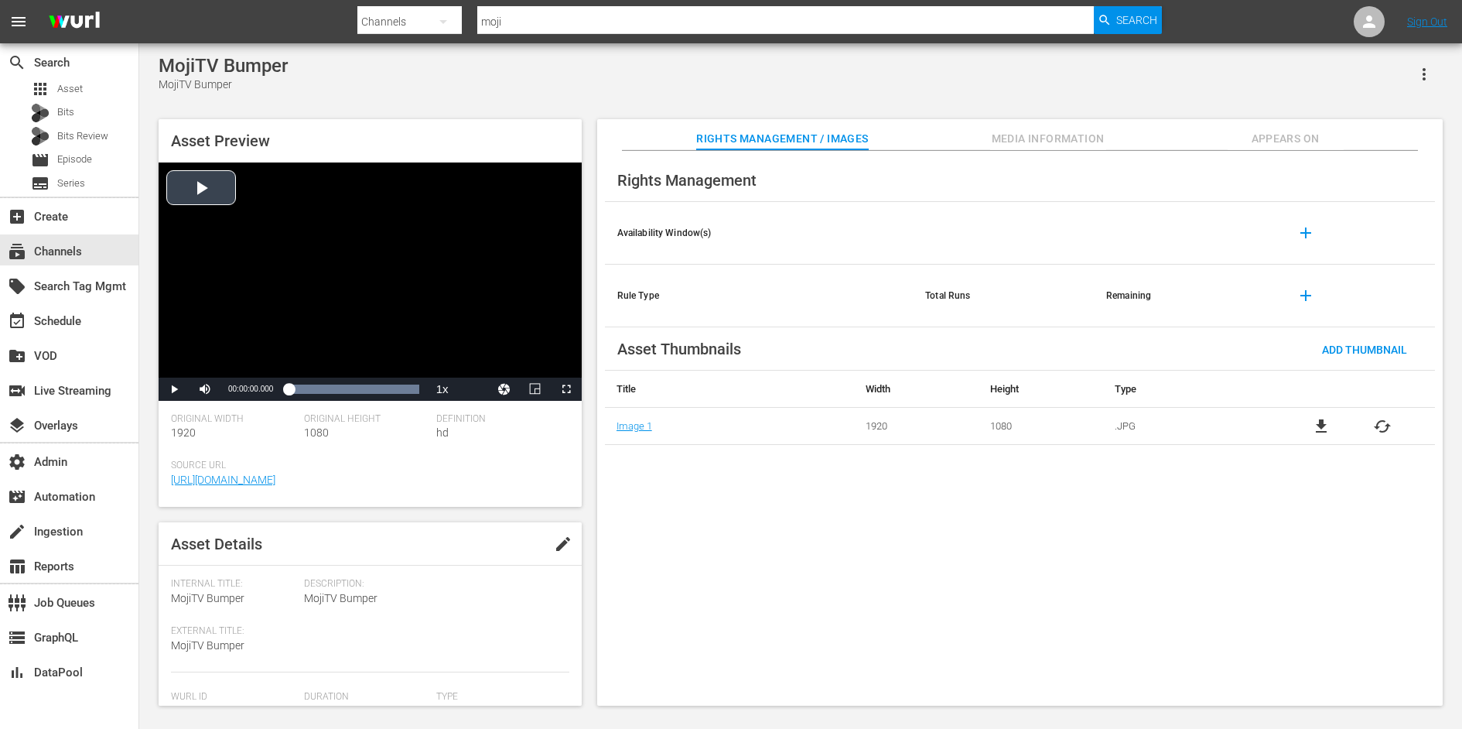
click at [304, 216] on div "Video Player" at bounding box center [370, 269] width 423 height 215
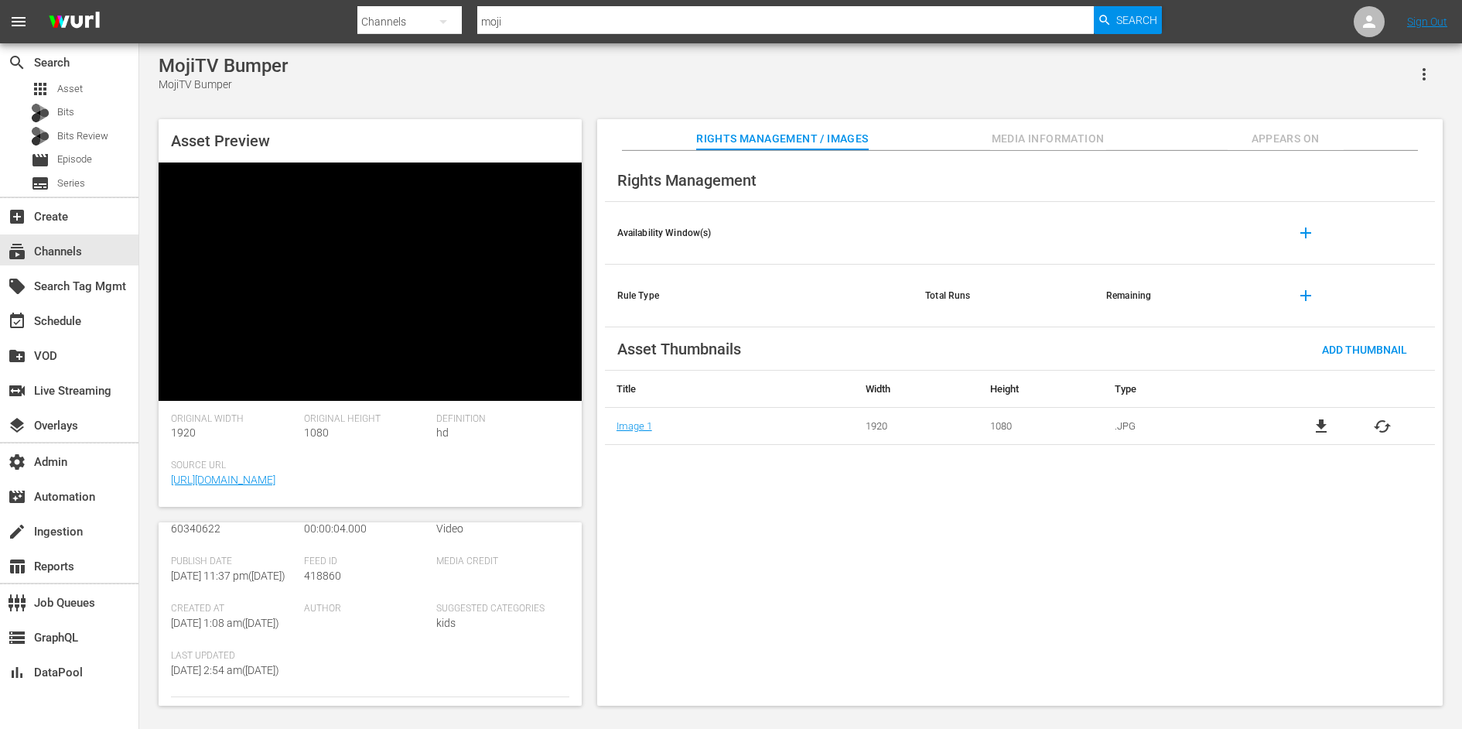
scroll to position [190, 0]
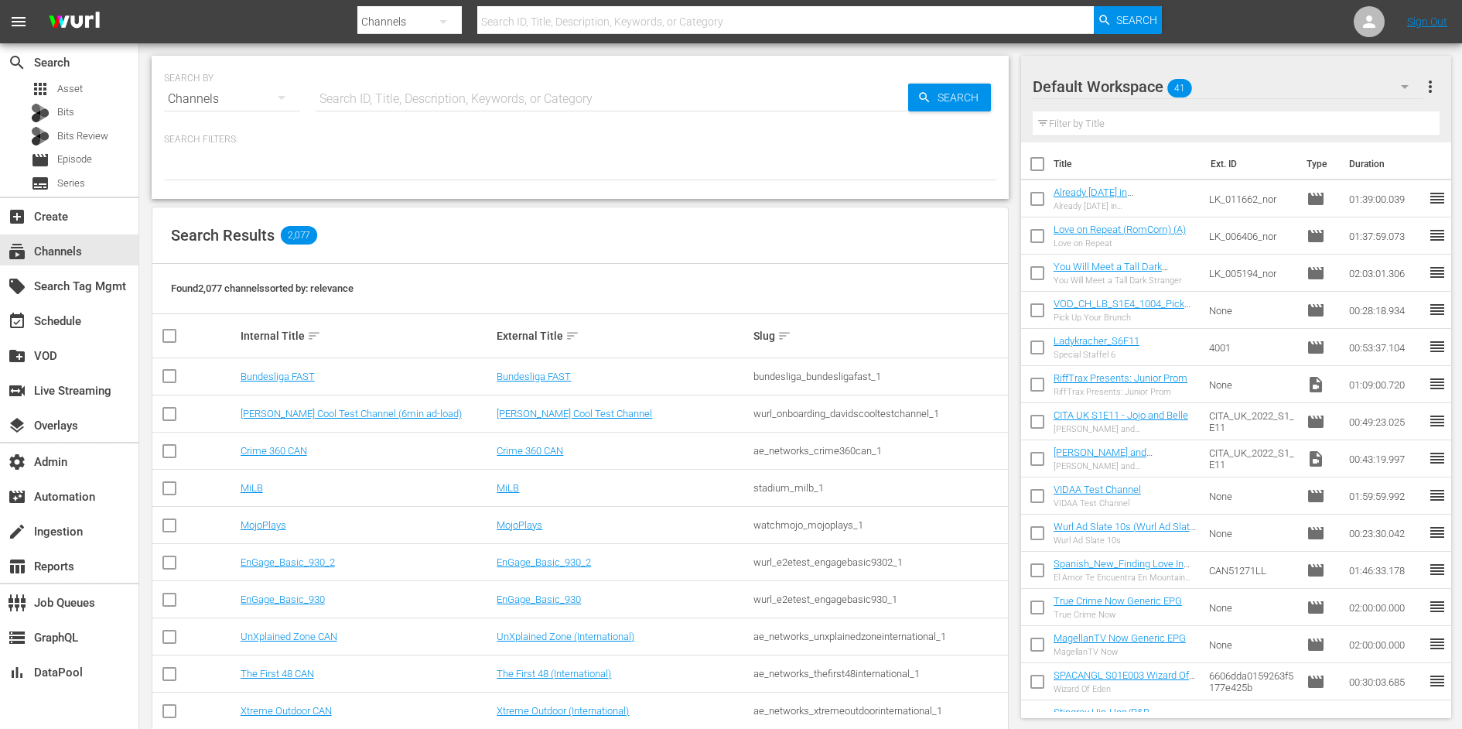
click at [364, 107] on input "text" at bounding box center [612, 98] width 593 height 37
type input "moji"
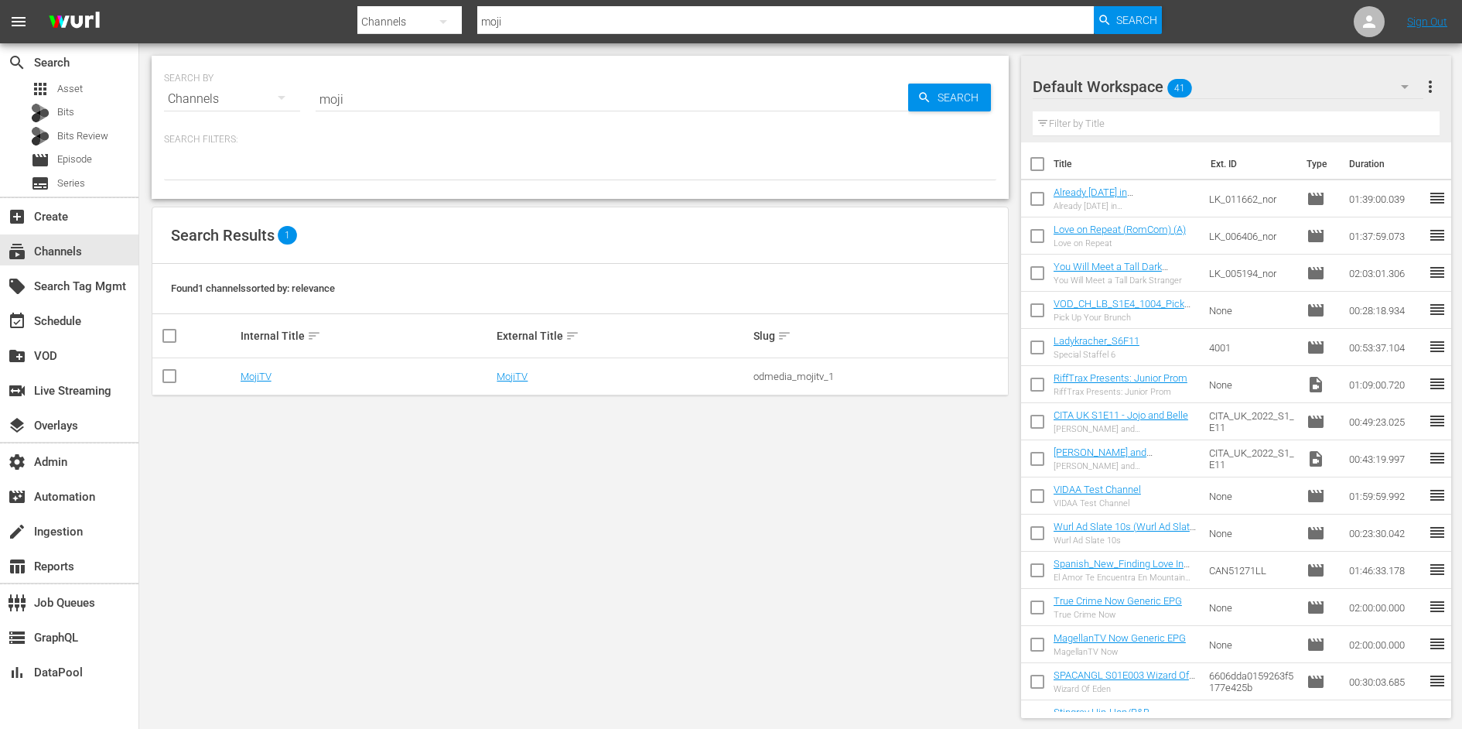
click at [248, 381] on td "MojiTV" at bounding box center [366, 376] width 257 height 37
click at [252, 371] on link "MojiTV" at bounding box center [256, 377] width 31 height 12
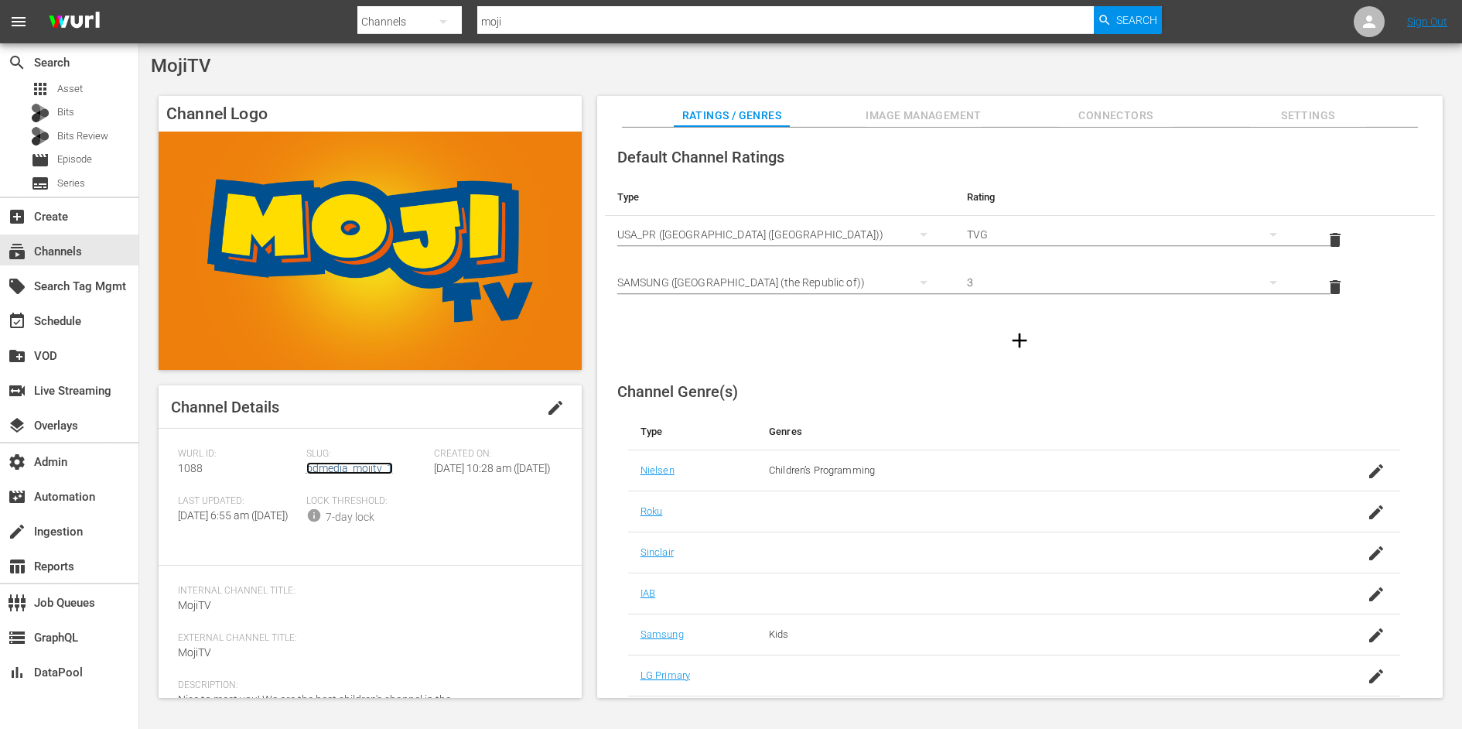
click at [367, 467] on link "odmedia_mojitv_1" at bounding box center [349, 468] width 87 height 12
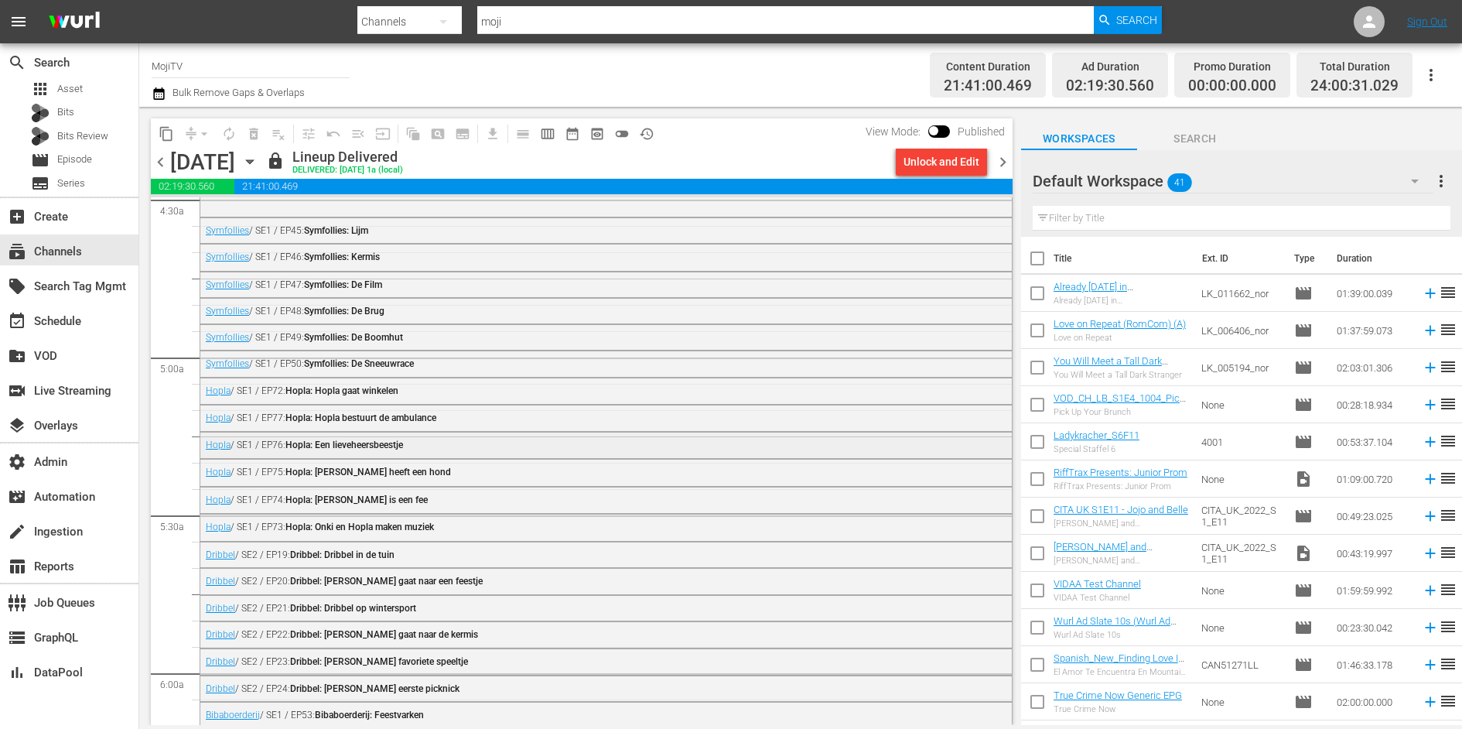
scroll to position [1392, 0]
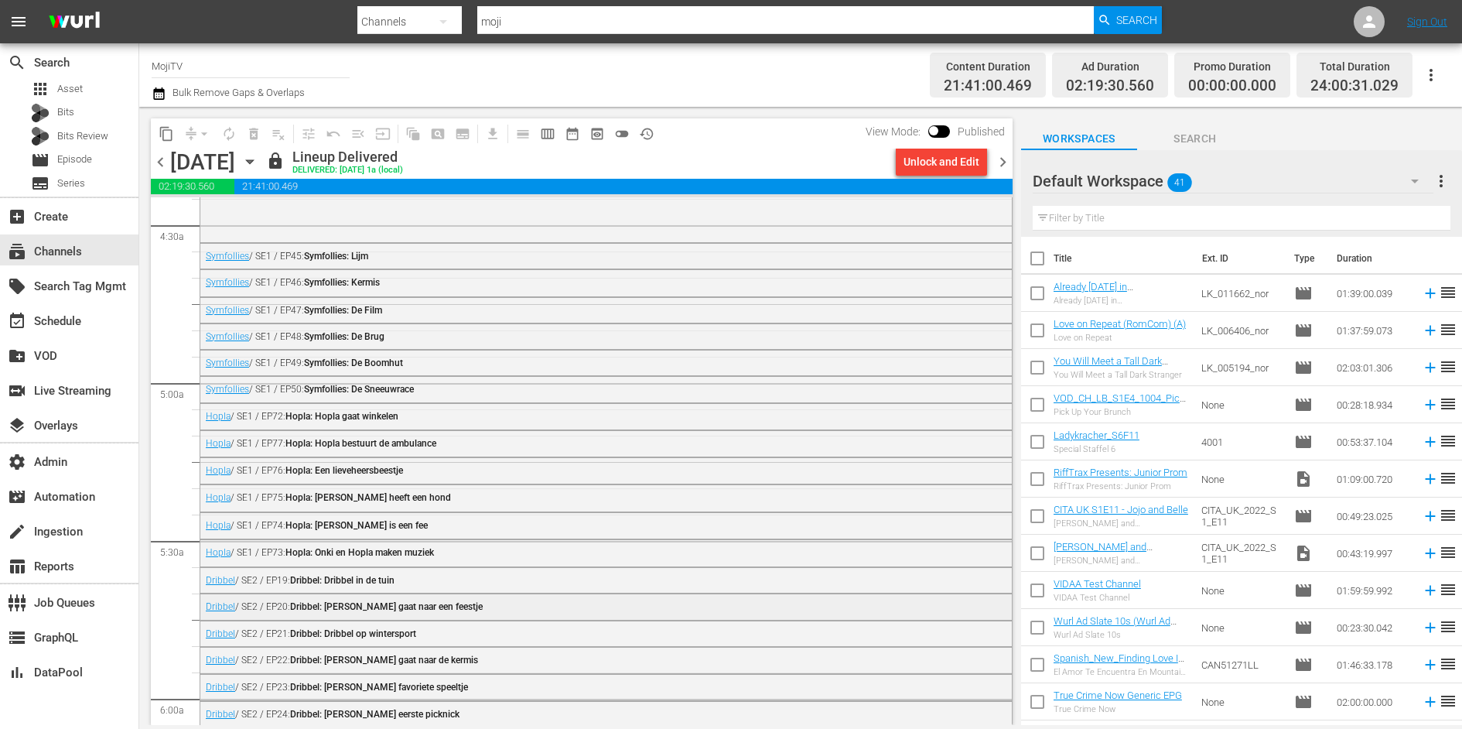
click at [473, 596] on div "Dribbel / SE2 / EP20: Dribbel: Dribbel gaat naar een feestje" at bounding box center [605, 605] width 811 height 23
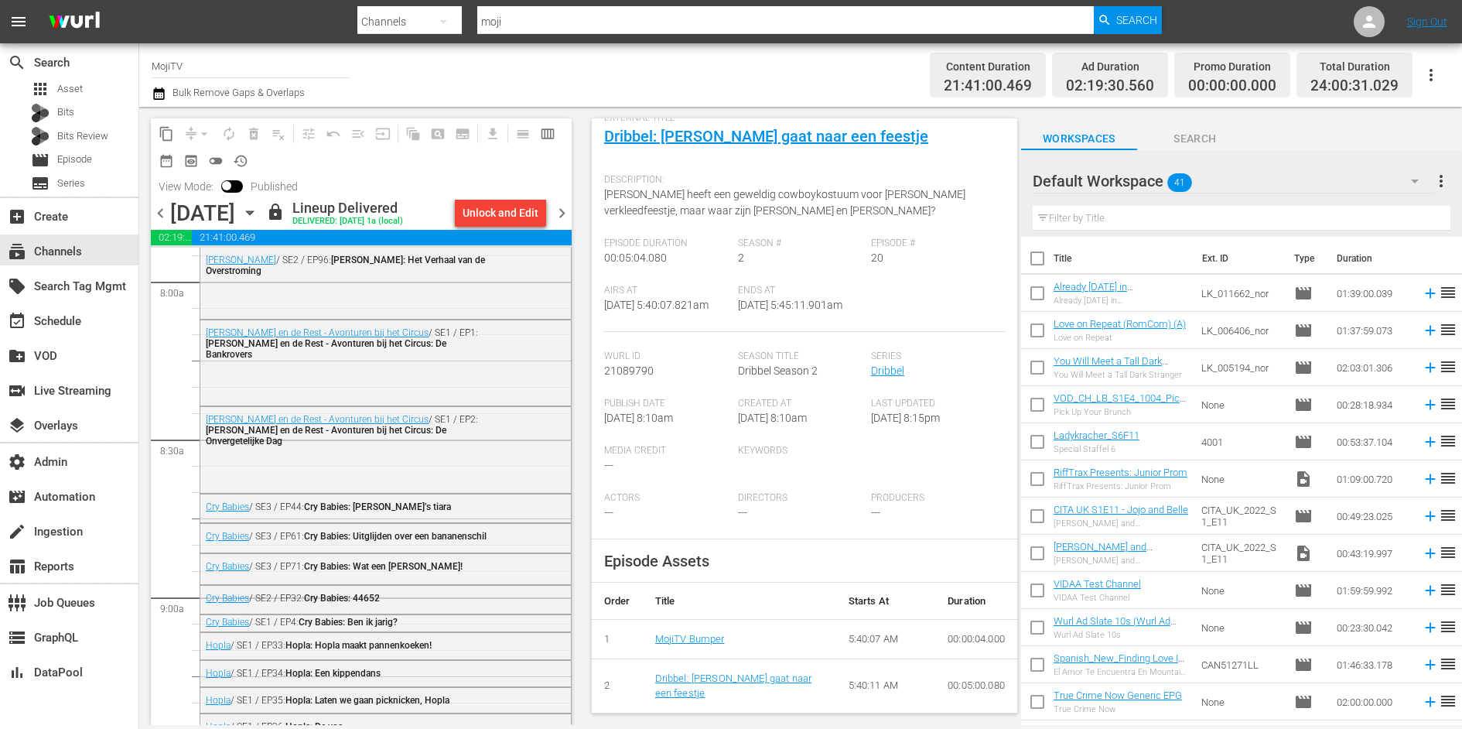
scroll to position [0, 0]
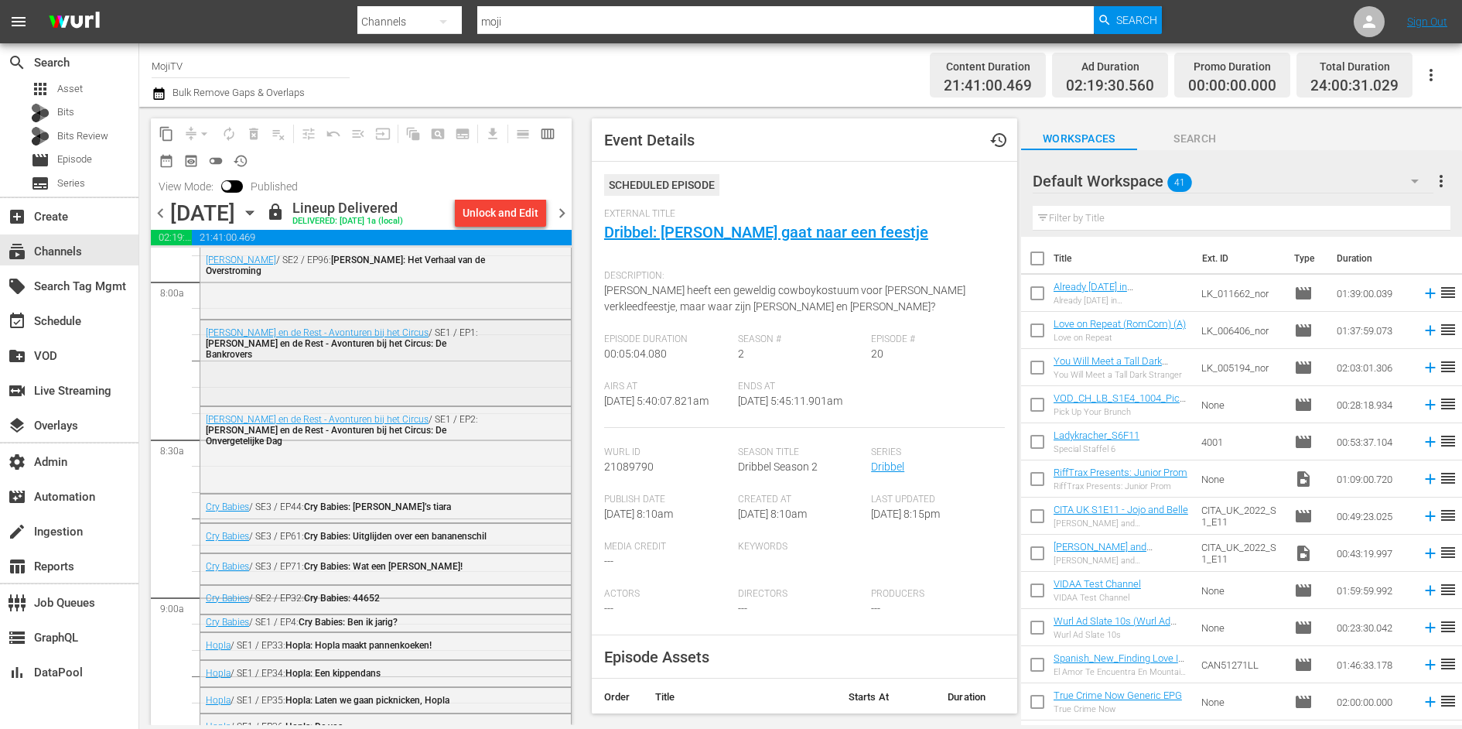
click at [438, 373] on div "[PERSON_NAME] en de Rest - Avonturen bij het Circus / SE1 / EP1: [PERSON_NAME] …" at bounding box center [385, 361] width 371 height 82
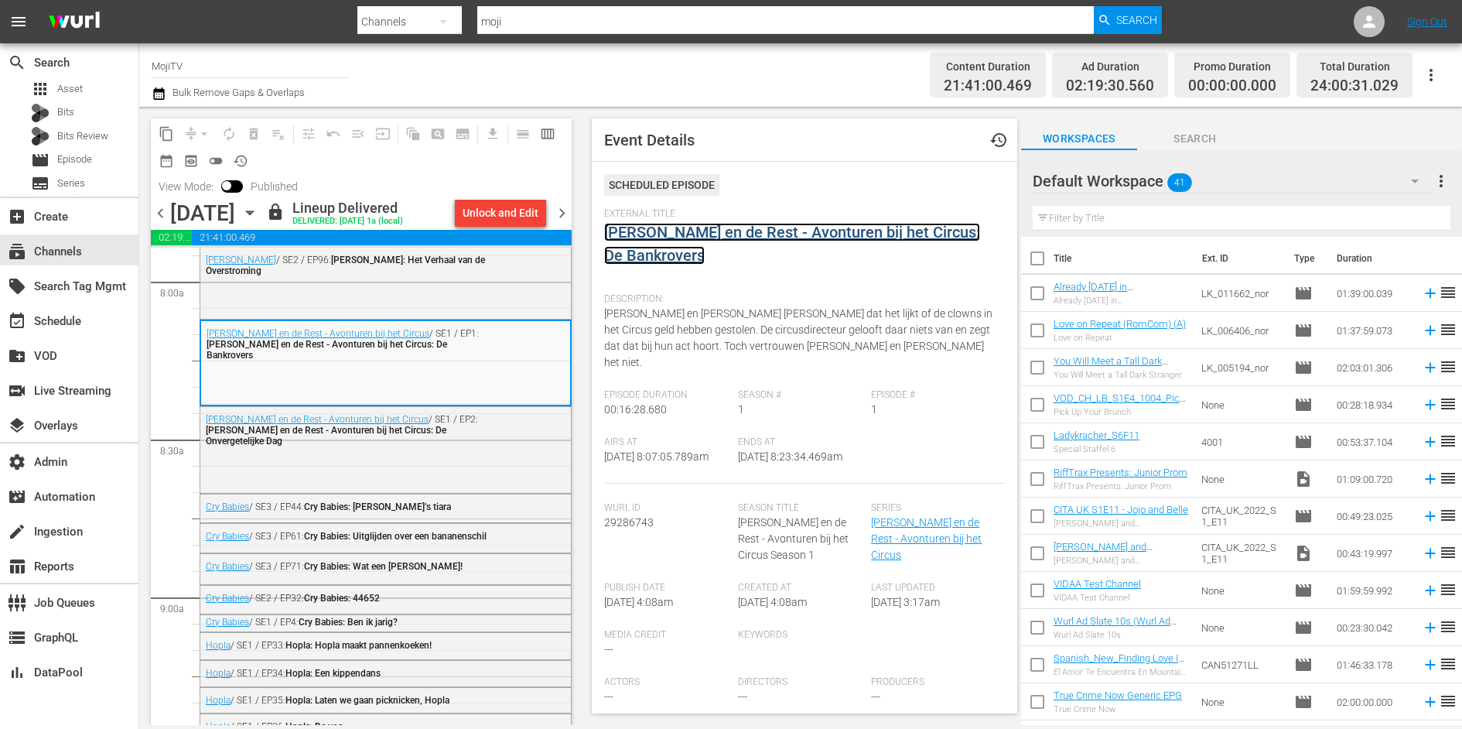
click at [656, 239] on link "[PERSON_NAME] en de Rest - Avonturen bij het Circus: De Bankrovers" at bounding box center [792, 244] width 376 height 42
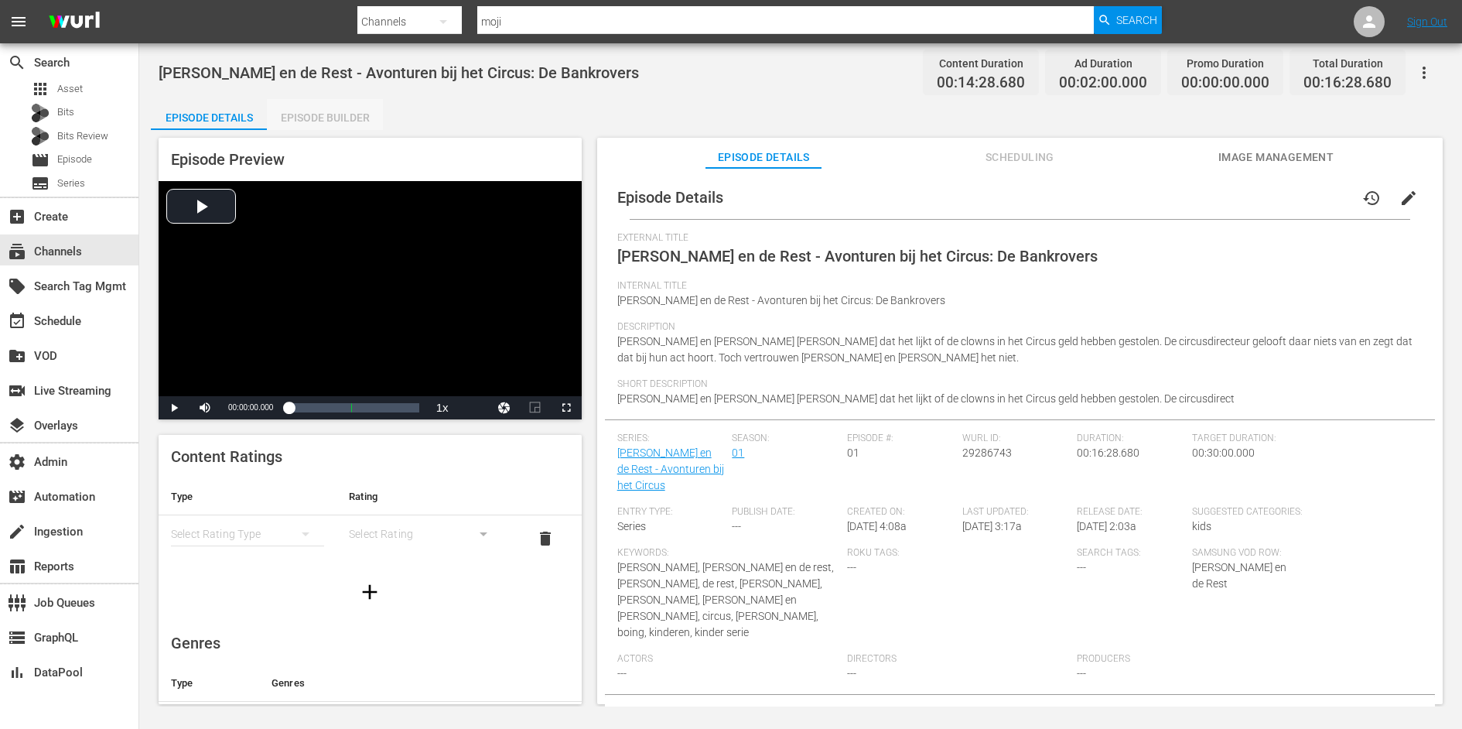
click at [333, 114] on div "Episode Builder" at bounding box center [325, 117] width 116 height 37
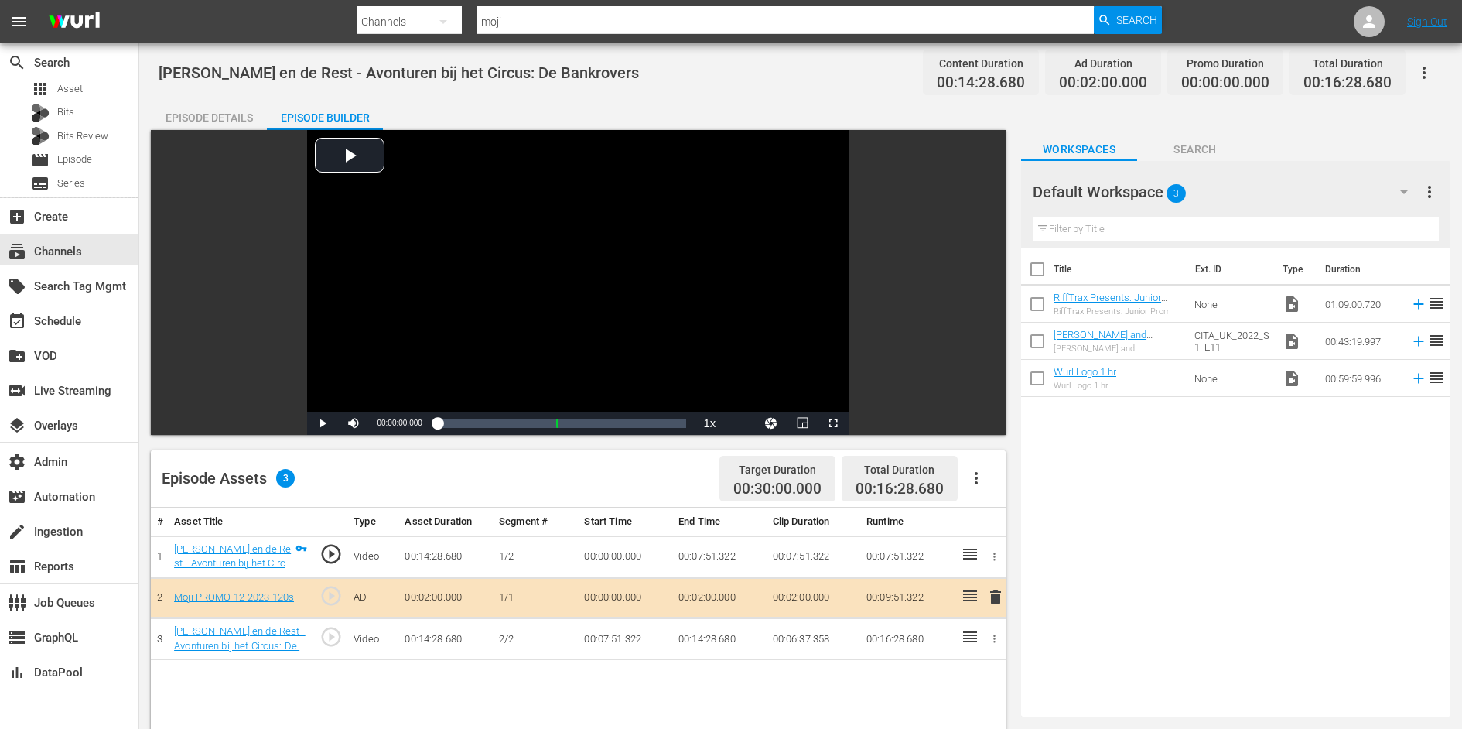
click at [330, 593] on span "play_circle_outline" at bounding box center [330, 595] width 23 height 23
click at [346, 275] on div "Video Player" at bounding box center [577, 271] width 541 height 282
